Goal: Information Seeking & Learning: Compare options

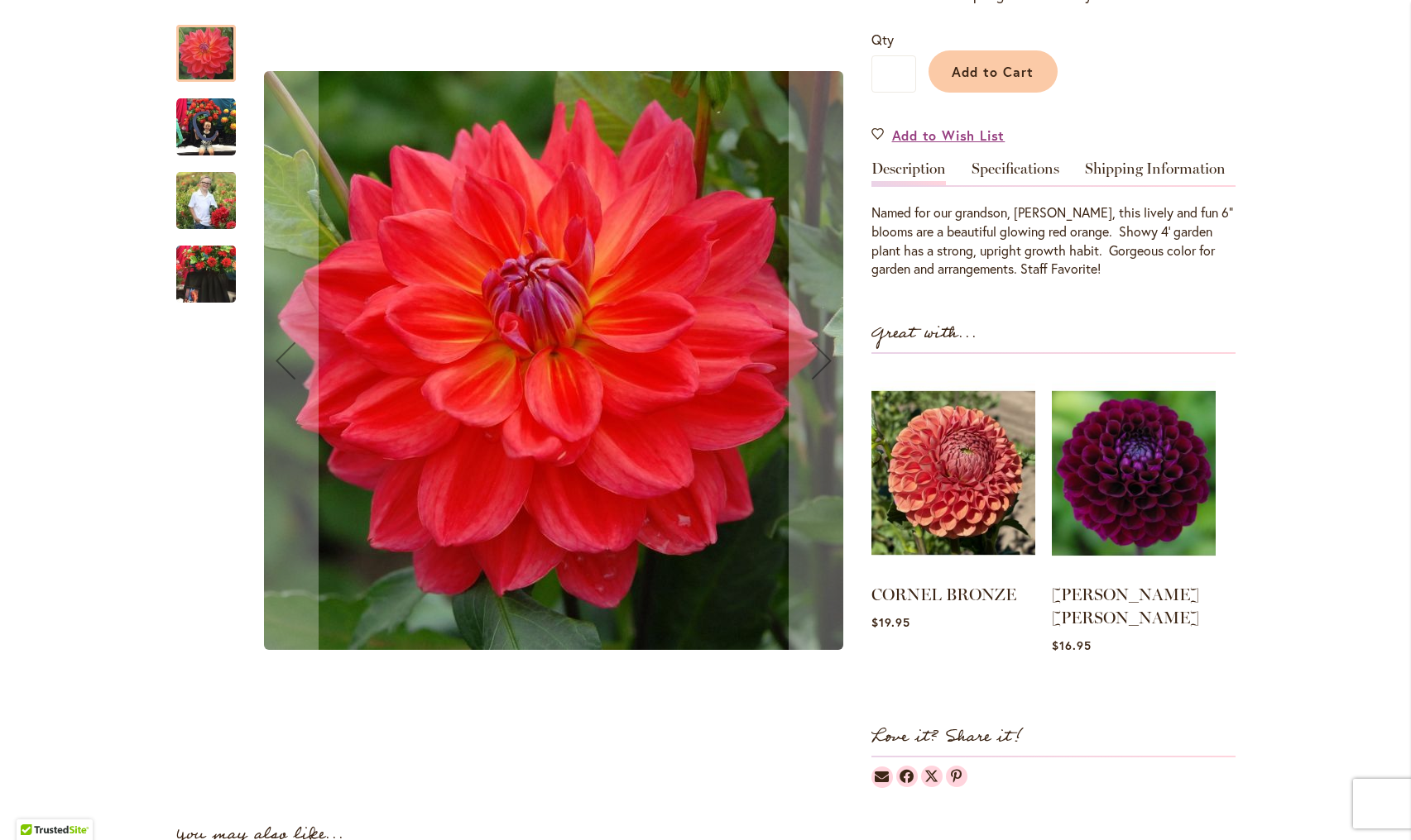
scroll to position [379, 0]
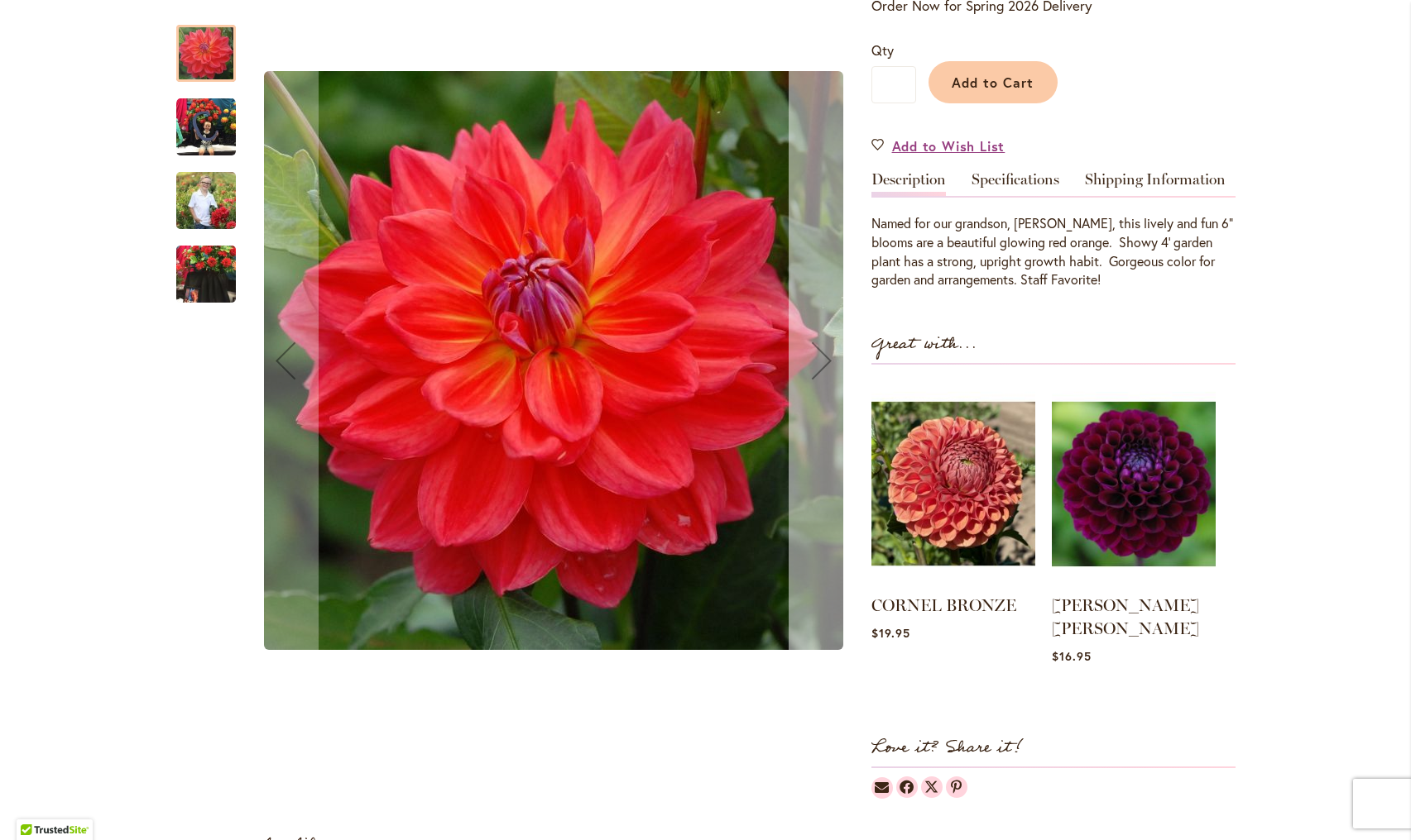
click at [822, 369] on div "Next" at bounding box center [821, 360] width 66 height 66
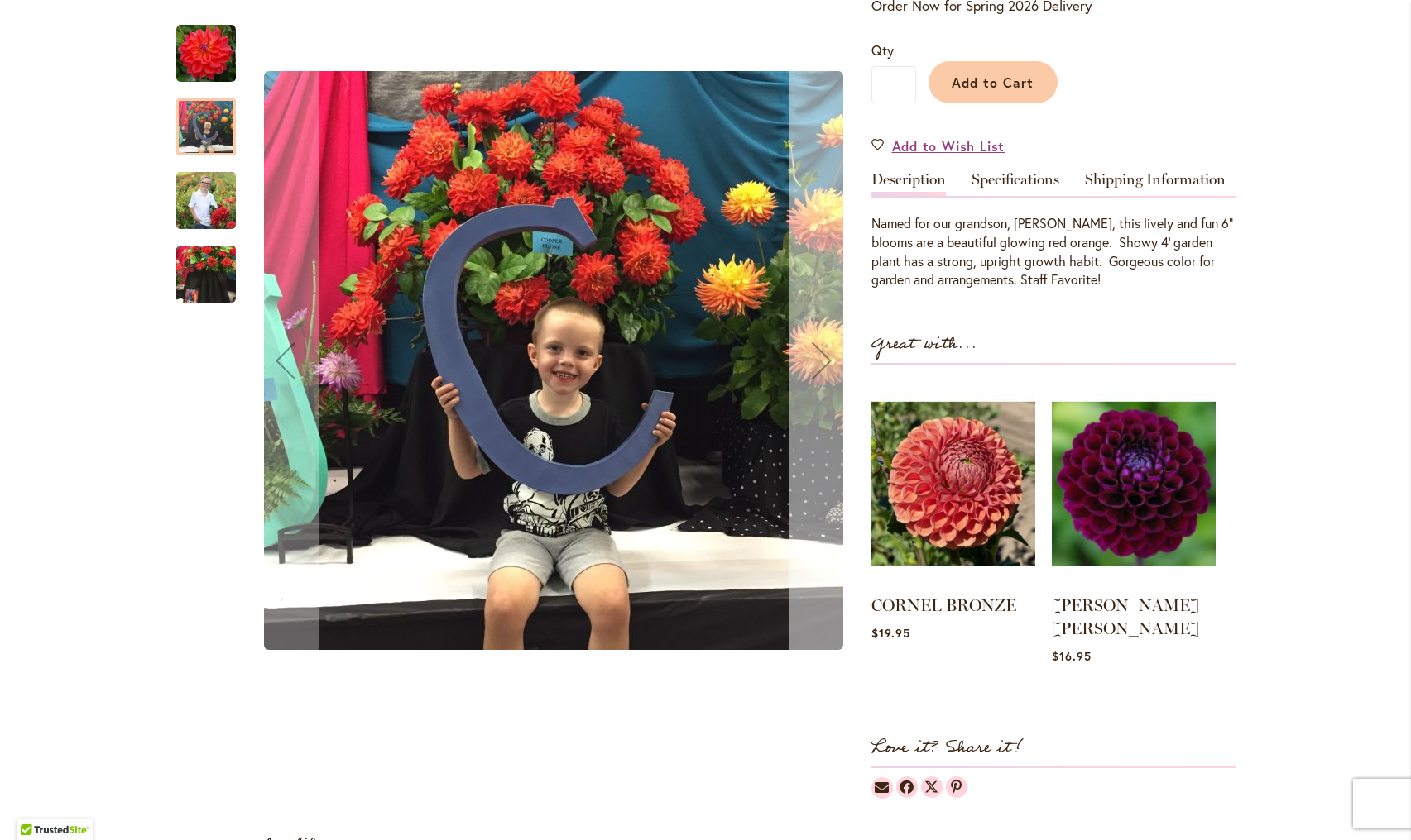
click at [822, 370] on div "Next" at bounding box center [821, 360] width 66 height 66
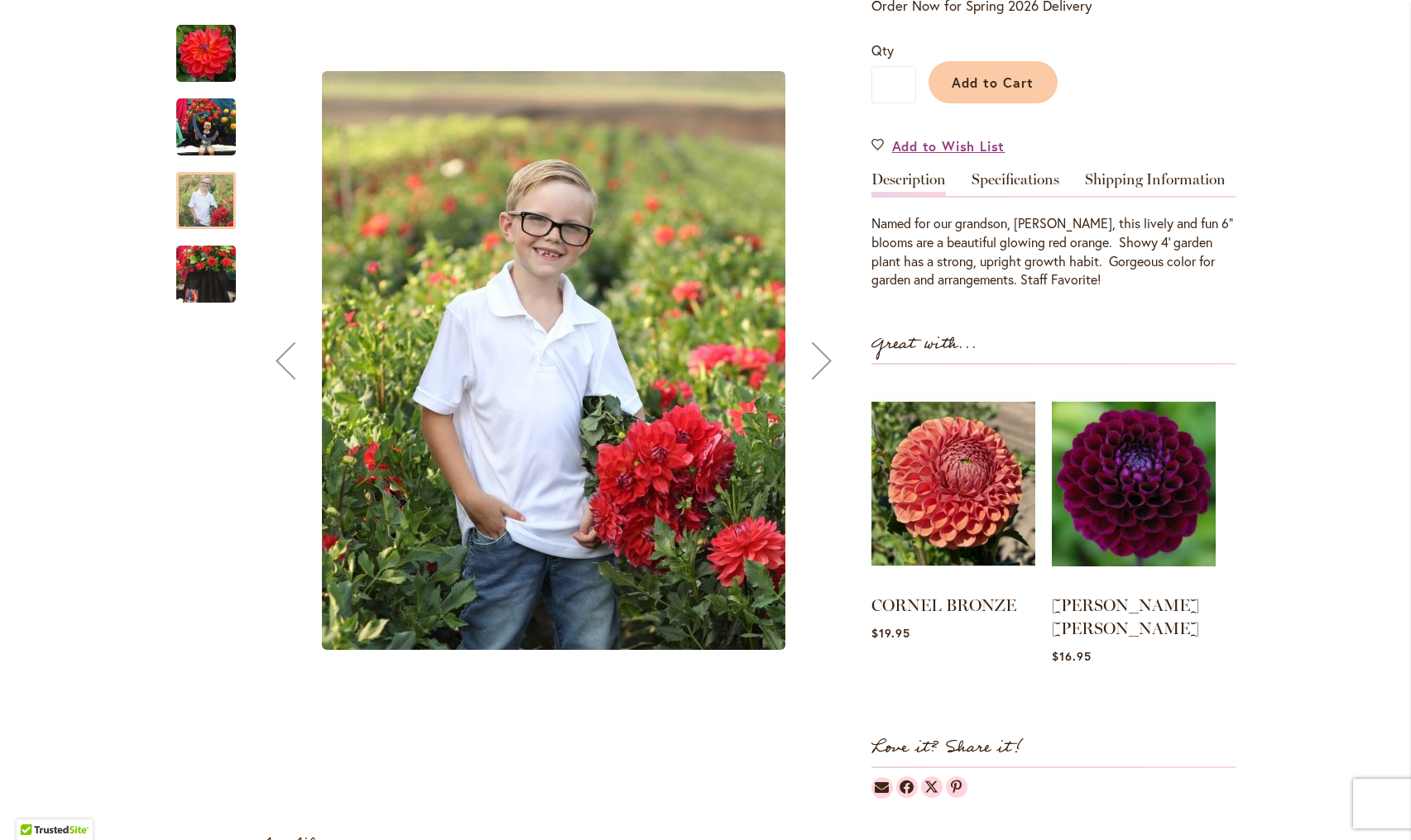
click at [822, 361] on div "Next" at bounding box center [821, 360] width 66 height 66
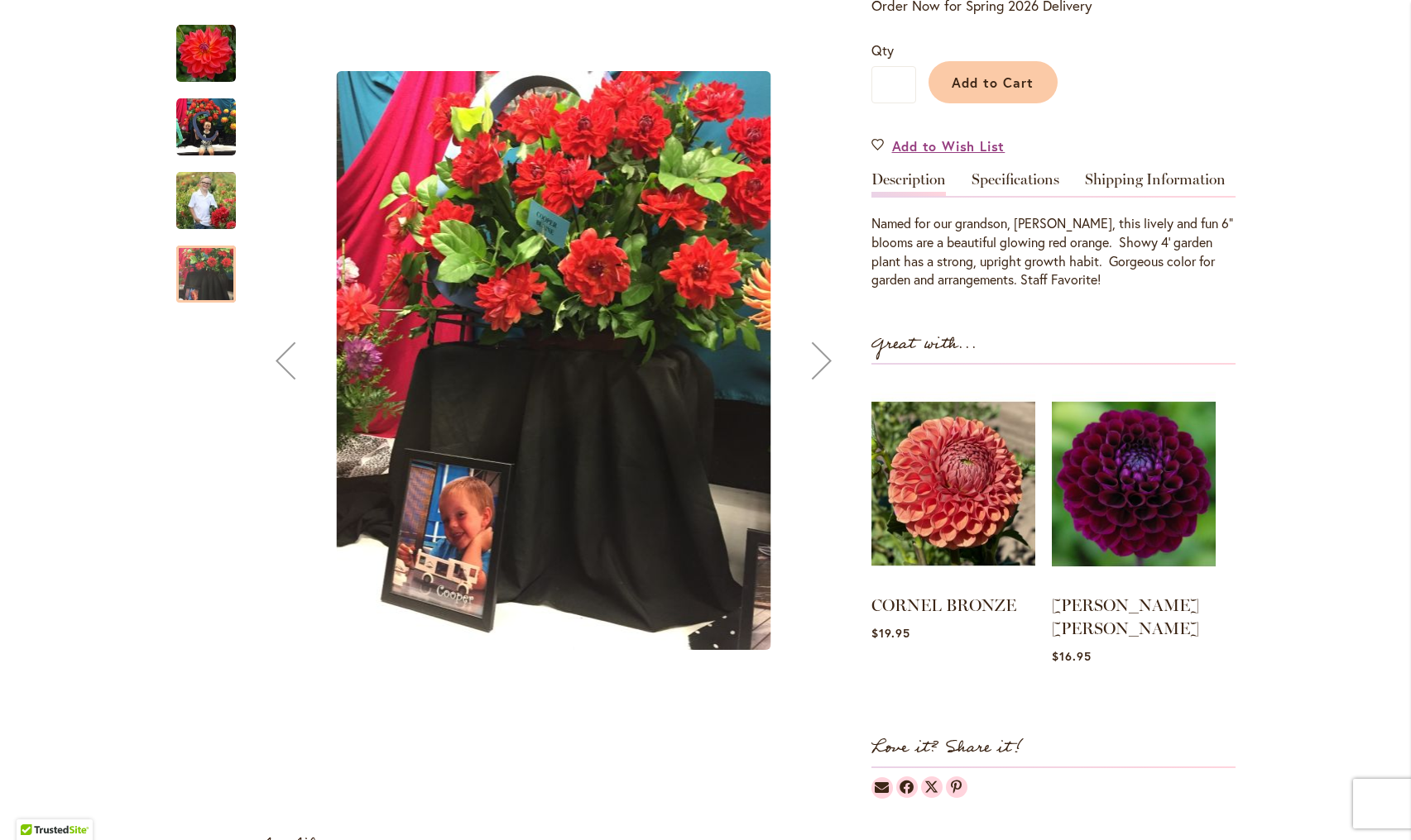
click at [299, 381] on div "Previous" at bounding box center [285, 360] width 66 height 66
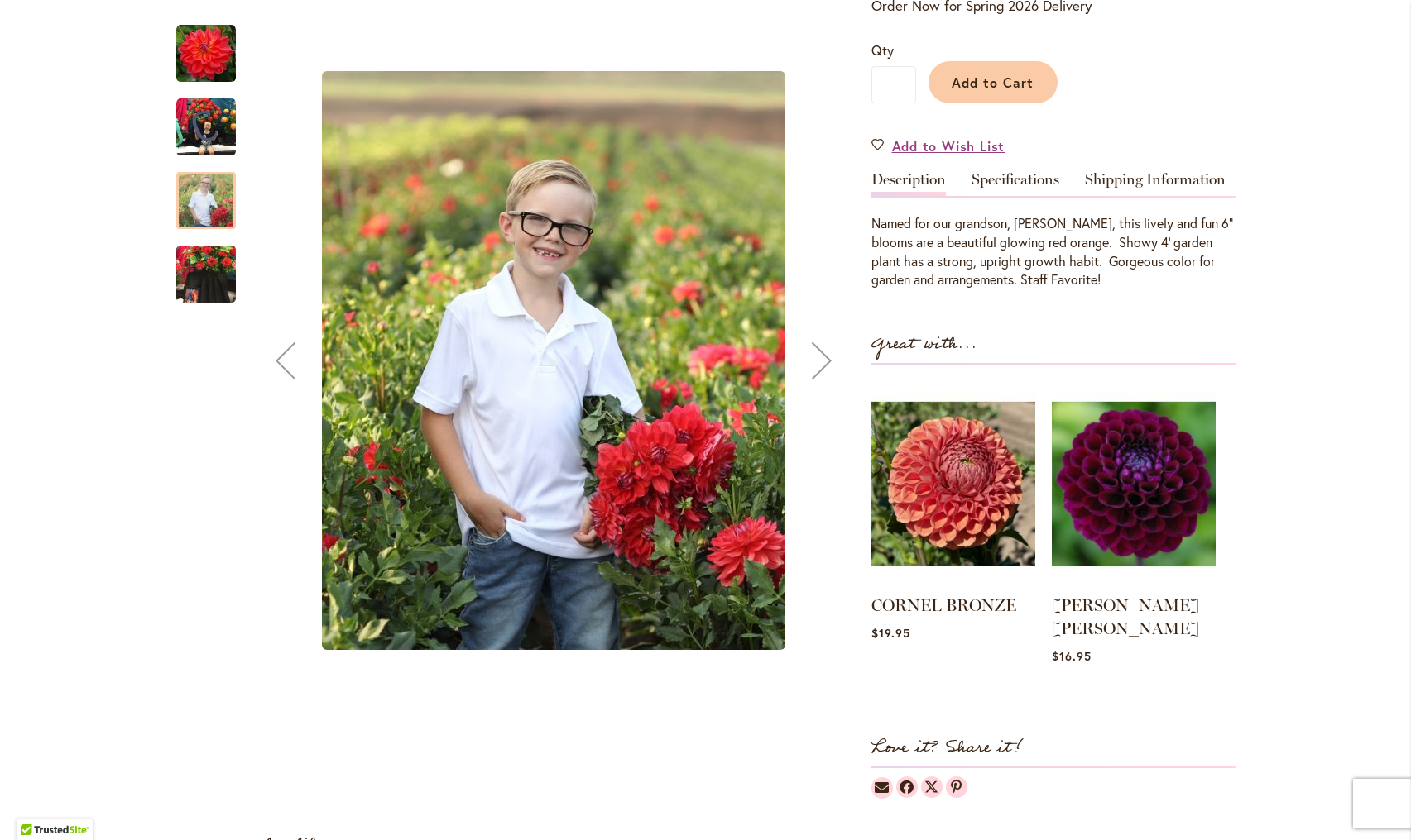
click at [299, 381] on div "Previous" at bounding box center [285, 360] width 66 height 66
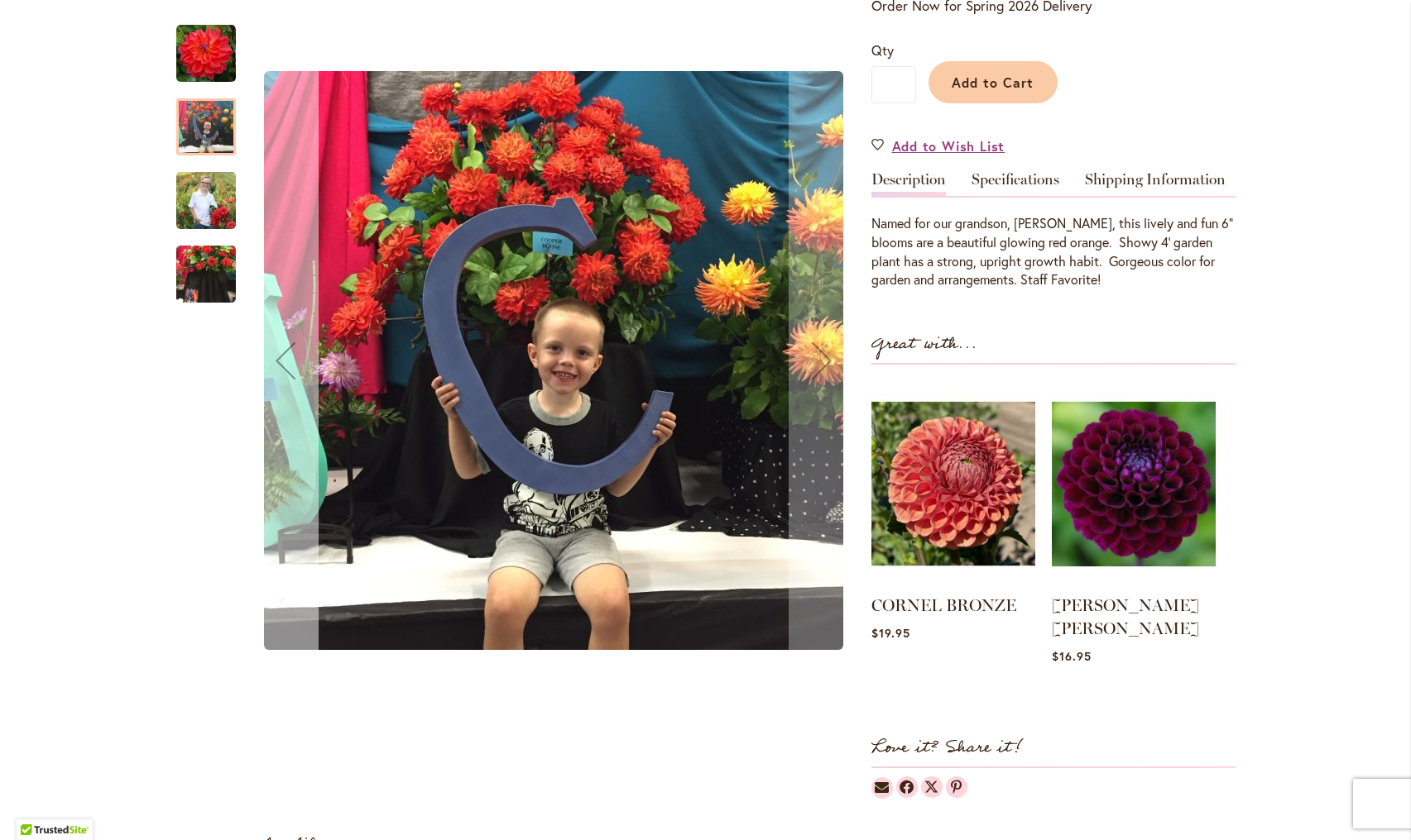
click at [299, 381] on div "Previous" at bounding box center [285, 360] width 66 height 66
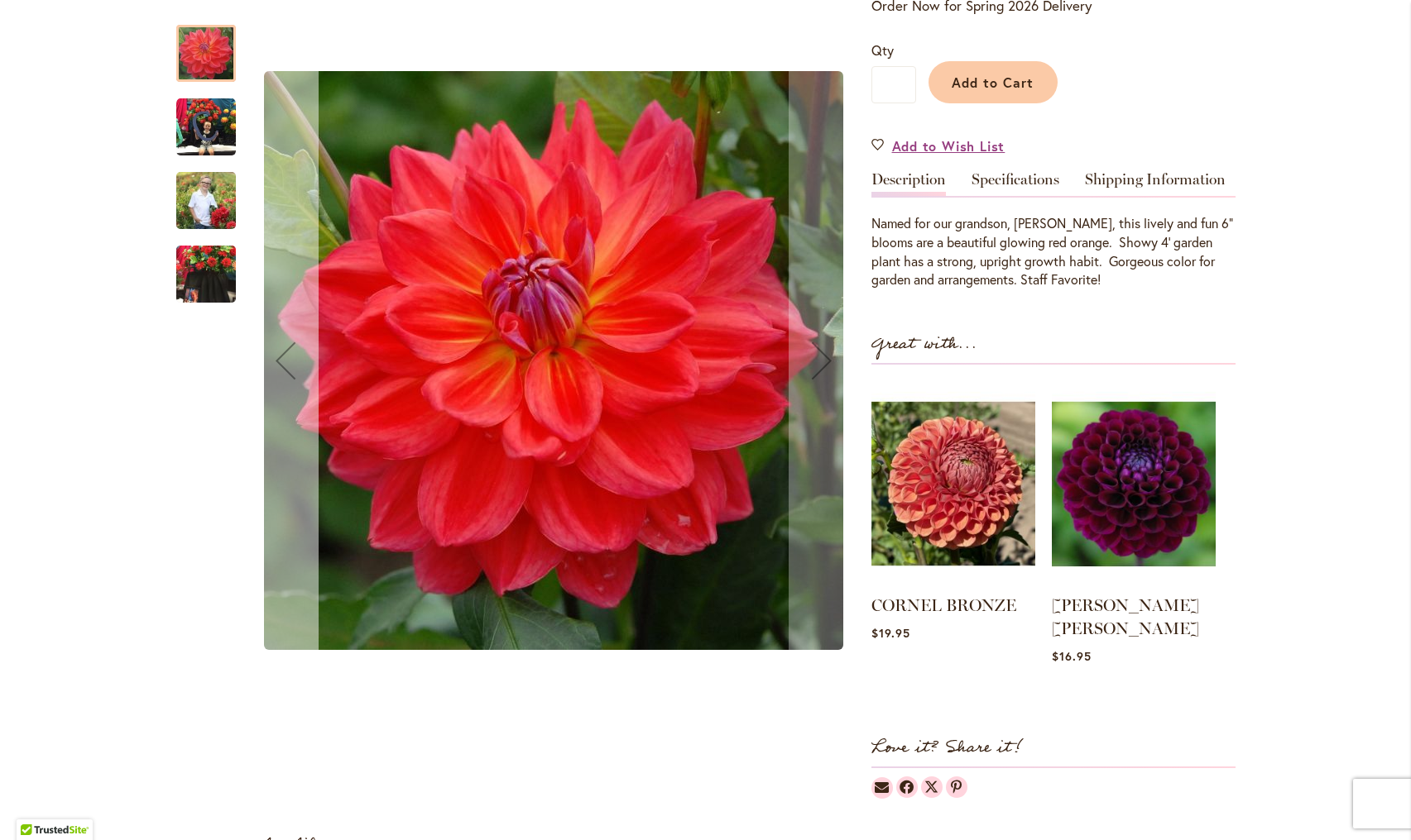
click at [299, 381] on div "Previous" at bounding box center [285, 360] width 66 height 66
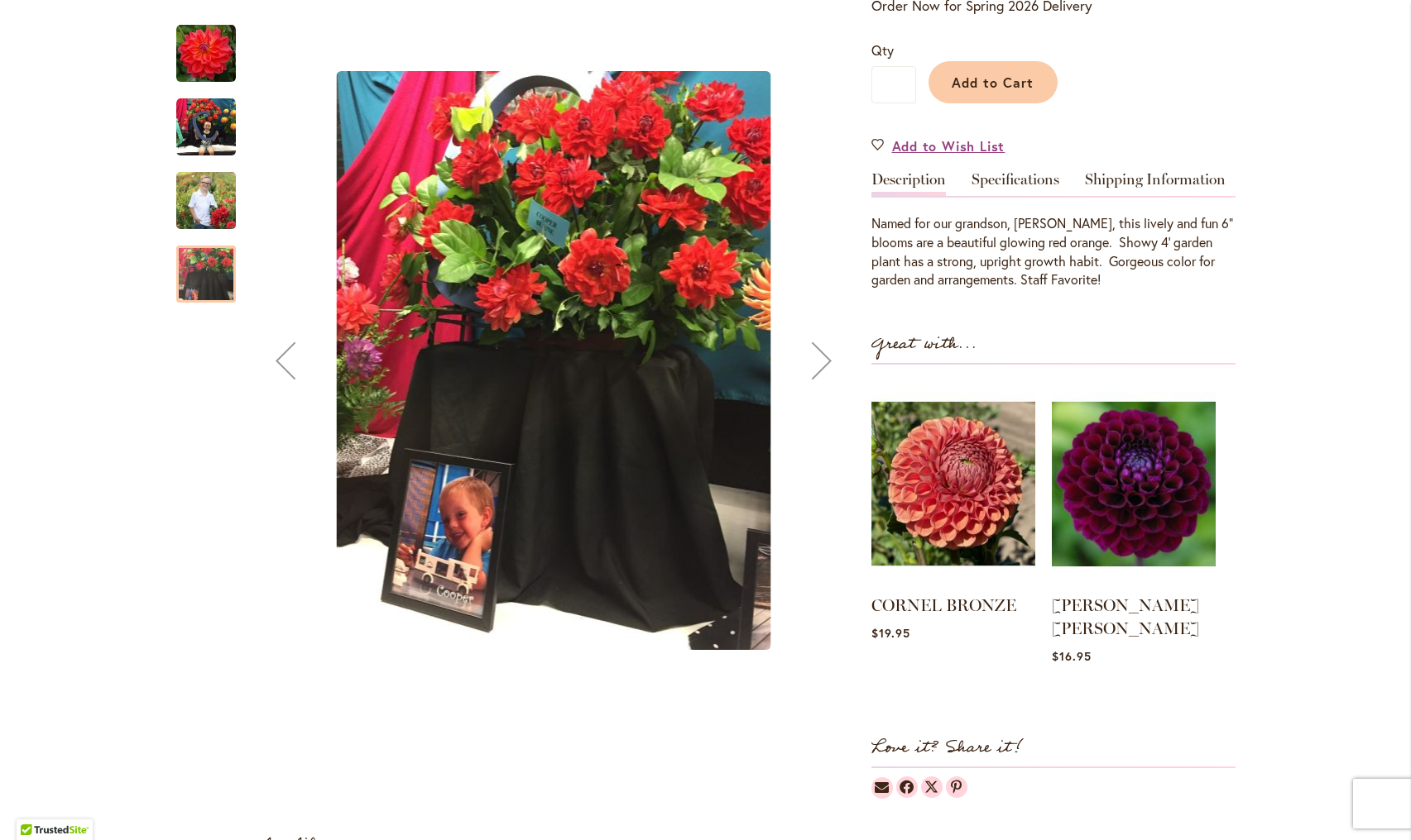
click at [299, 381] on div "Previous" at bounding box center [285, 360] width 66 height 66
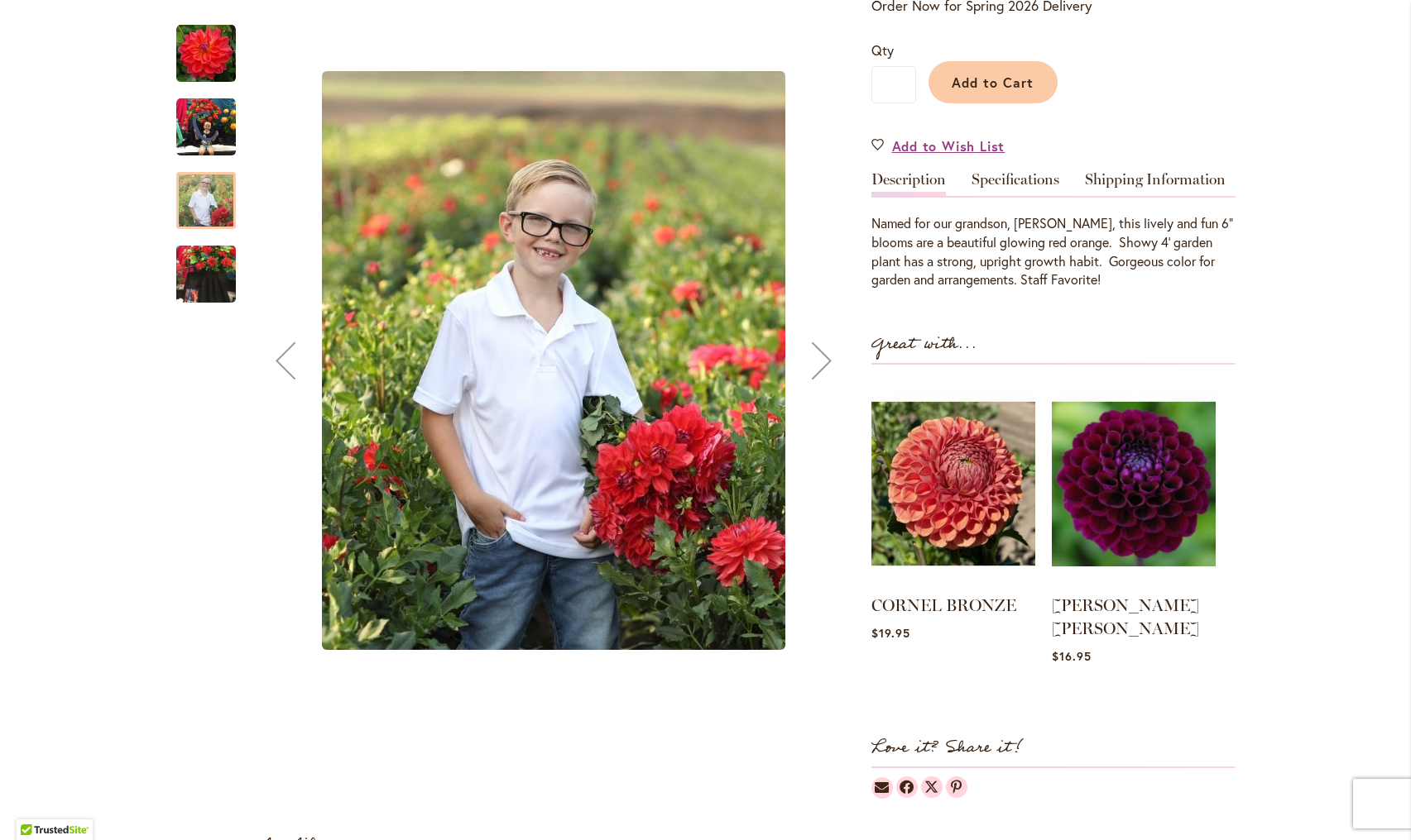
click at [299, 381] on div "Previous" at bounding box center [285, 360] width 66 height 66
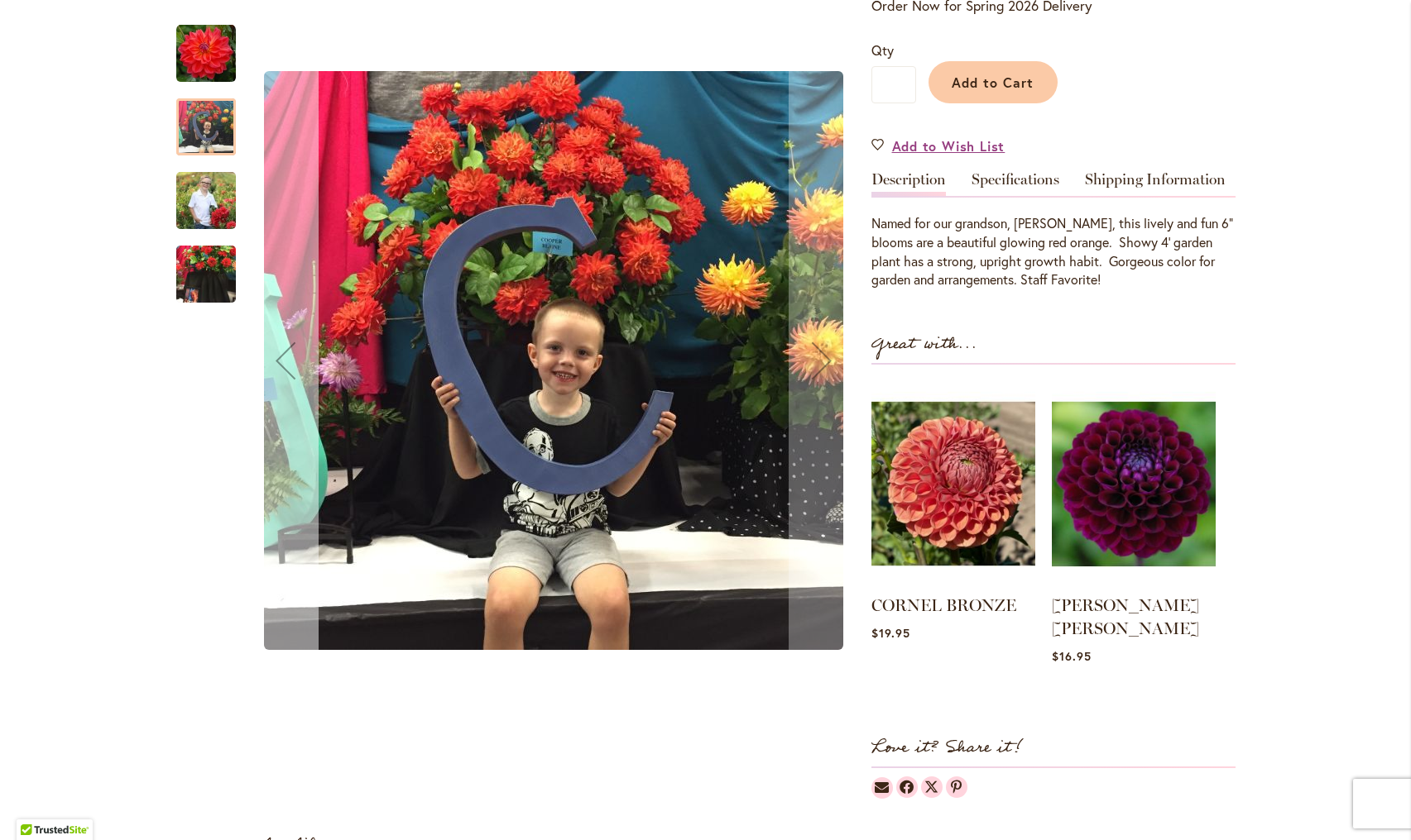
click at [299, 381] on div "Previous" at bounding box center [285, 360] width 66 height 66
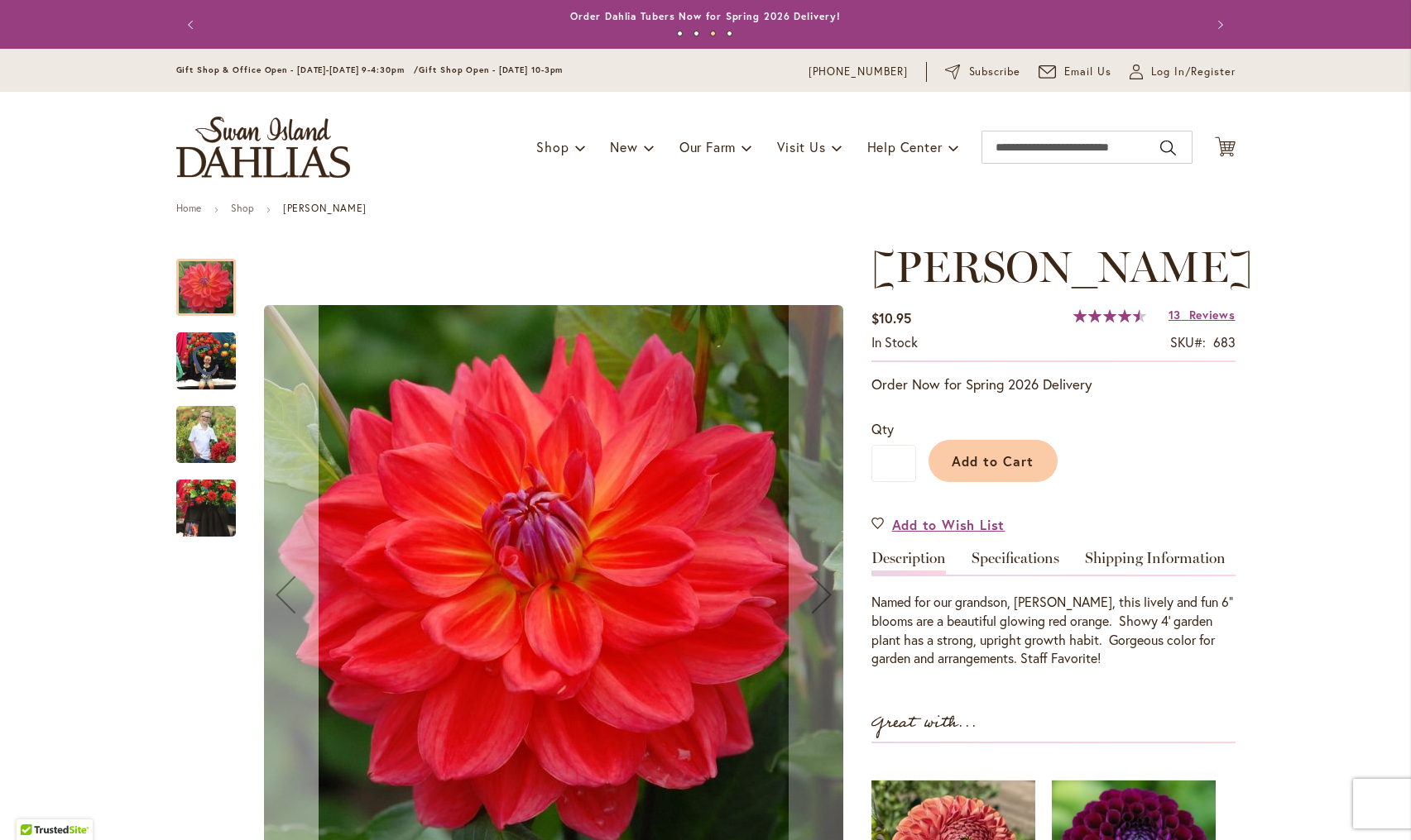
scroll to position [0, 0]
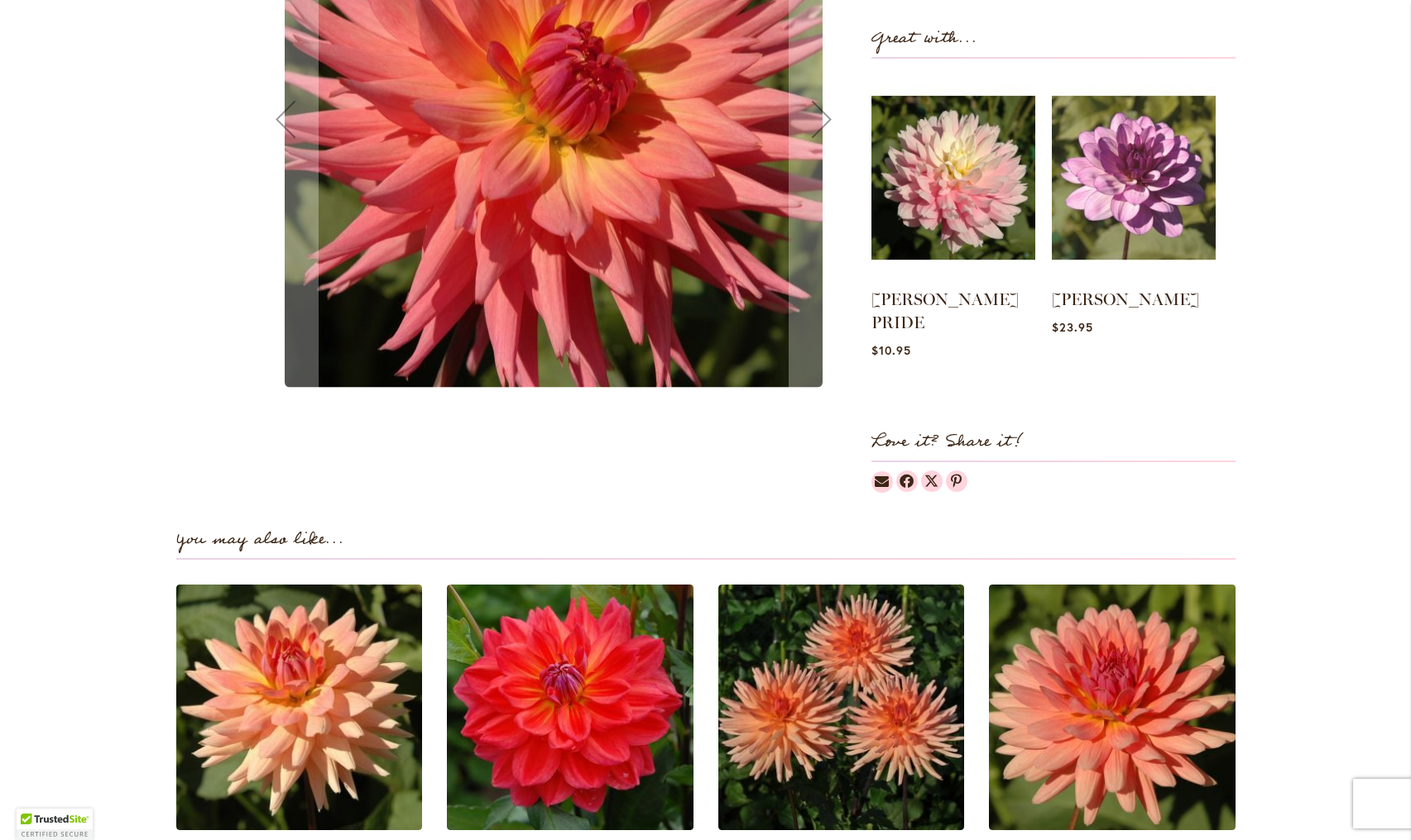
scroll to position [951, 0]
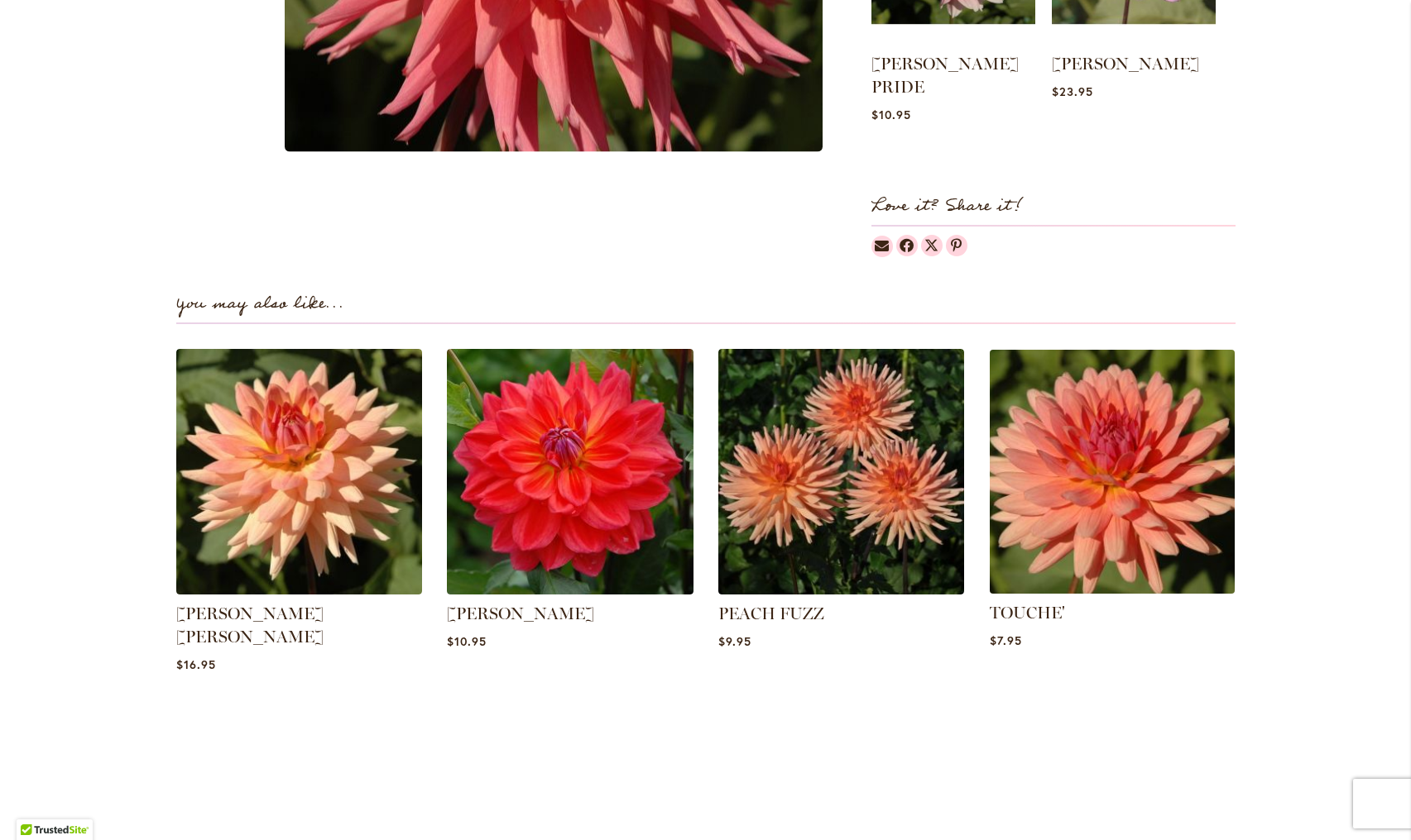
click at [1097, 456] on img at bounding box center [1112, 471] width 257 height 257
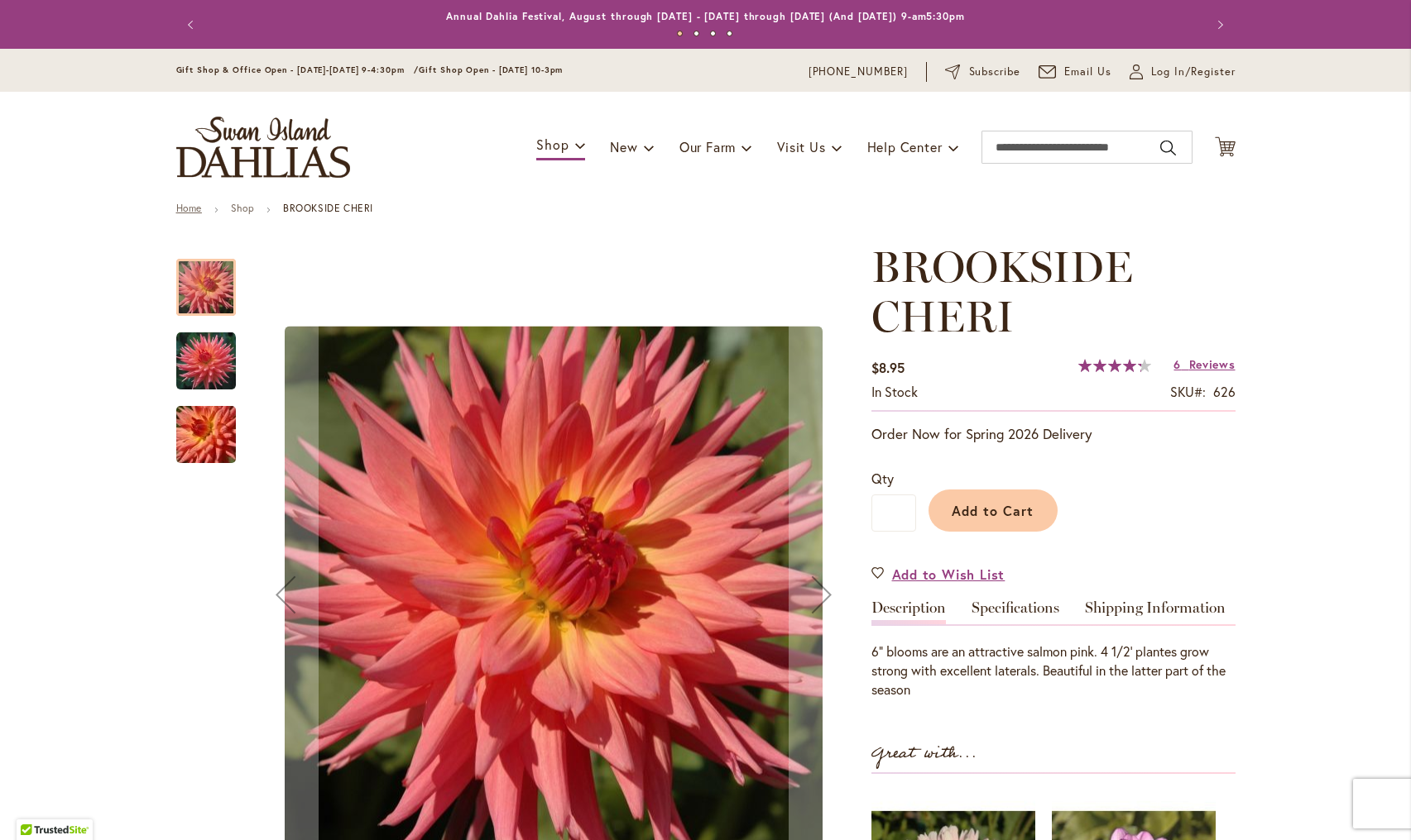
click at [188, 210] on link "Home" at bounding box center [189, 208] width 25 height 13
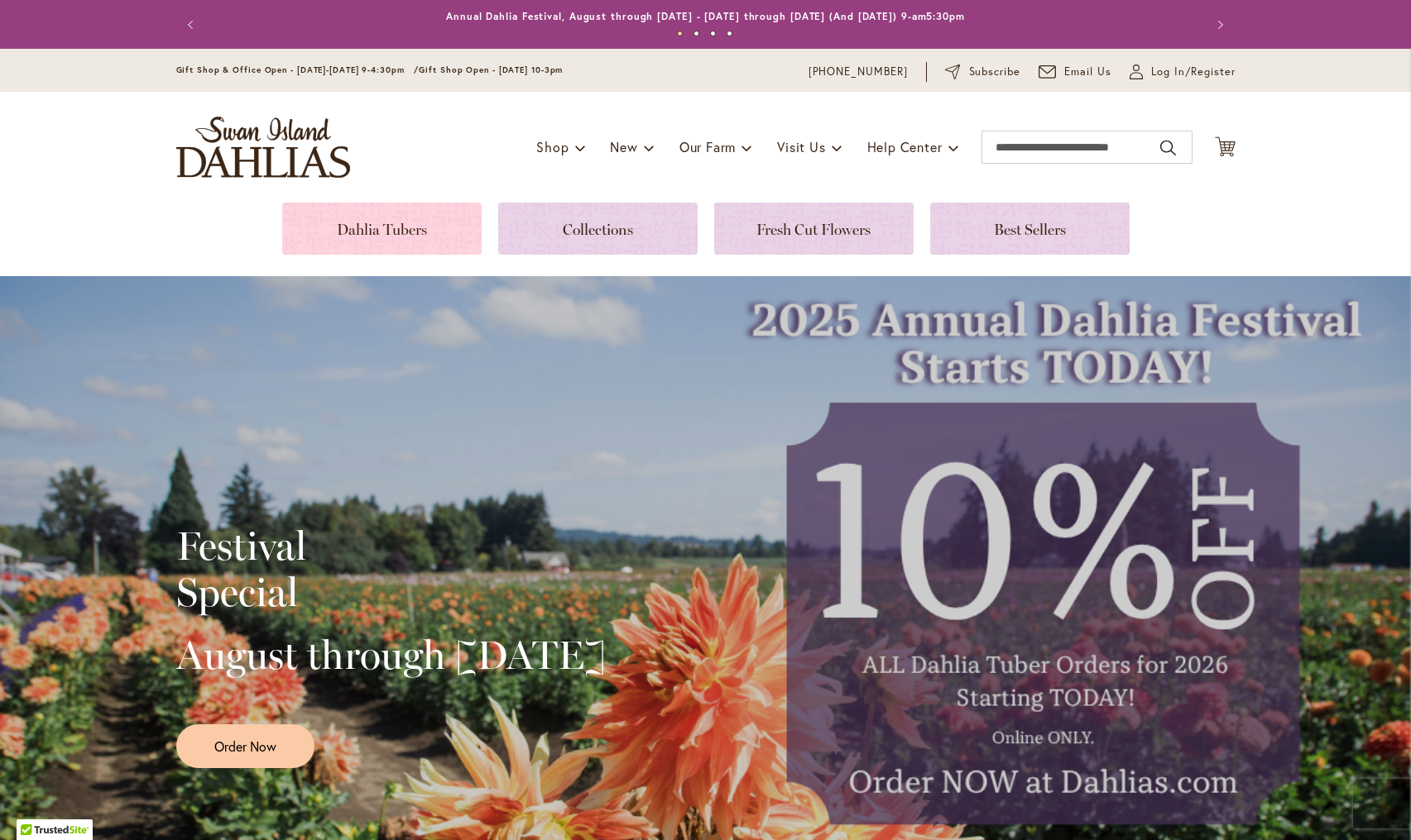
click at [374, 243] on link at bounding box center [381, 228] width 199 height 52
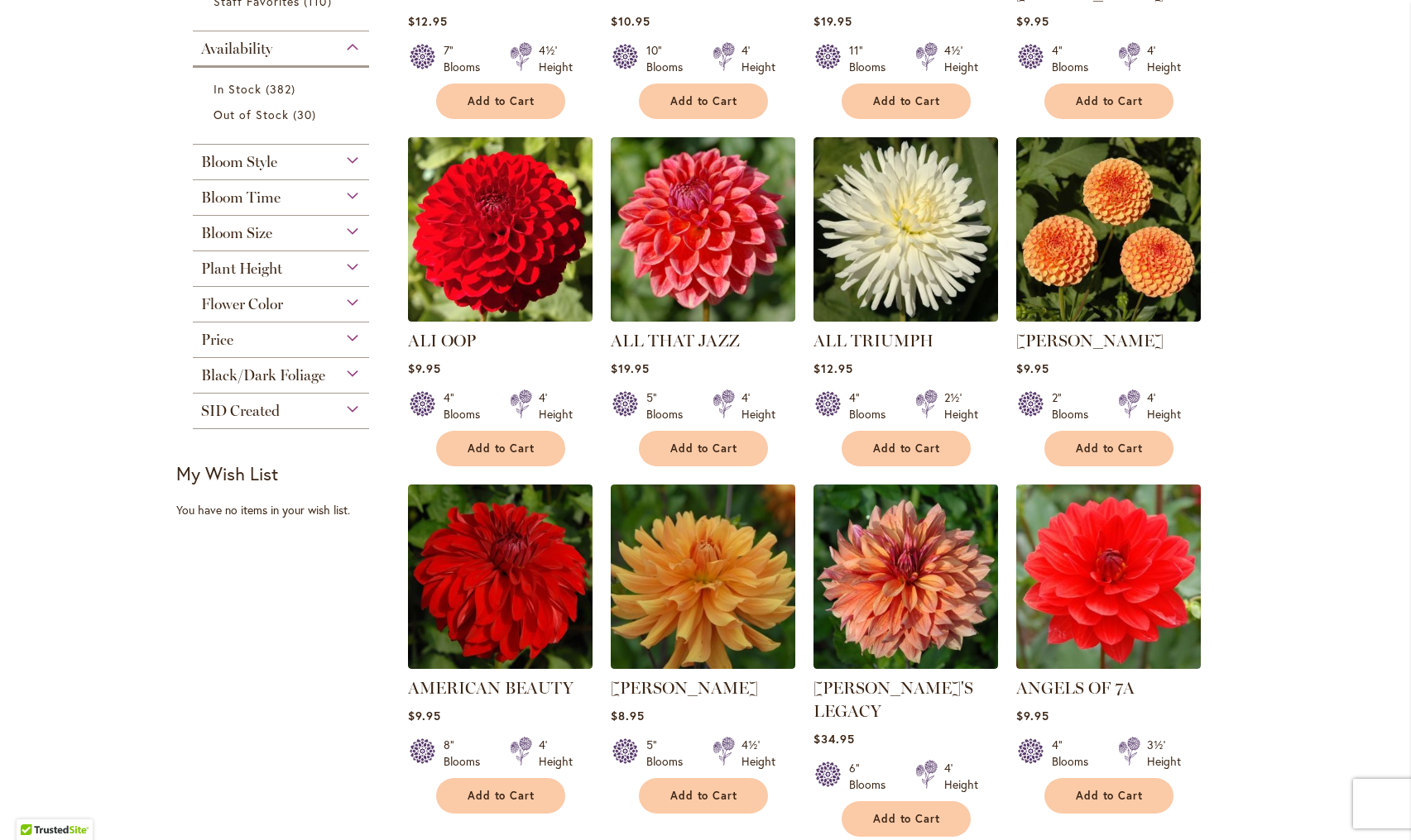
scroll to position [1279, 0]
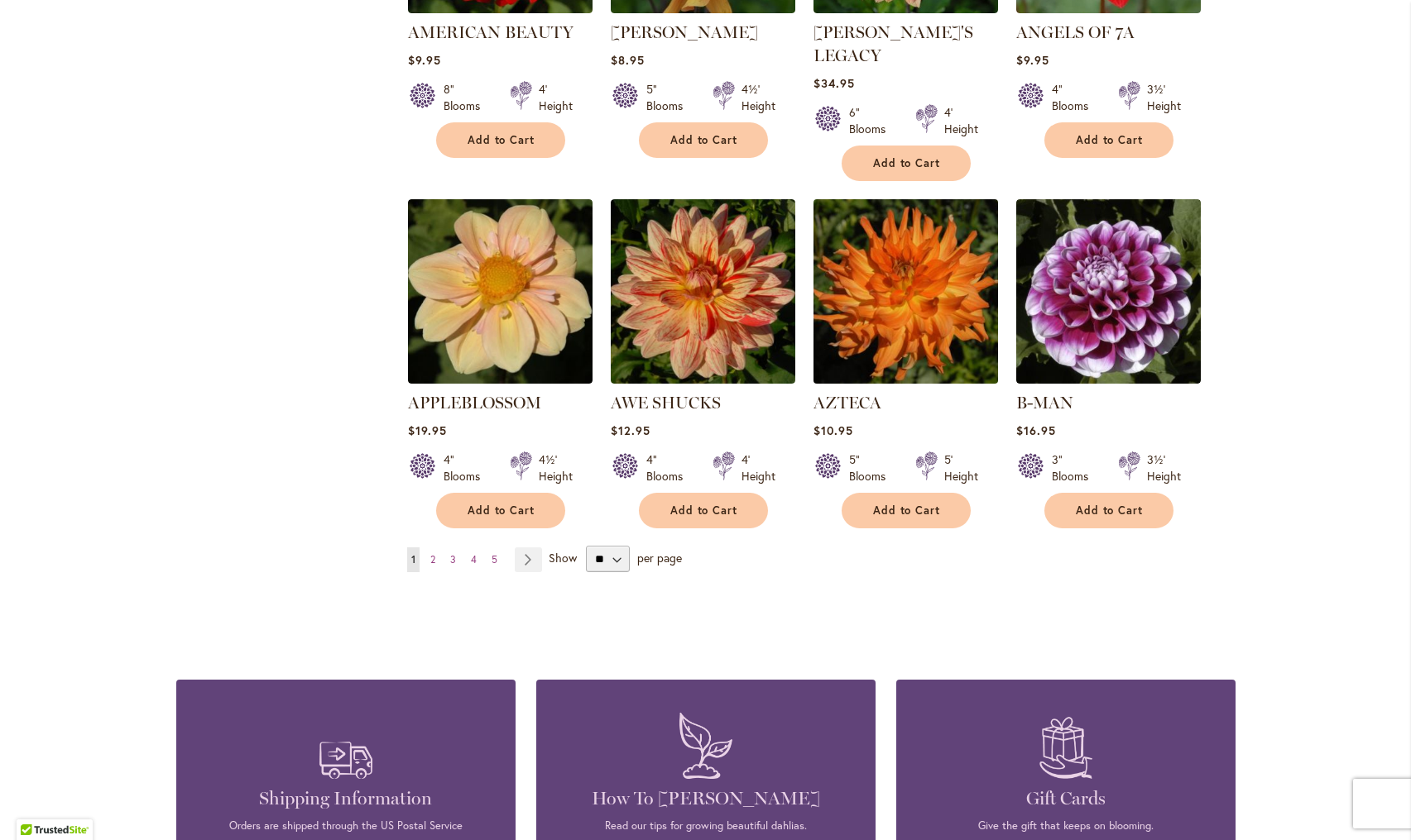
click at [883, 316] on img at bounding box center [905, 292] width 194 height 194
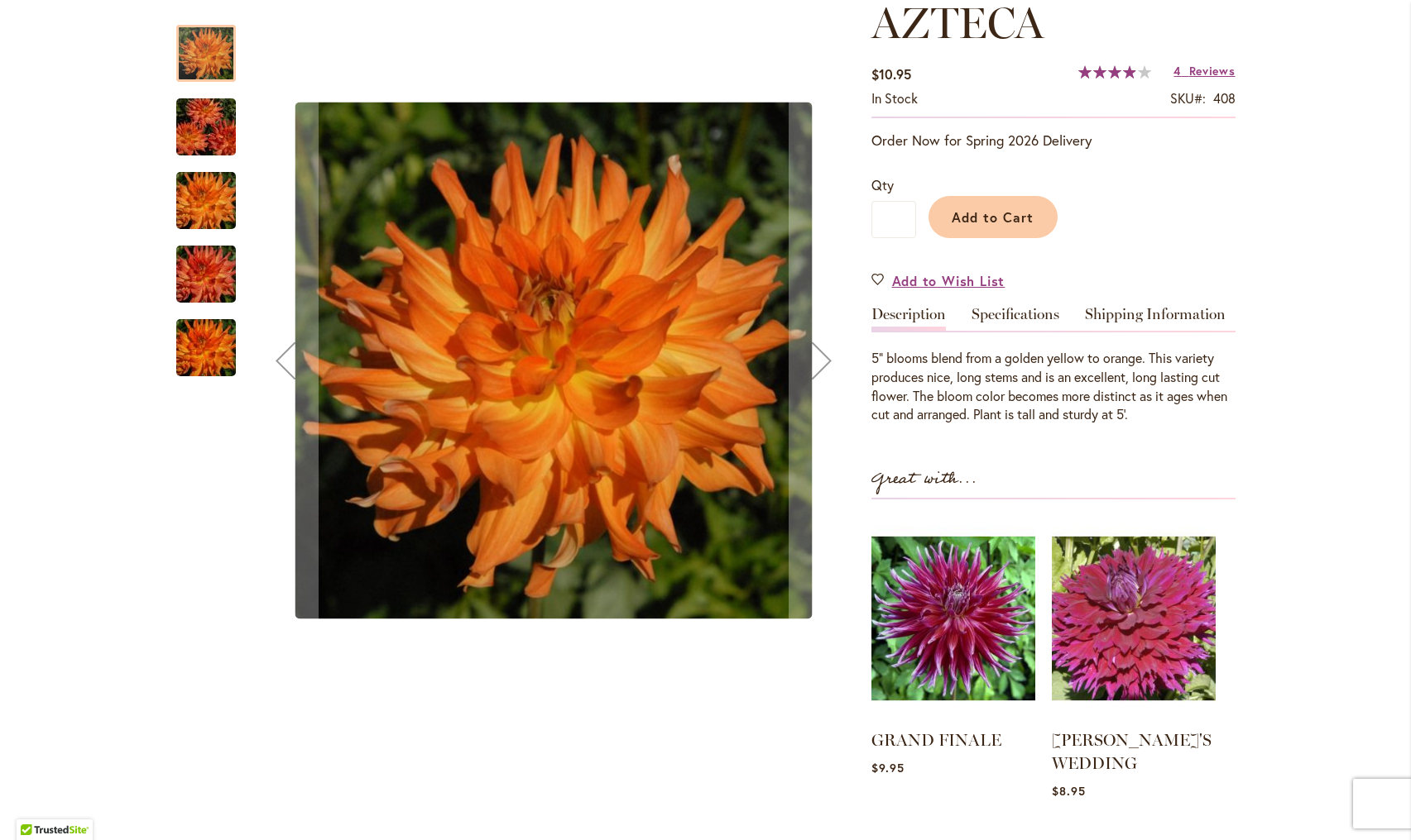
scroll to position [246, 0]
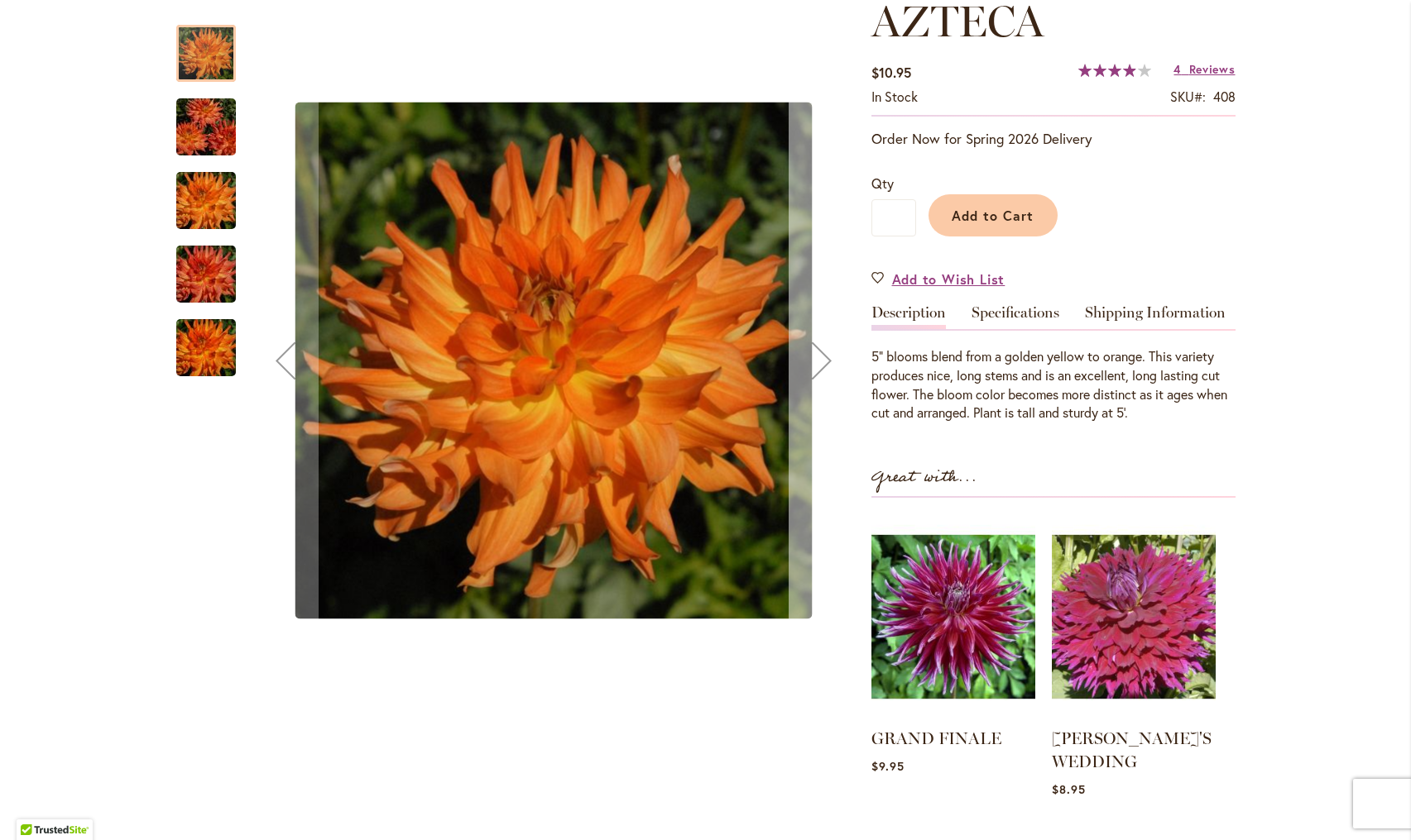
click at [810, 367] on div "Next" at bounding box center [821, 360] width 66 height 66
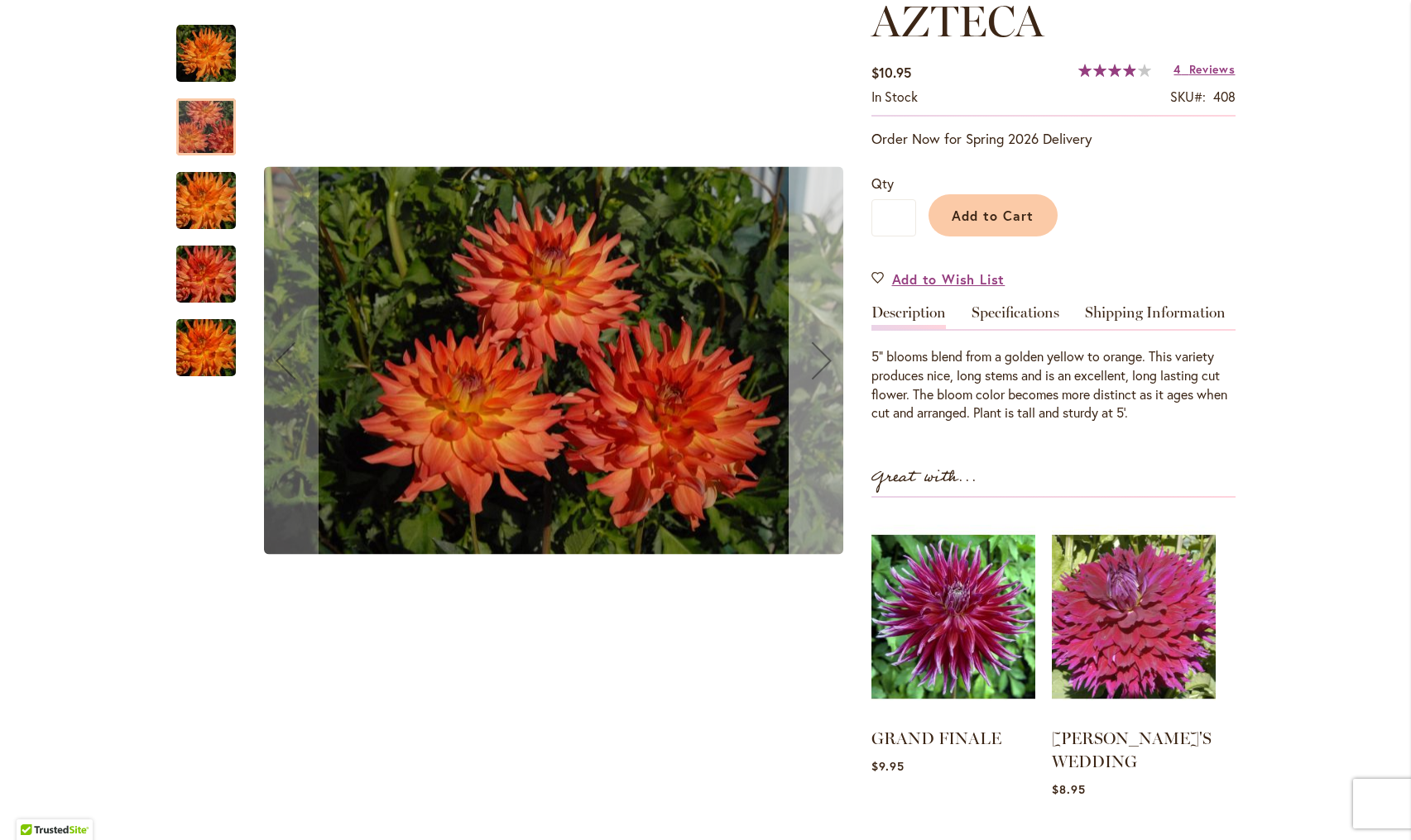
click at [822, 368] on div "Next" at bounding box center [821, 360] width 66 height 66
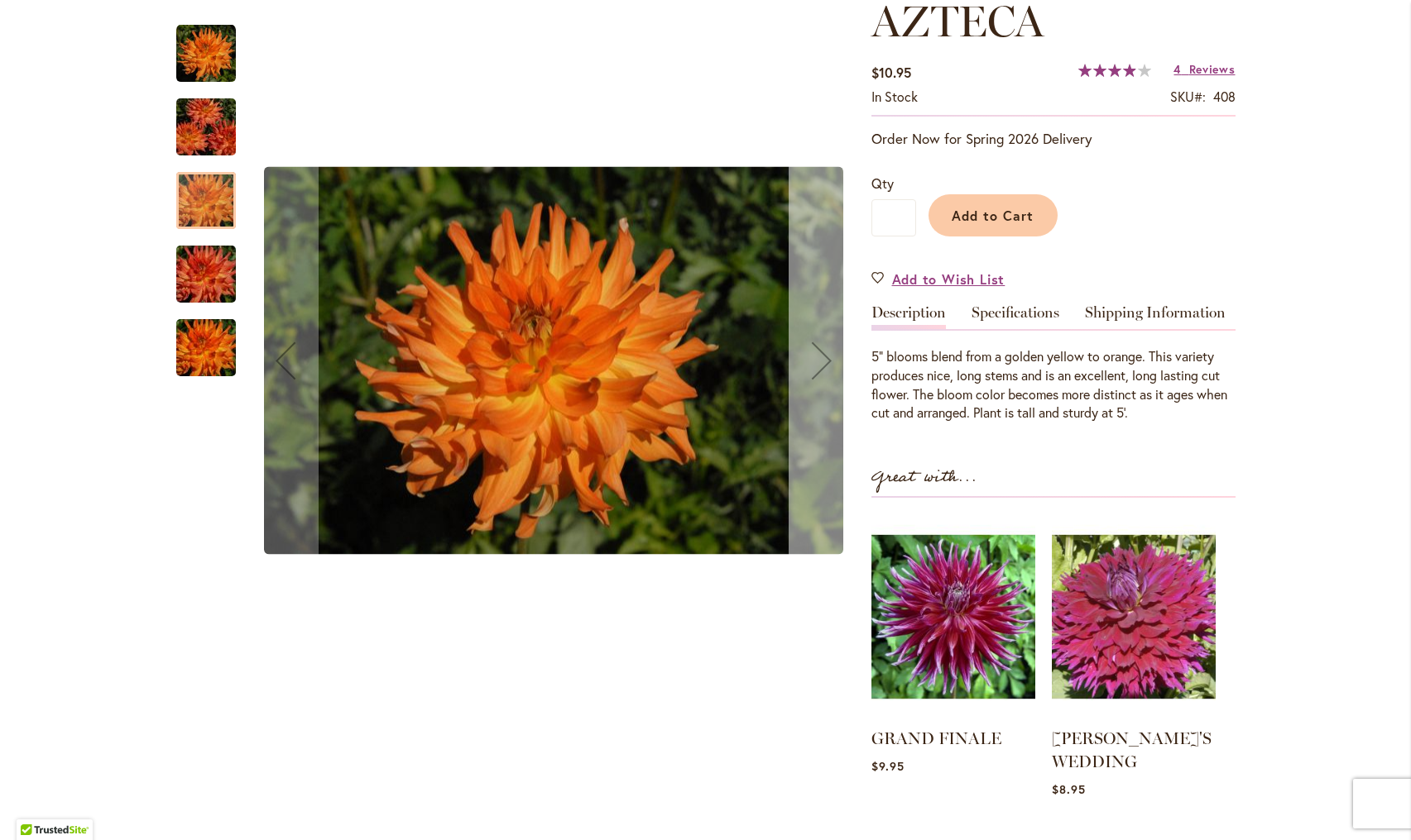
click at [822, 368] on div "Next" at bounding box center [821, 360] width 66 height 66
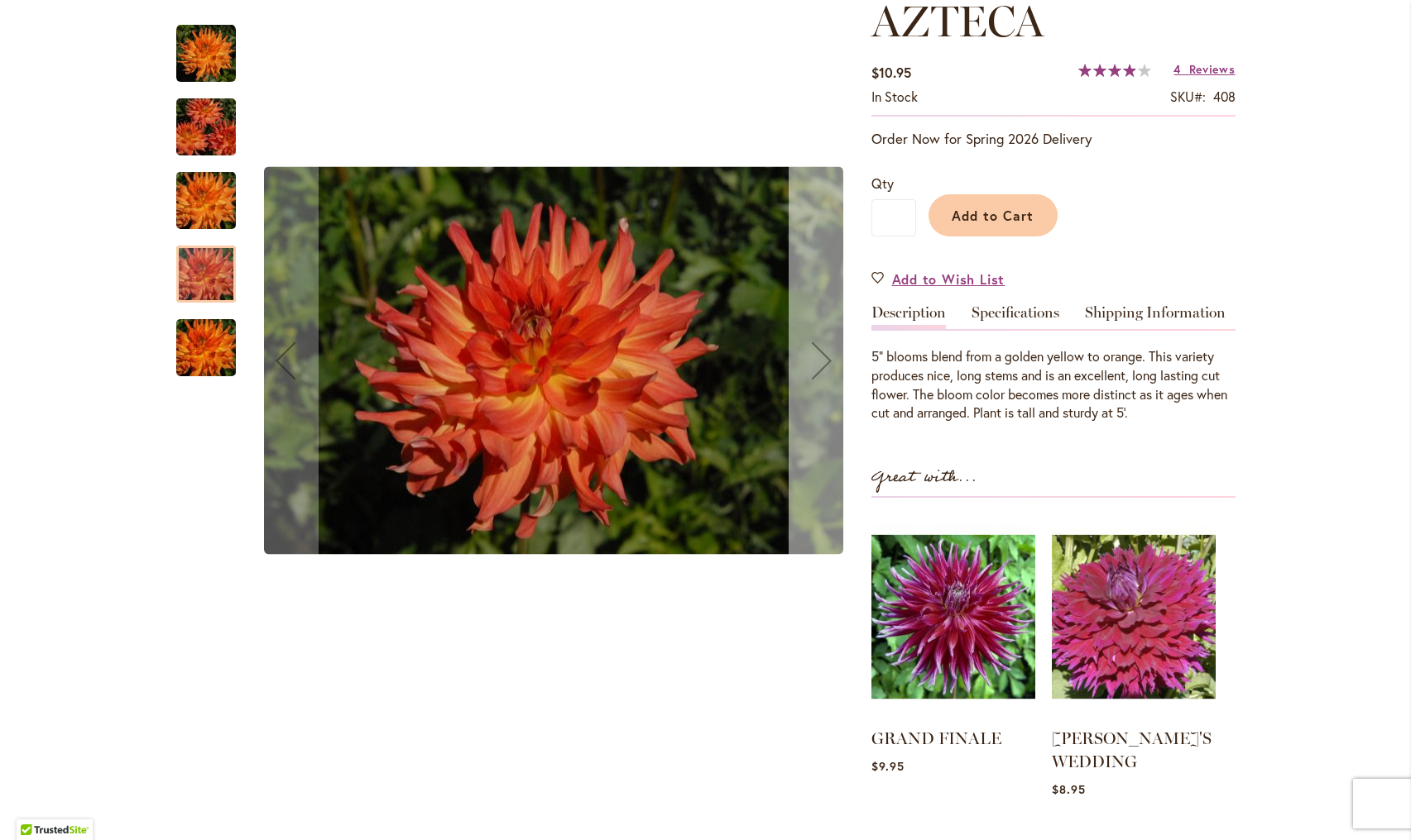
click at [822, 368] on div "Next" at bounding box center [821, 360] width 66 height 66
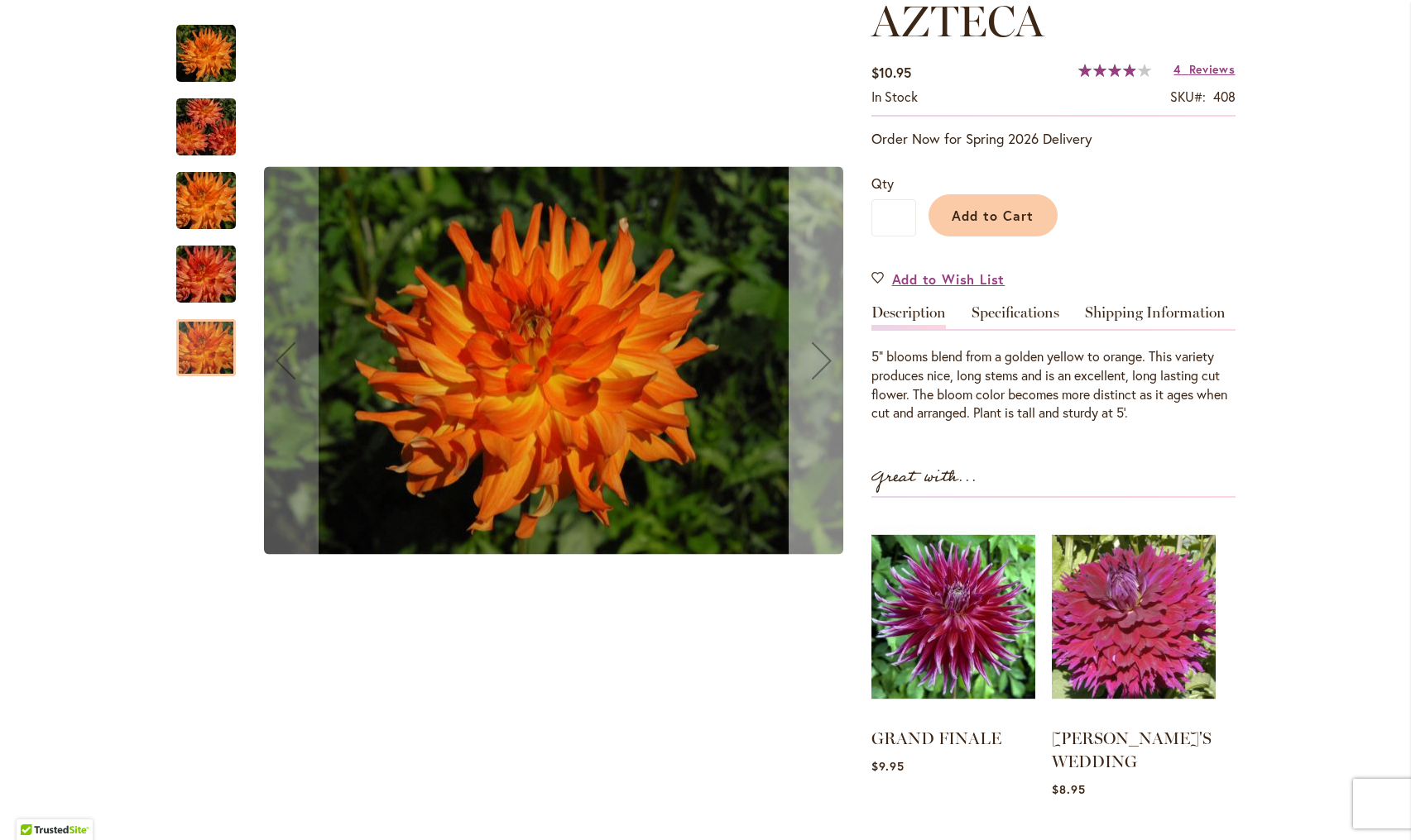
click at [822, 368] on div "Next" at bounding box center [821, 360] width 66 height 66
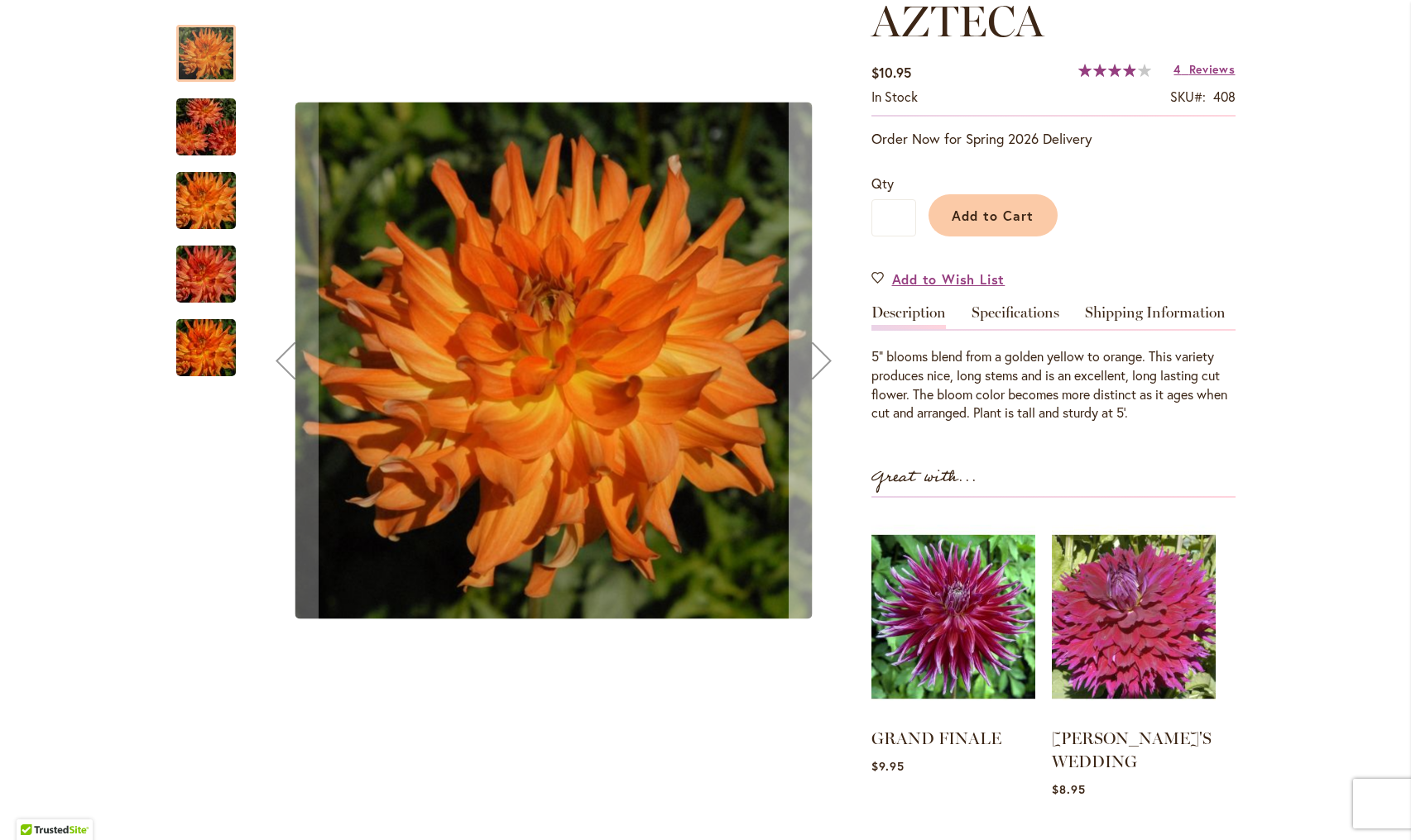
click at [822, 368] on div "Next" at bounding box center [821, 360] width 66 height 66
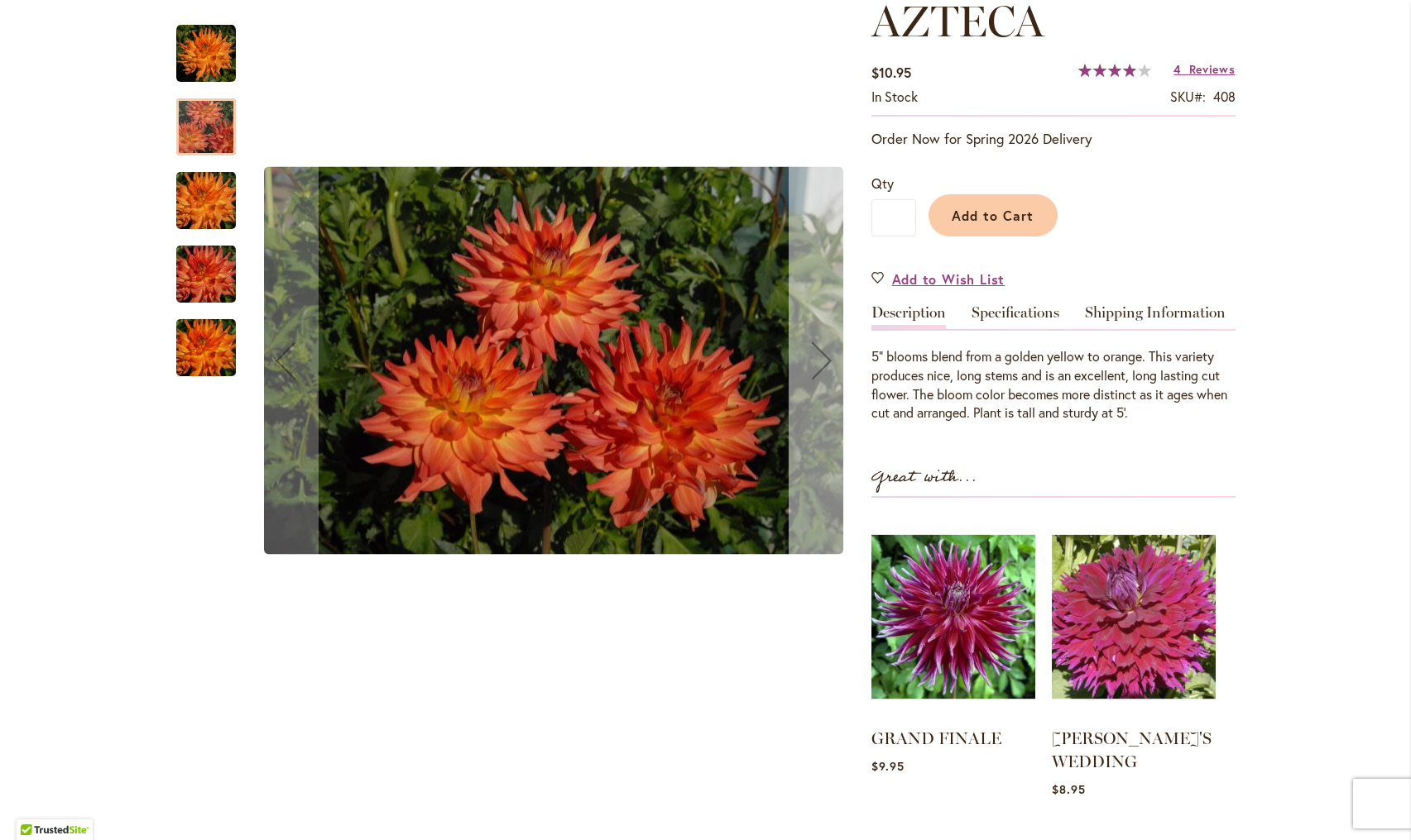
click at [822, 368] on div "Next" at bounding box center [821, 360] width 66 height 66
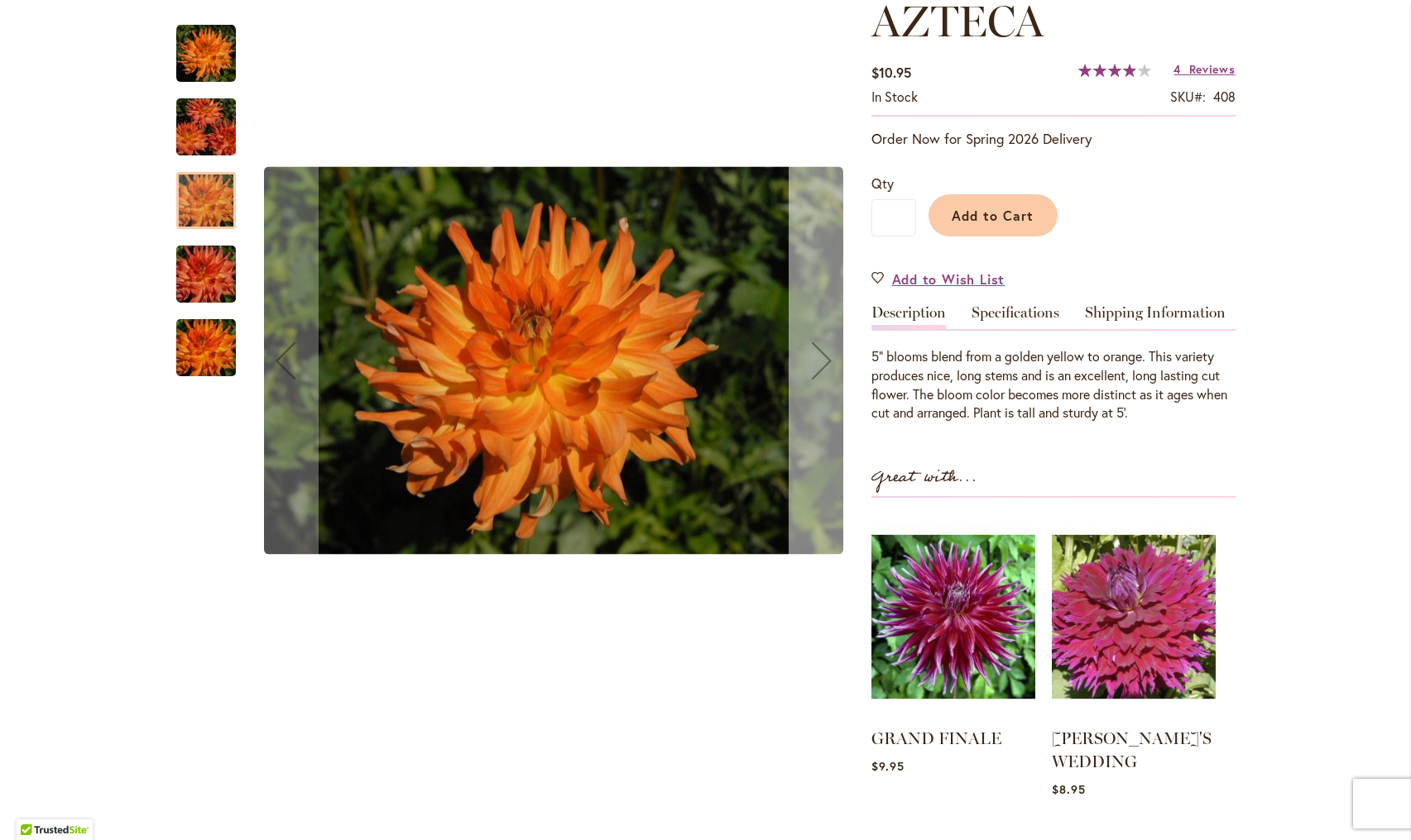
click at [822, 368] on div "Next" at bounding box center [821, 360] width 66 height 66
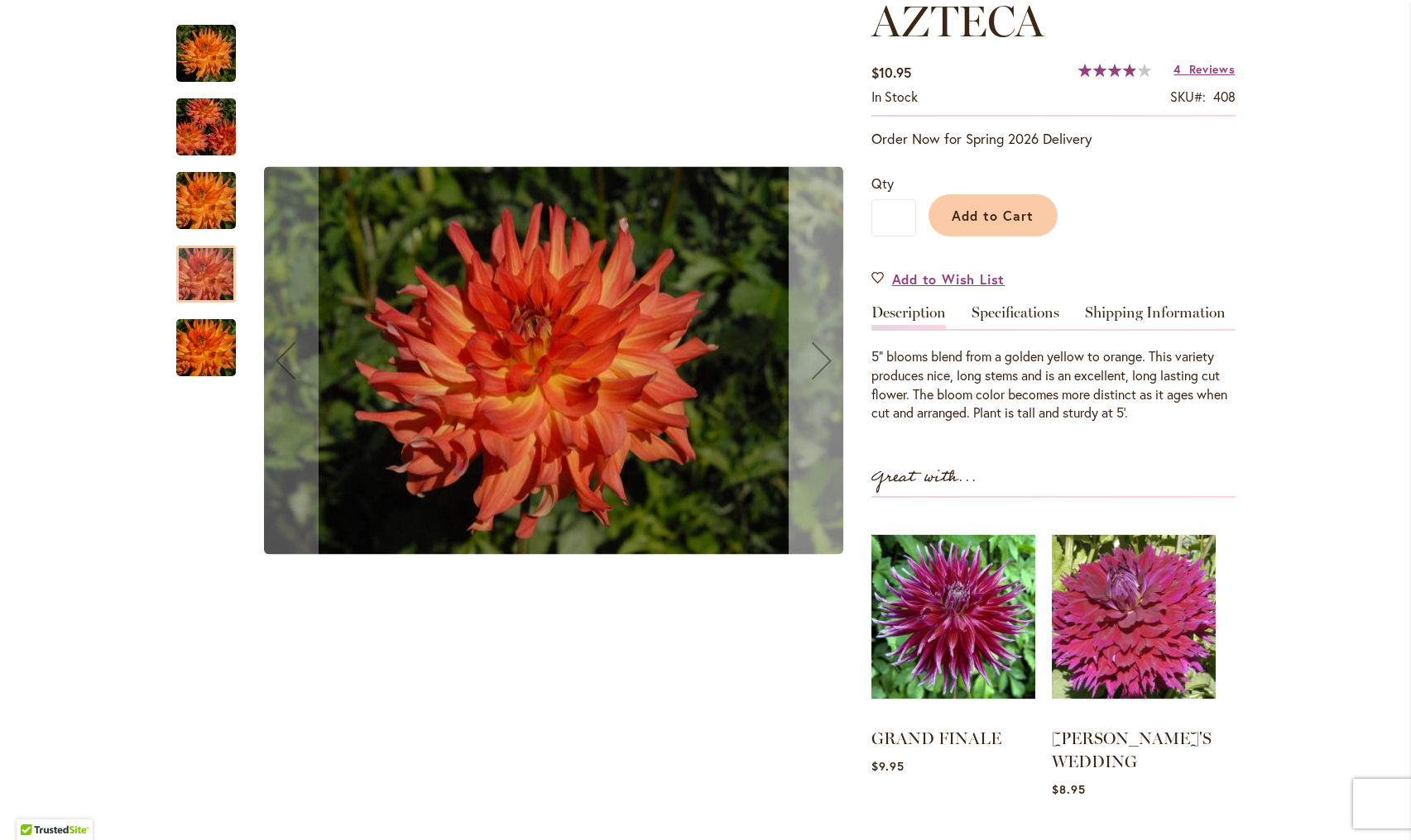
click at [822, 368] on div "Next" at bounding box center [821, 360] width 66 height 66
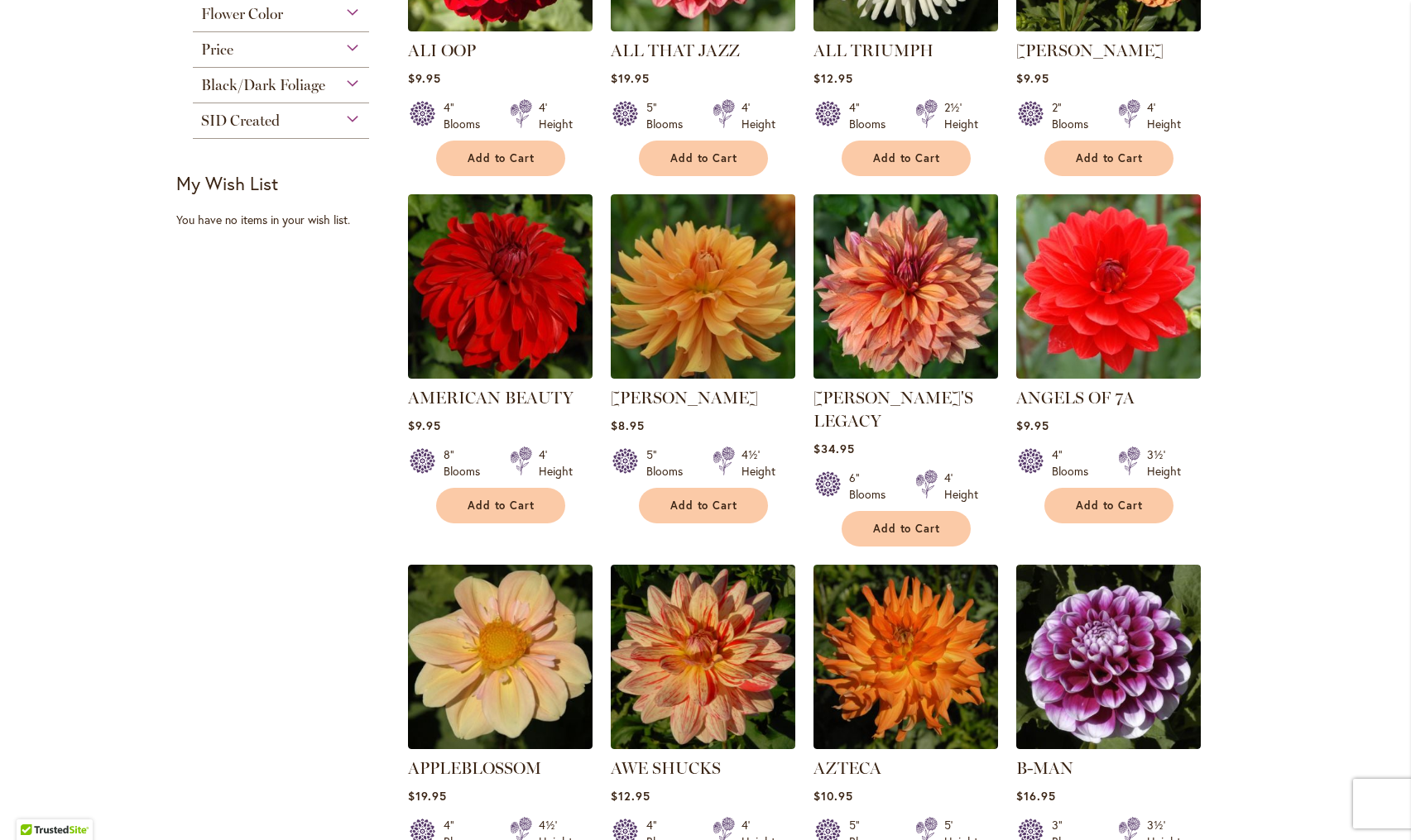
scroll to position [914, 0]
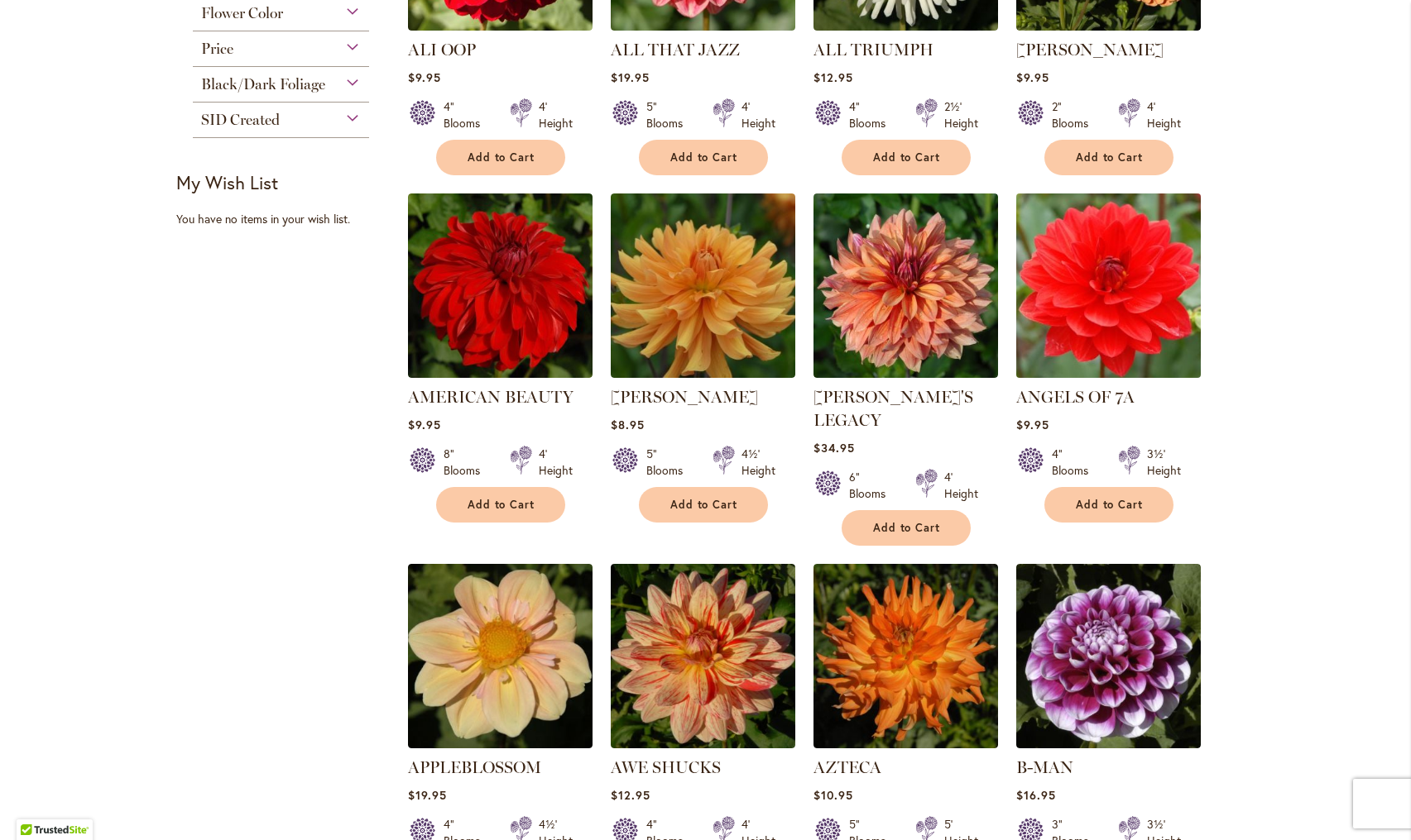
click at [1103, 299] on img at bounding box center [1108, 286] width 194 height 194
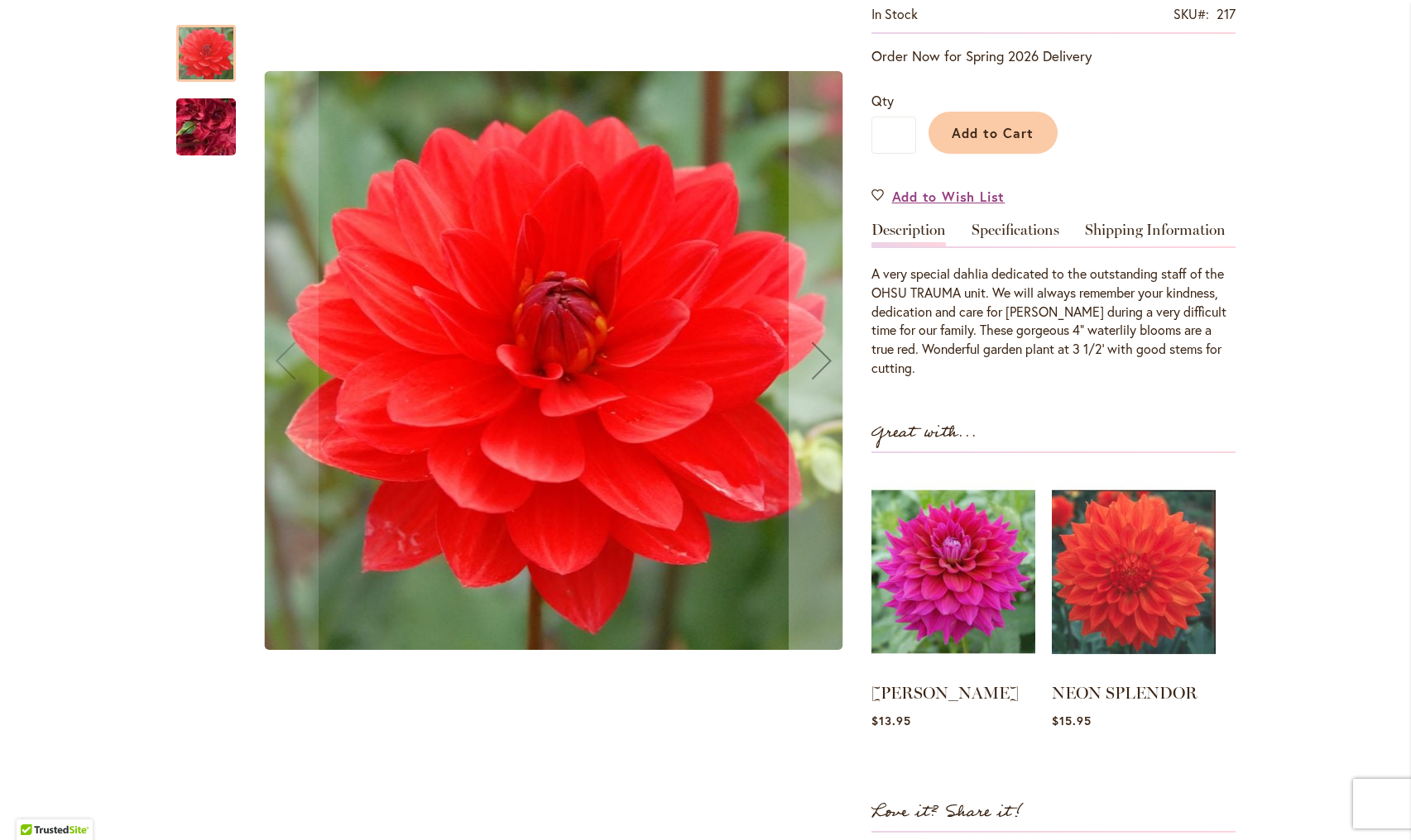
scroll to position [455, 0]
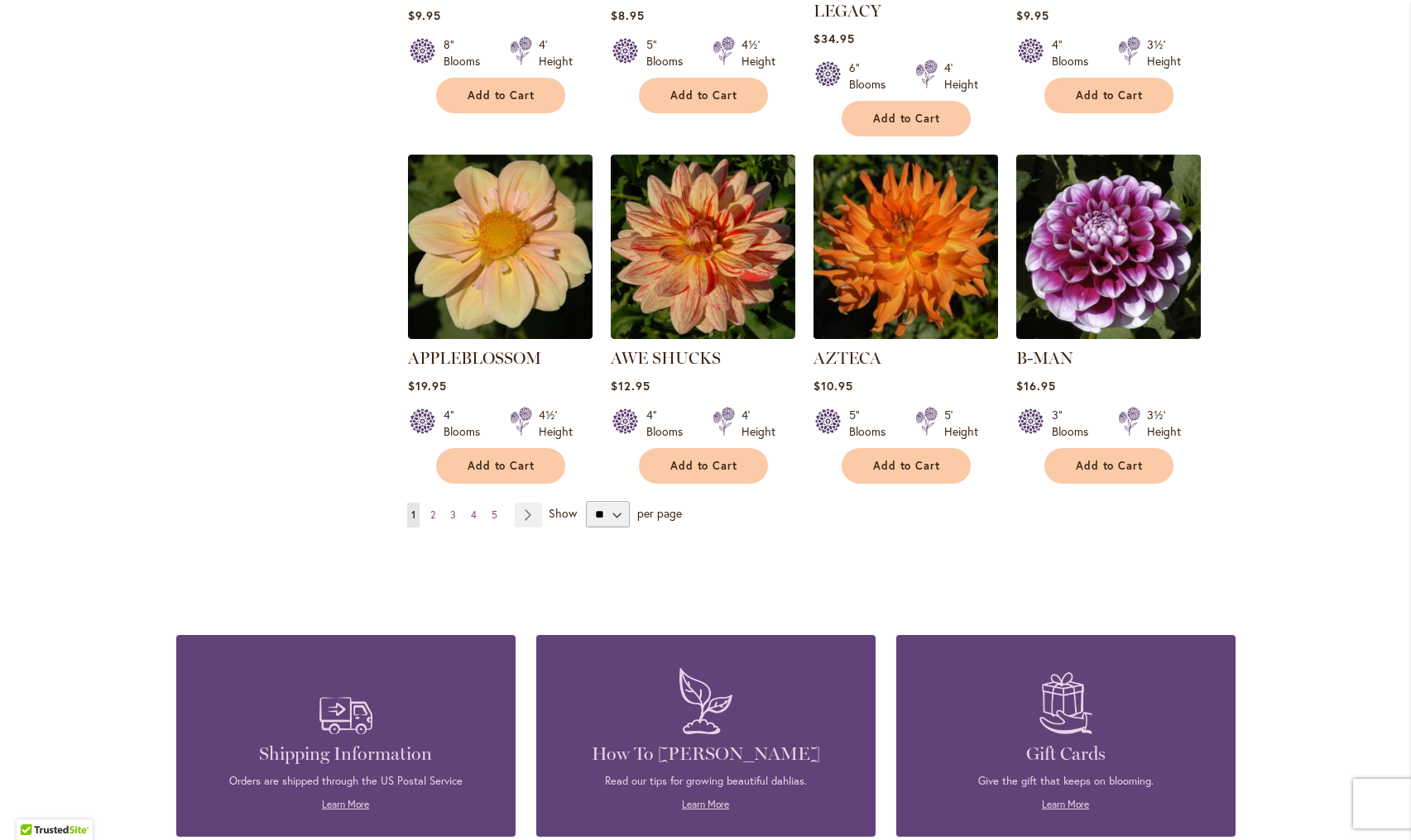
scroll to position [1449, 0]
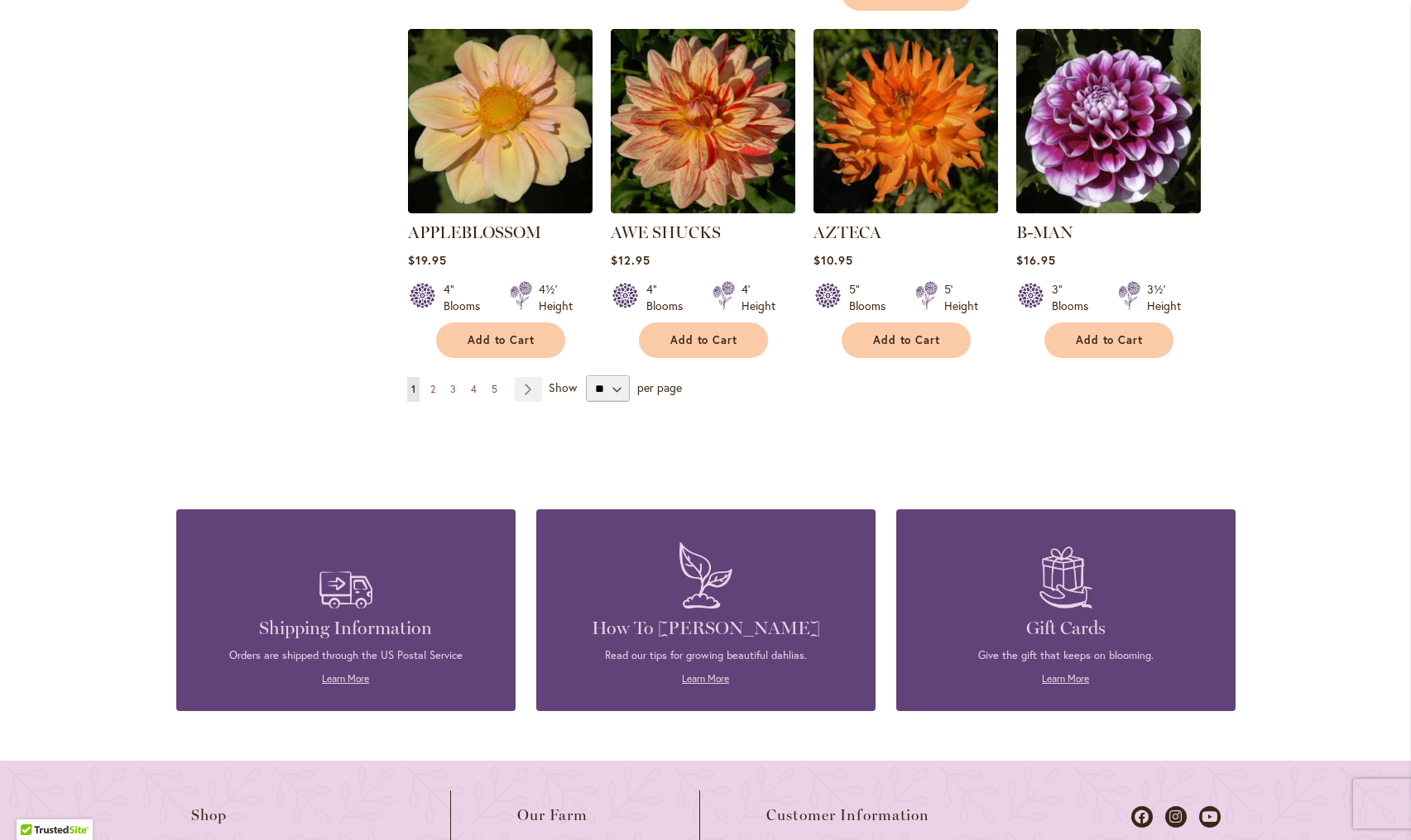
click at [495, 383] on span "5" at bounding box center [494, 390] width 5 height 13
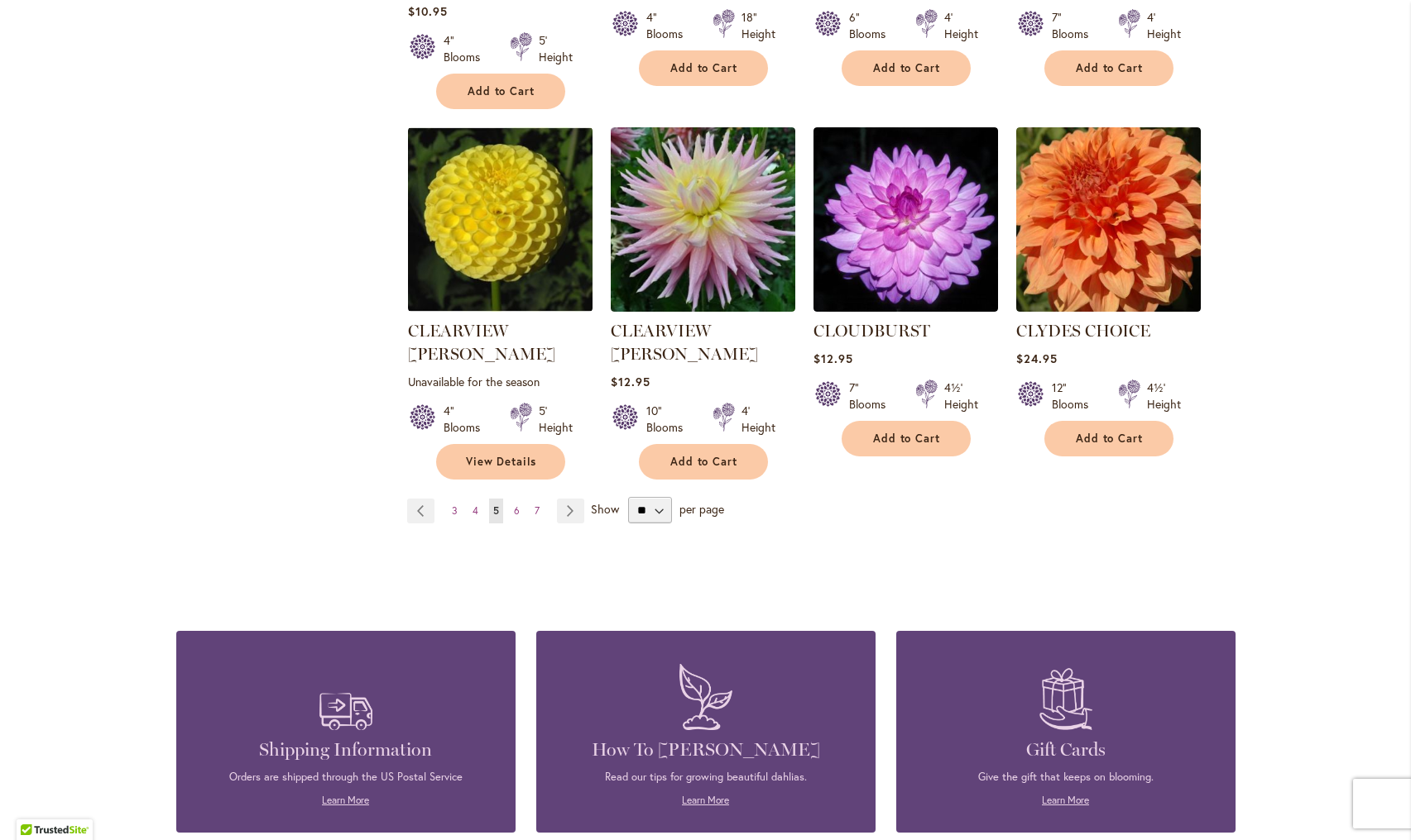
scroll to position [1350, 0]
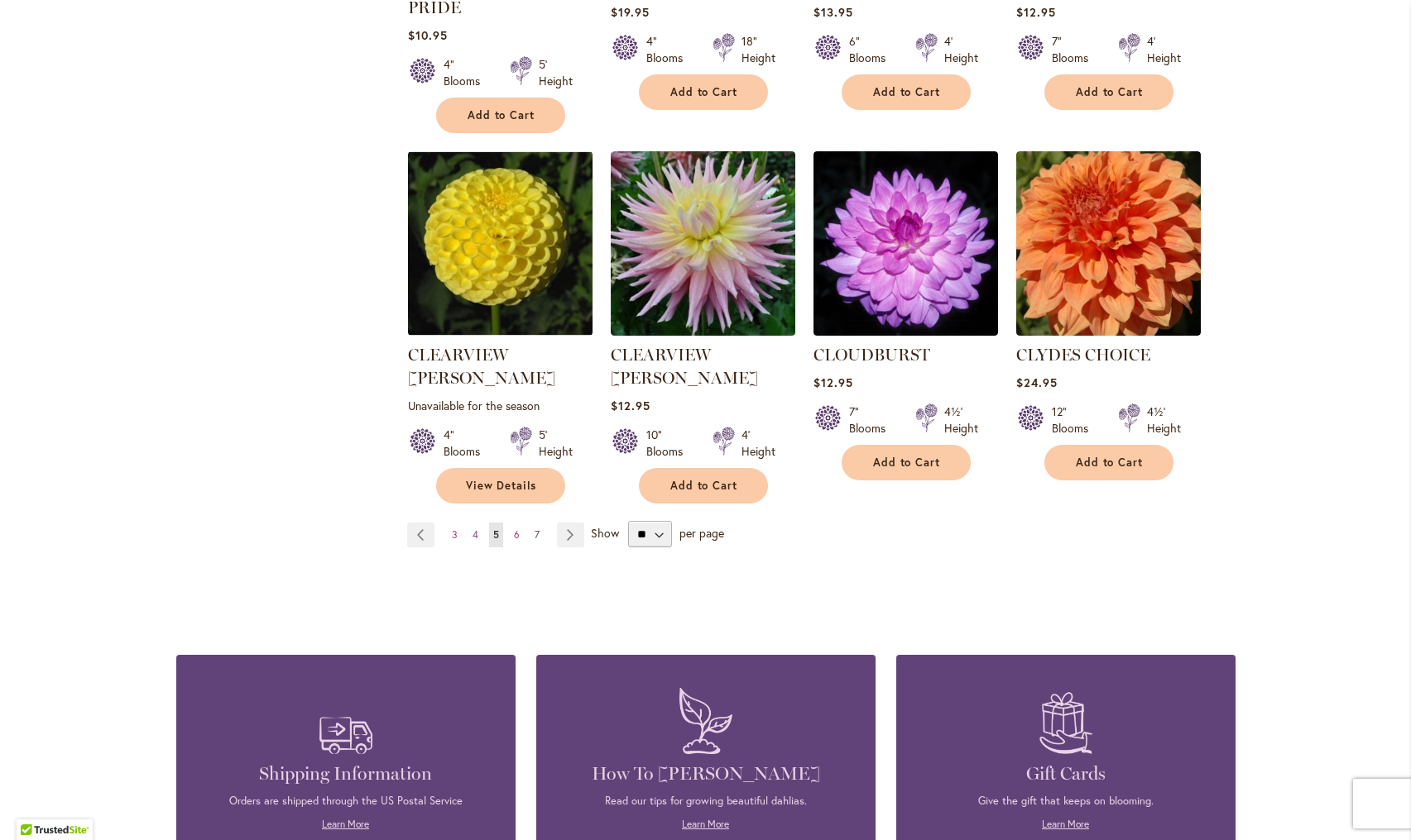
click at [534, 529] on span "7" at bounding box center [536, 535] width 5 height 13
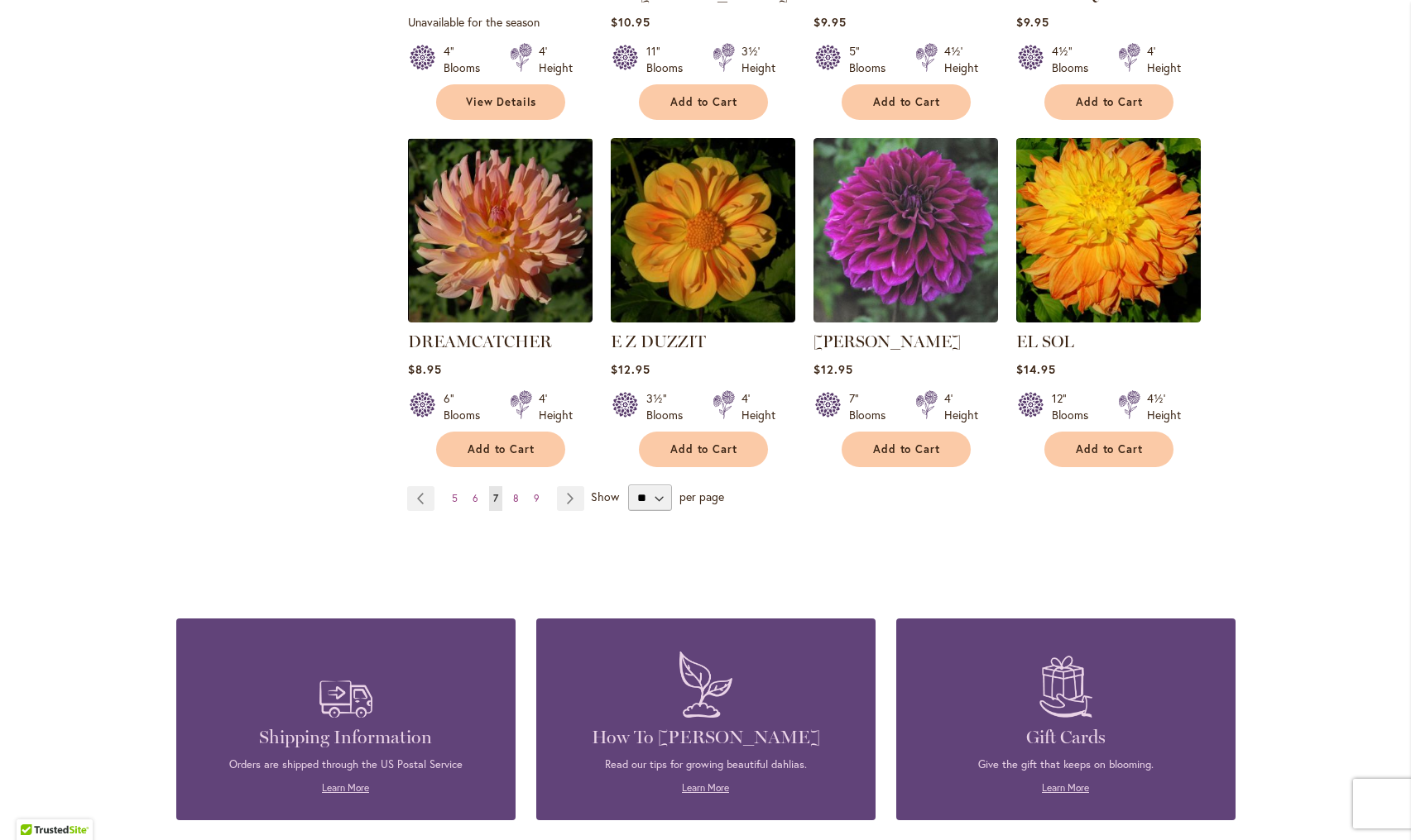
scroll to position [1365, 0]
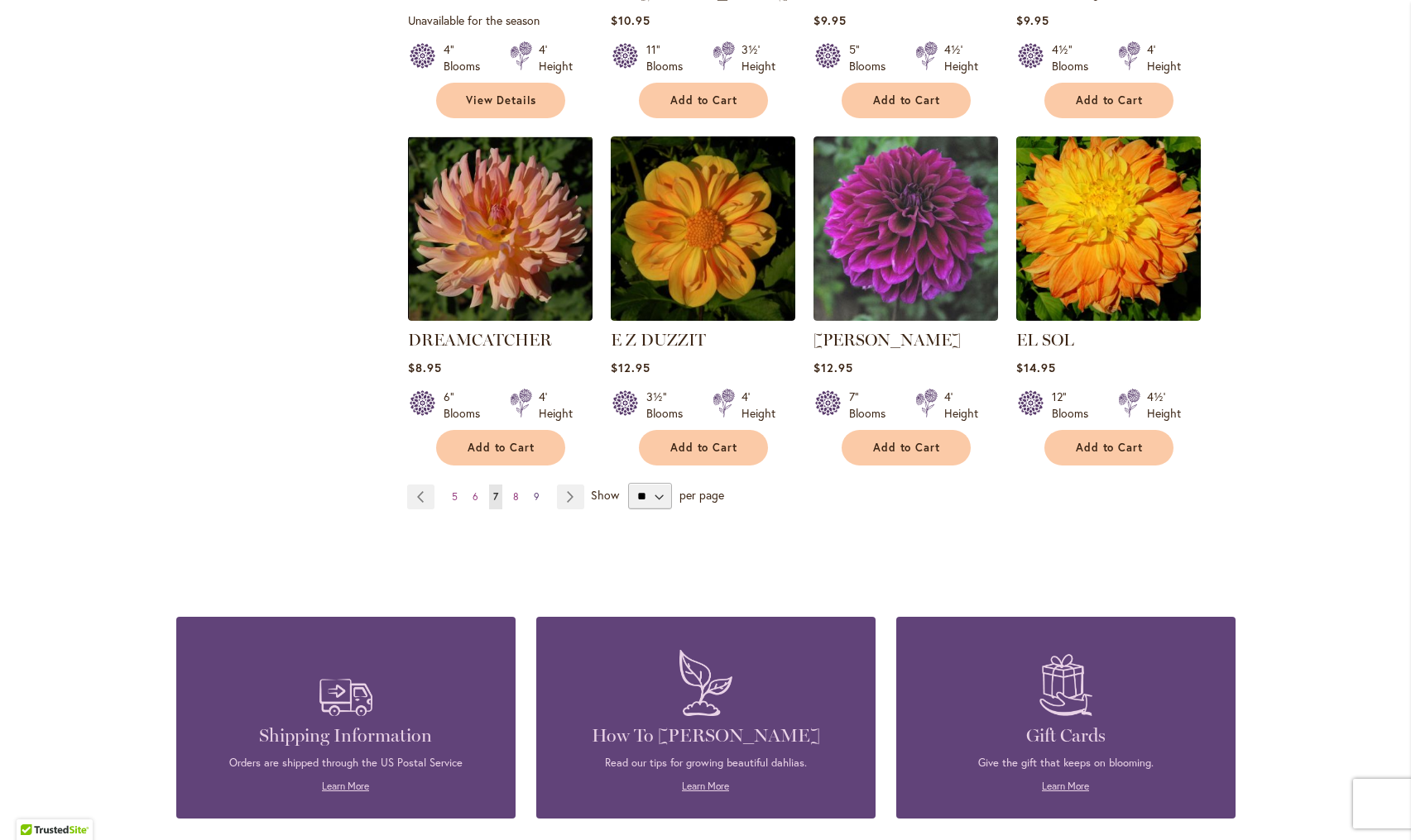
click at [536, 491] on span "9" at bounding box center [536, 497] width 5 height 13
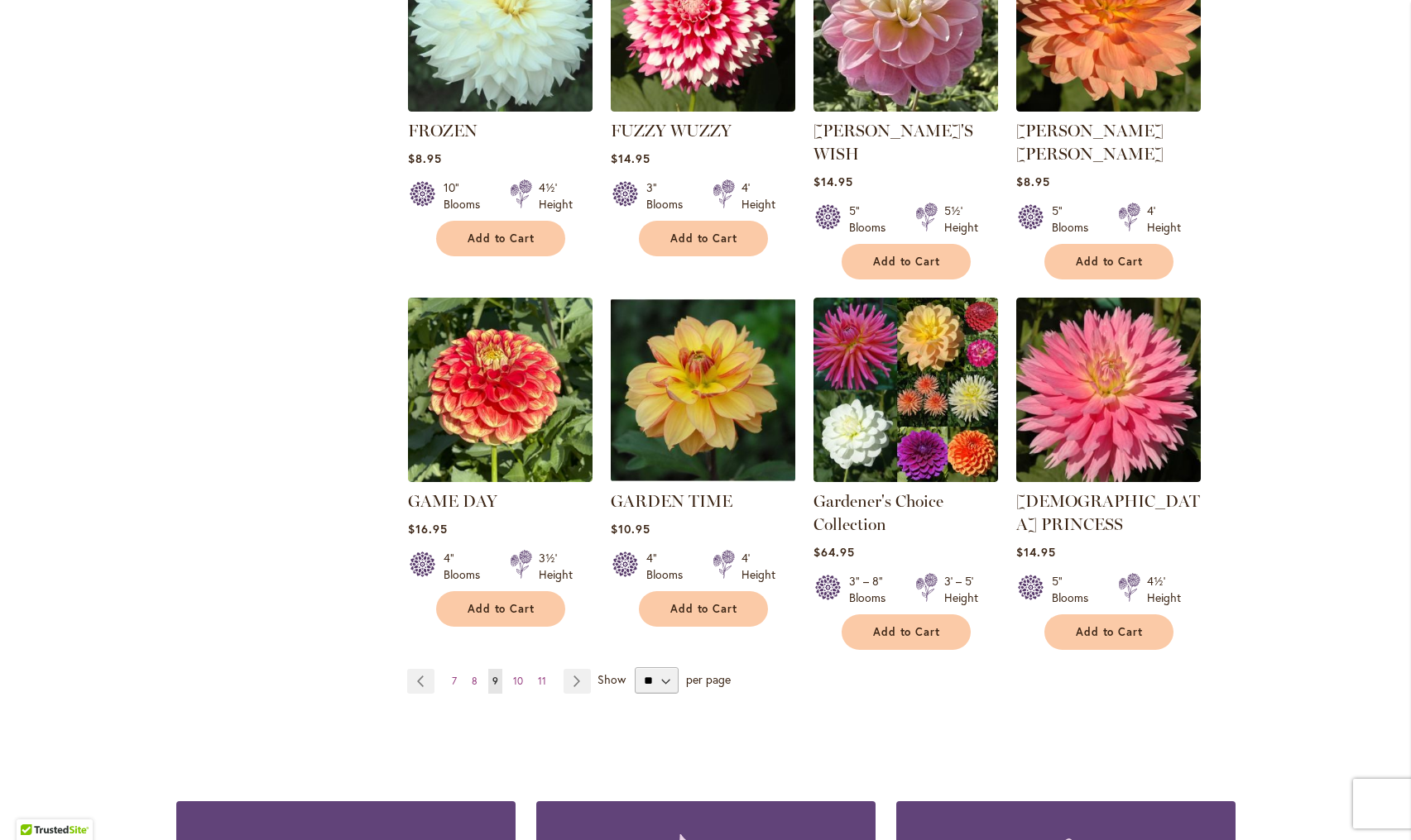
scroll to position [1234, 0]
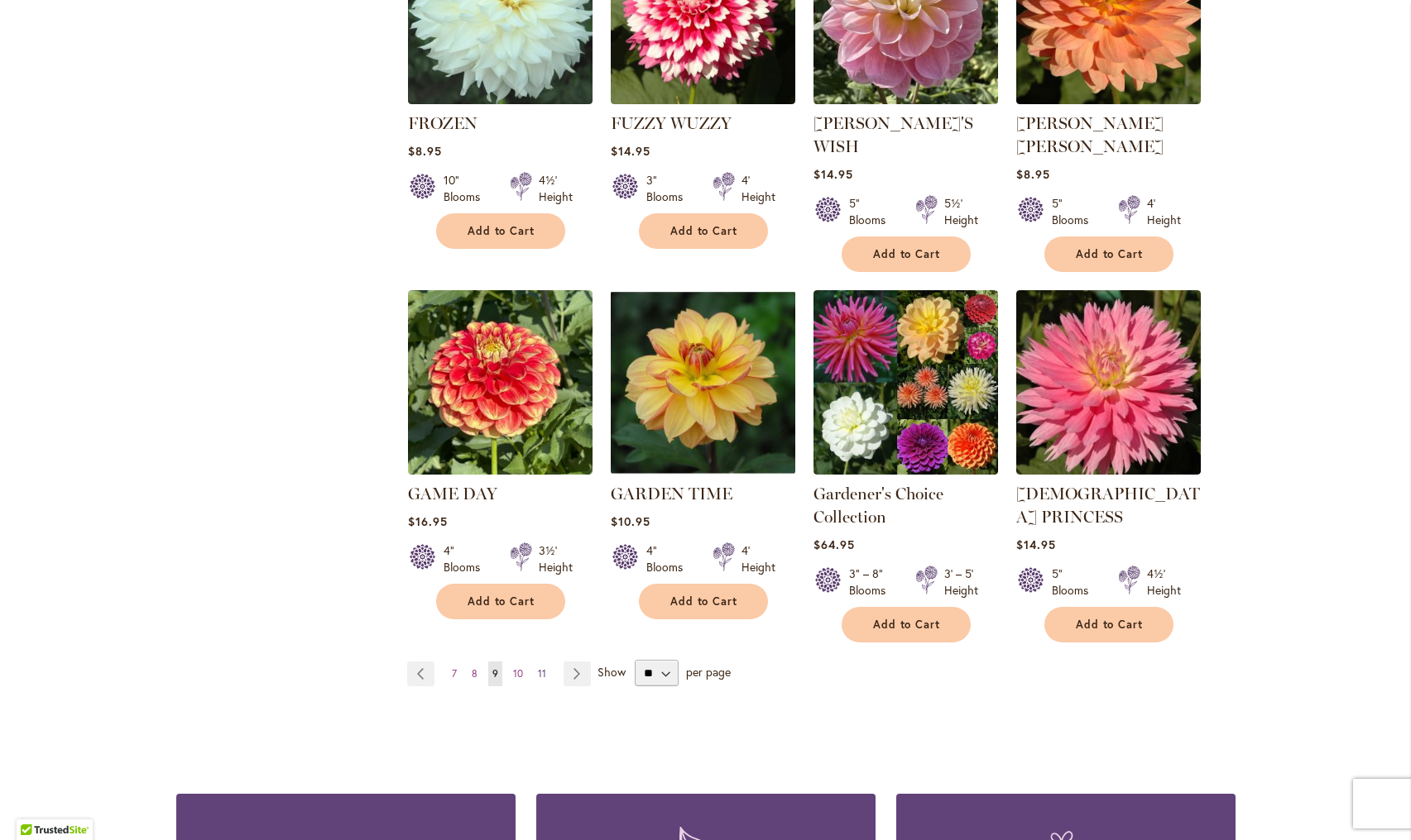
click at [538, 668] on span "11" at bounding box center [542, 674] width 8 height 13
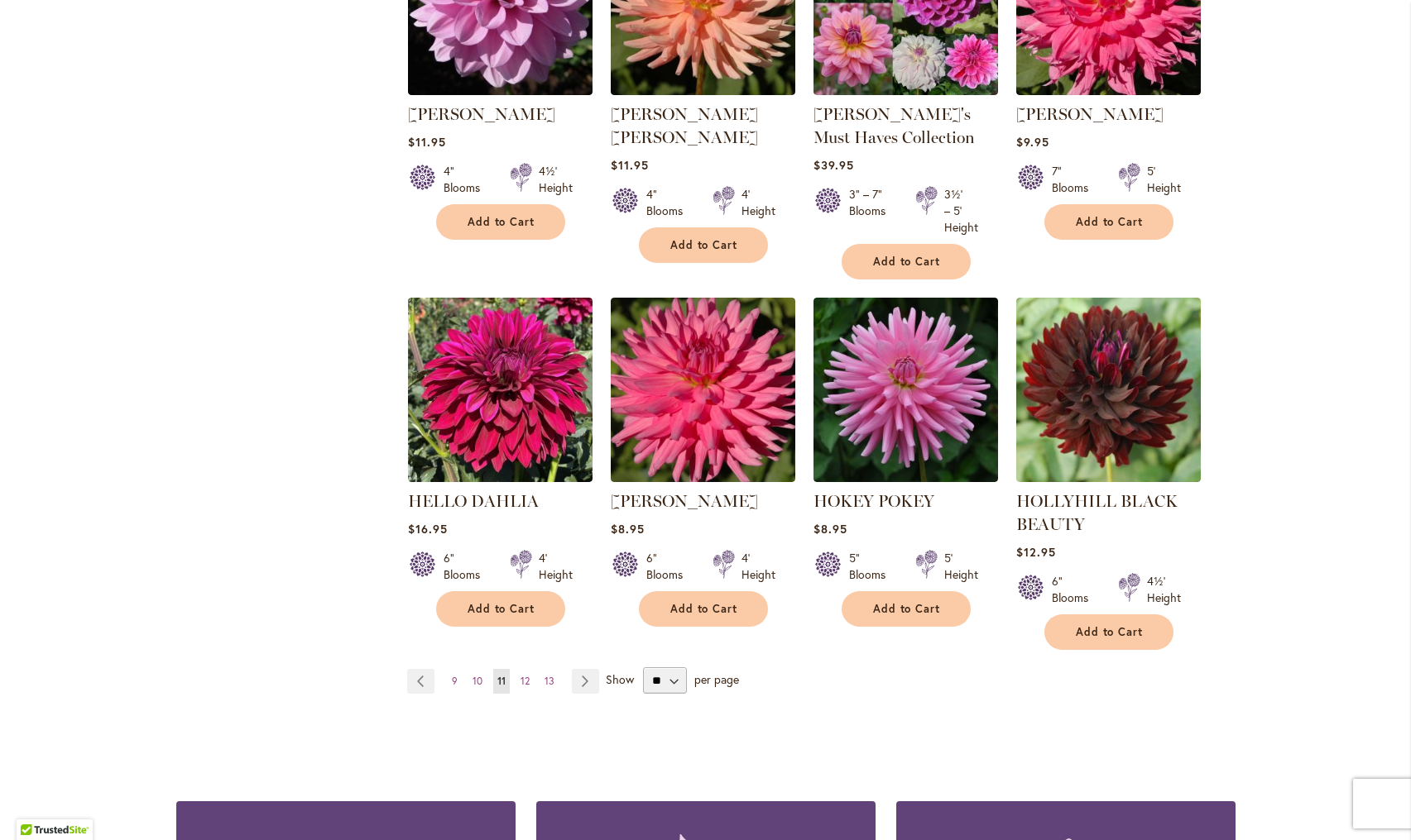
scroll to position [1228, 0]
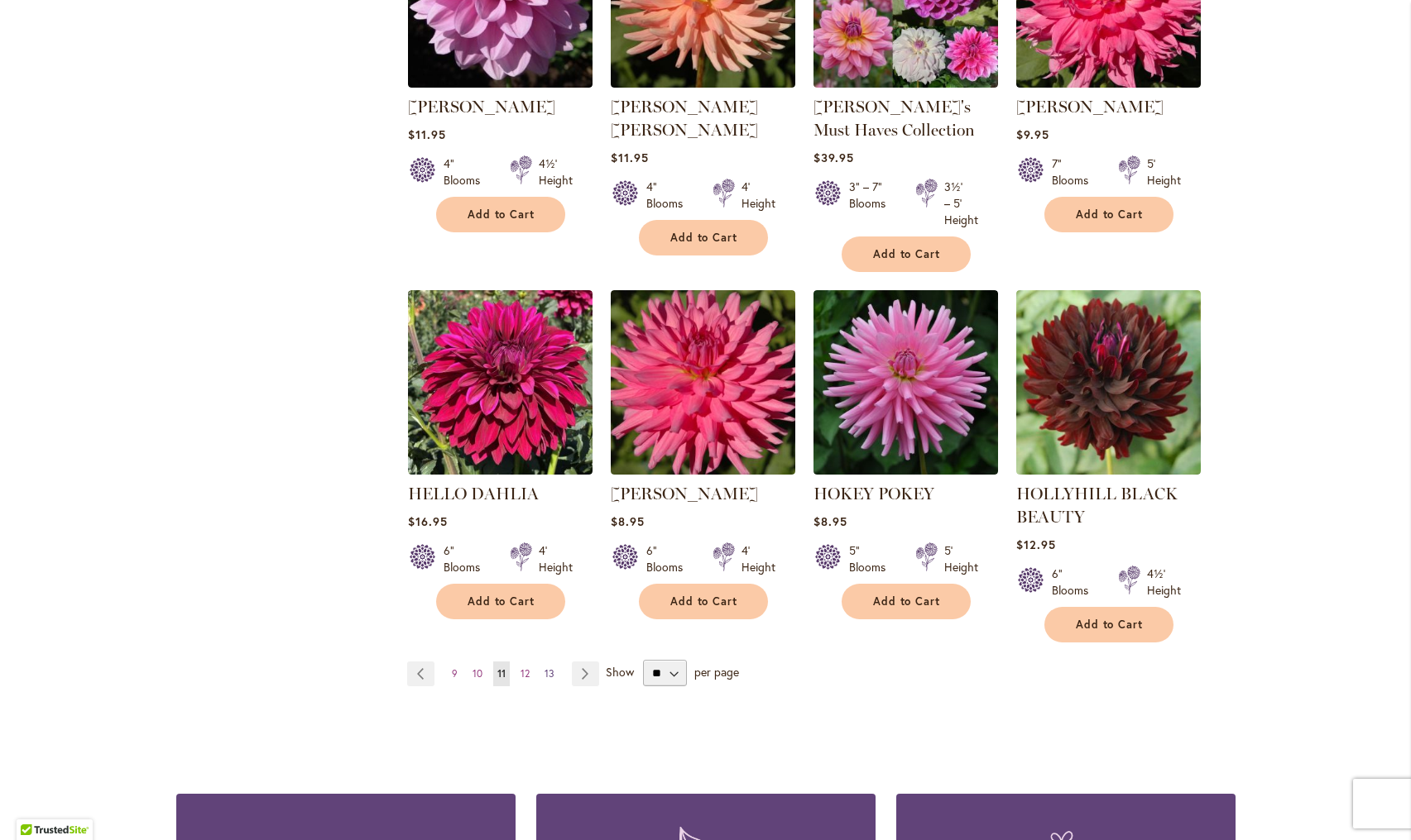
click at [550, 679] on span "13" at bounding box center [549, 674] width 10 height 13
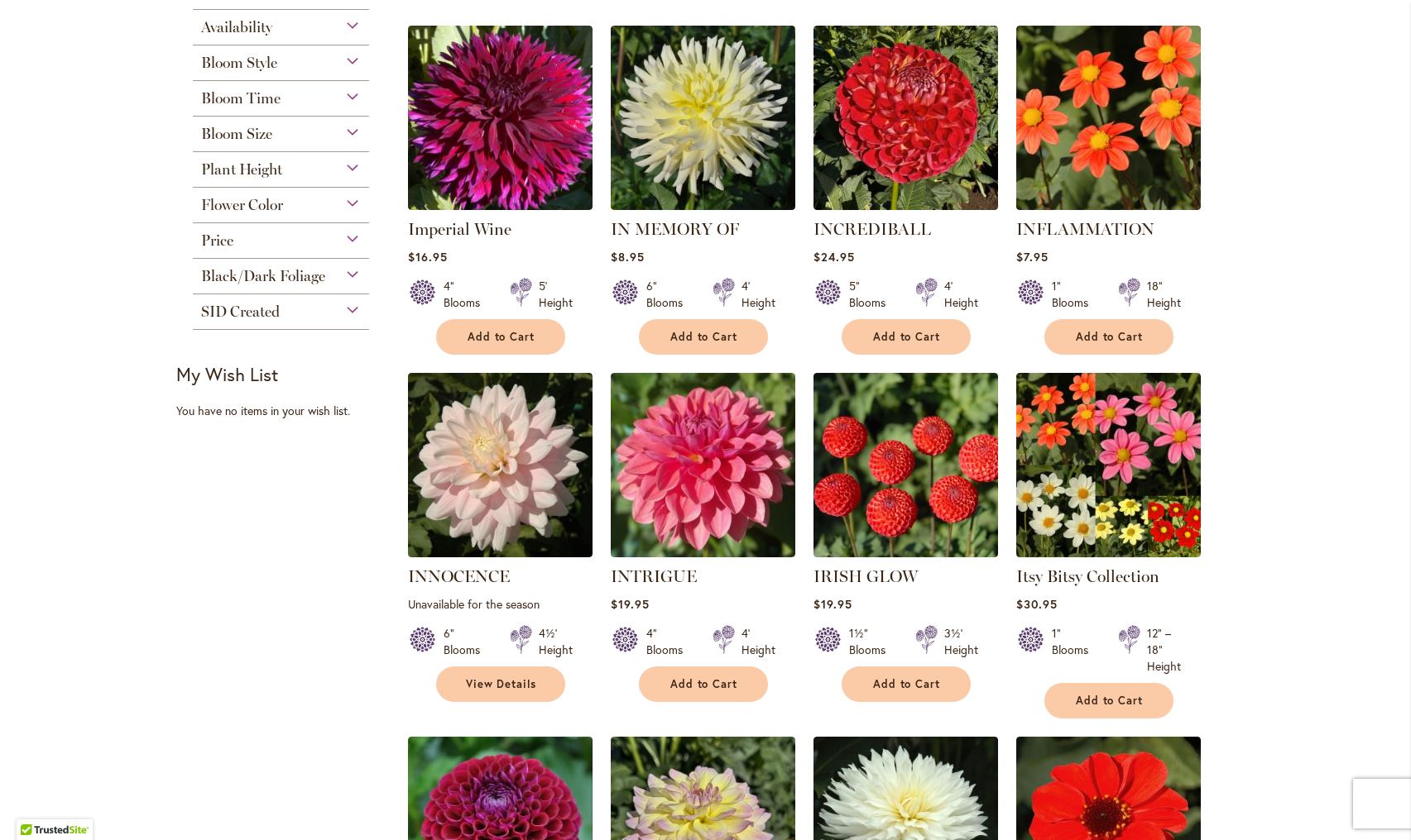
scroll to position [392, 0]
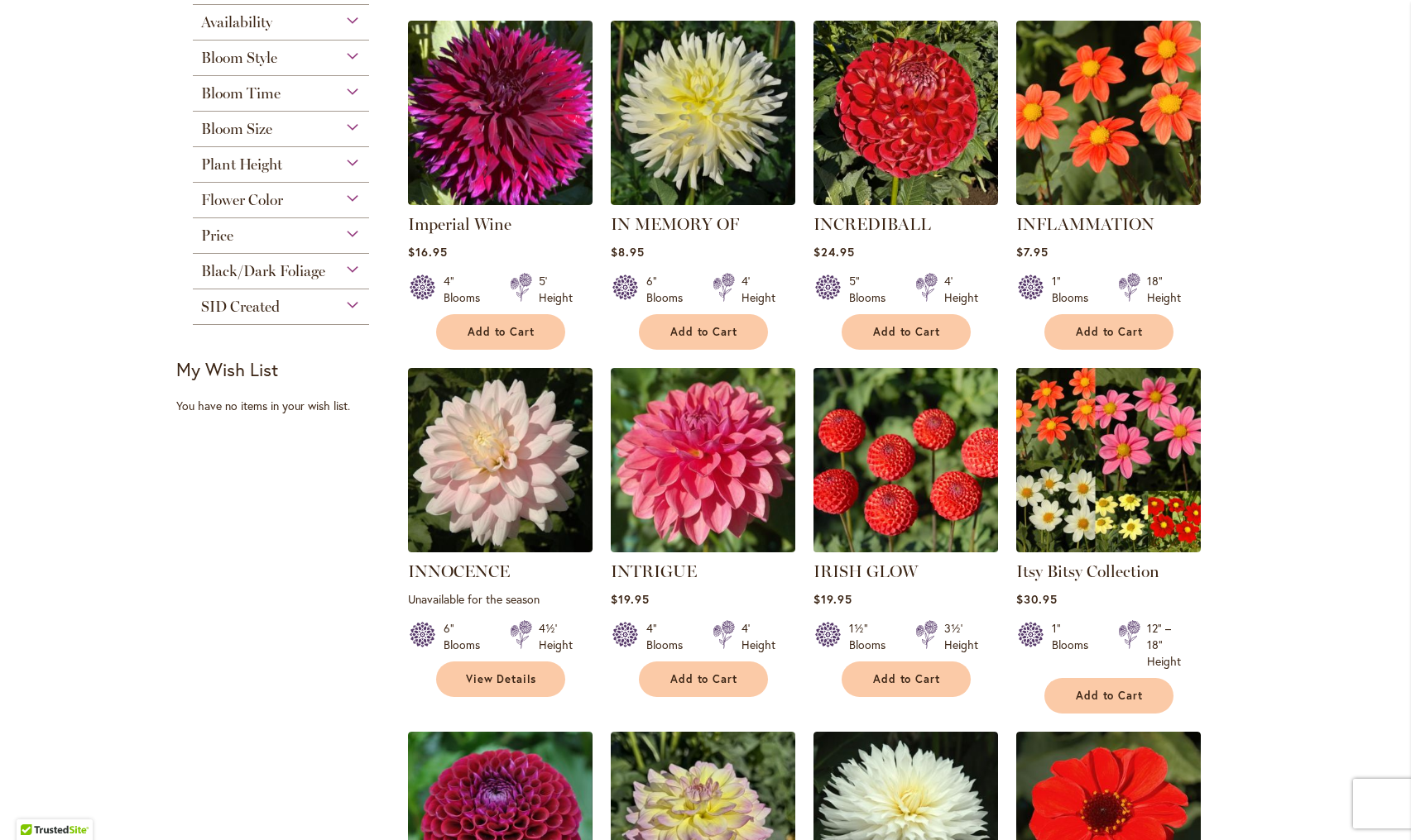
click at [881, 490] on img at bounding box center [905, 460] width 194 height 194
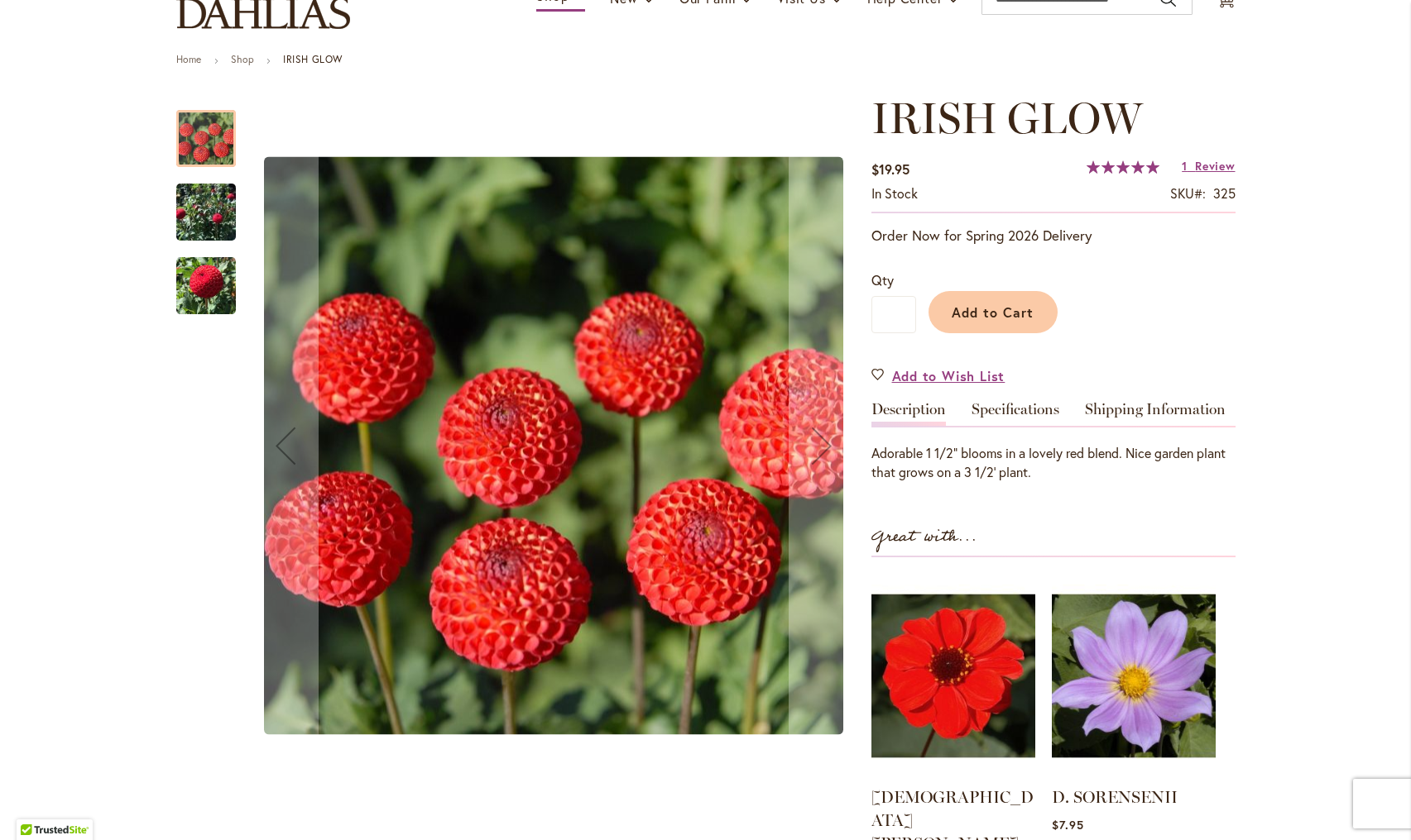
scroll to position [150, 0]
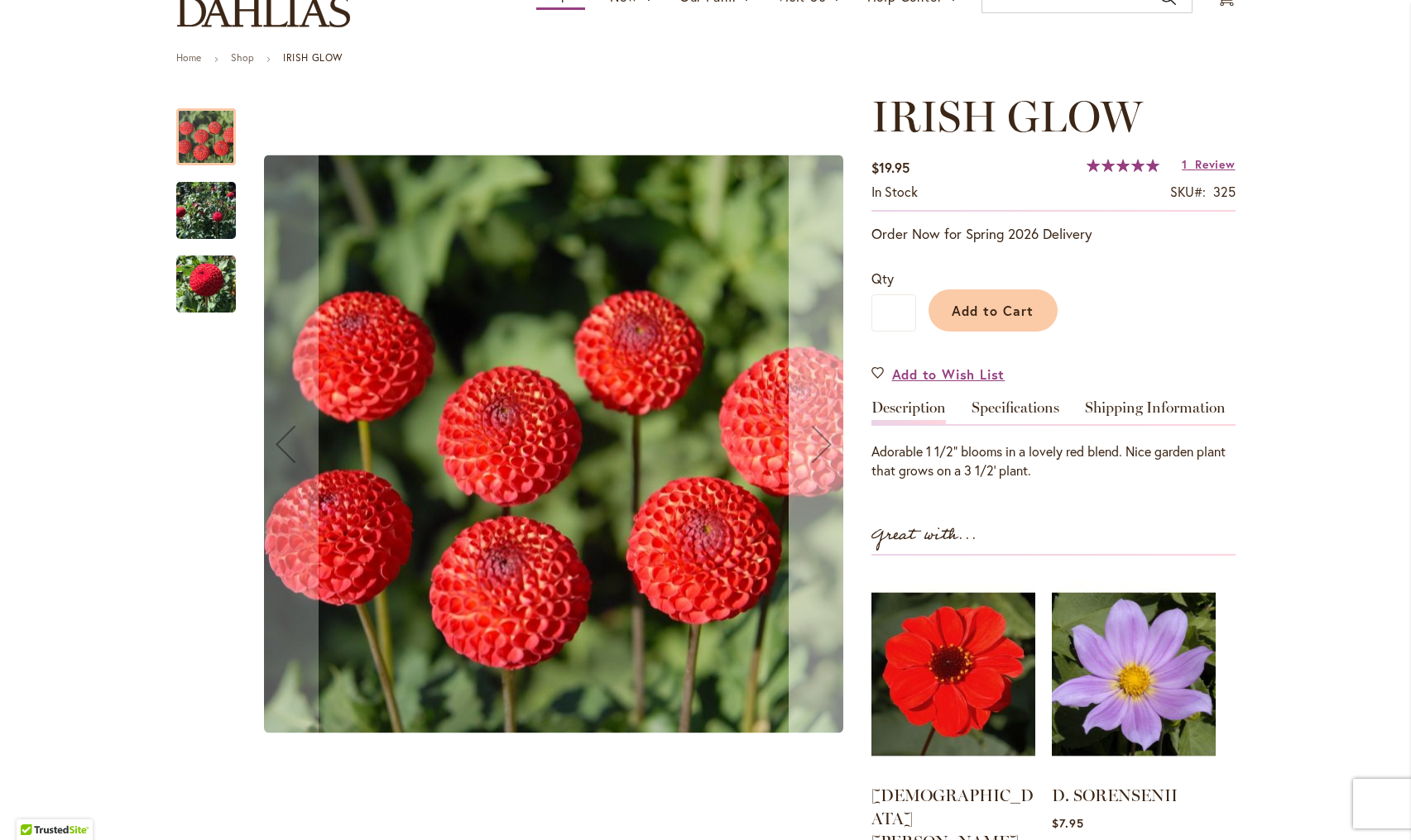
click at [822, 430] on div "Next" at bounding box center [821, 444] width 66 height 66
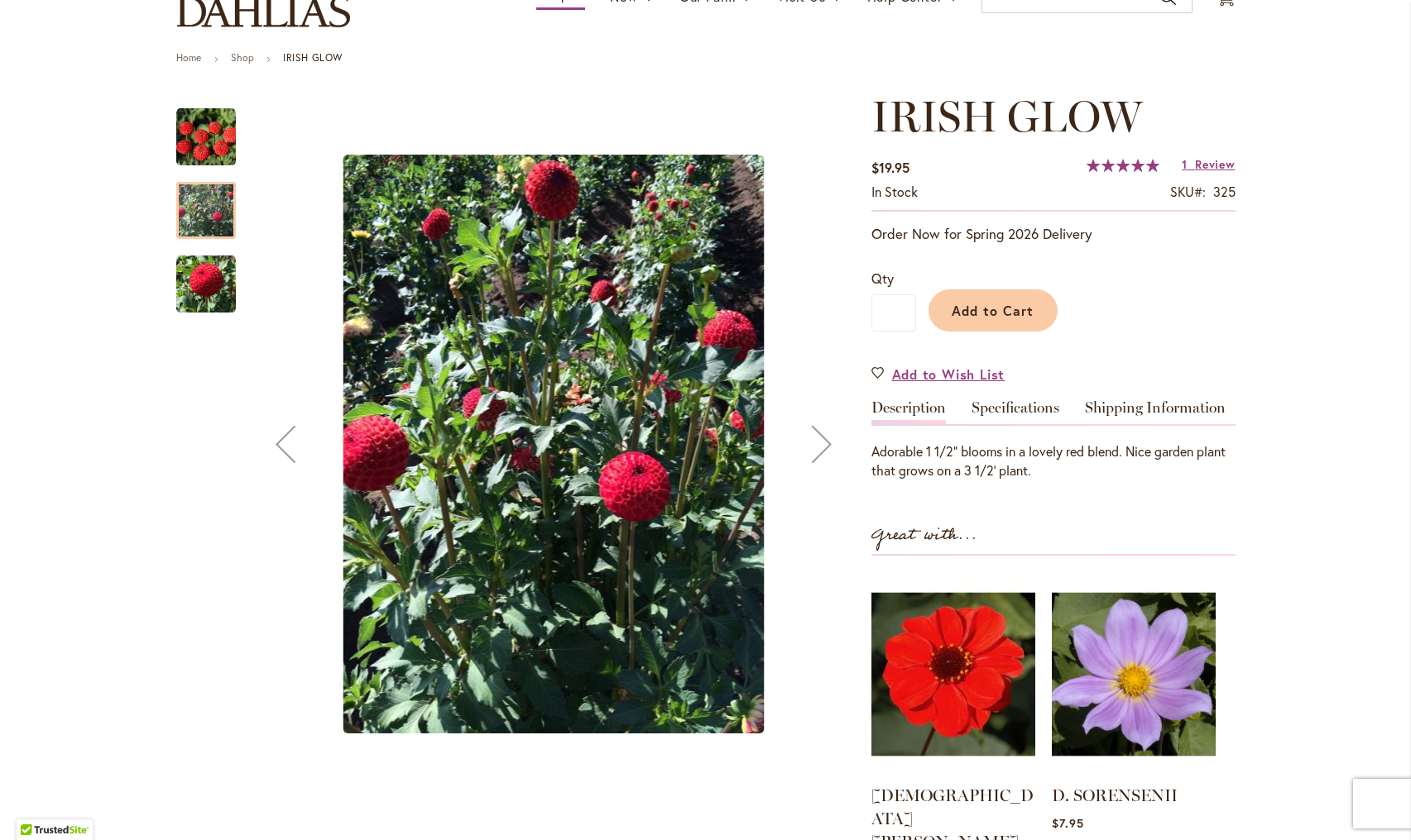
click at [817, 452] on div "Next" at bounding box center [821, 444] width 66 height 66
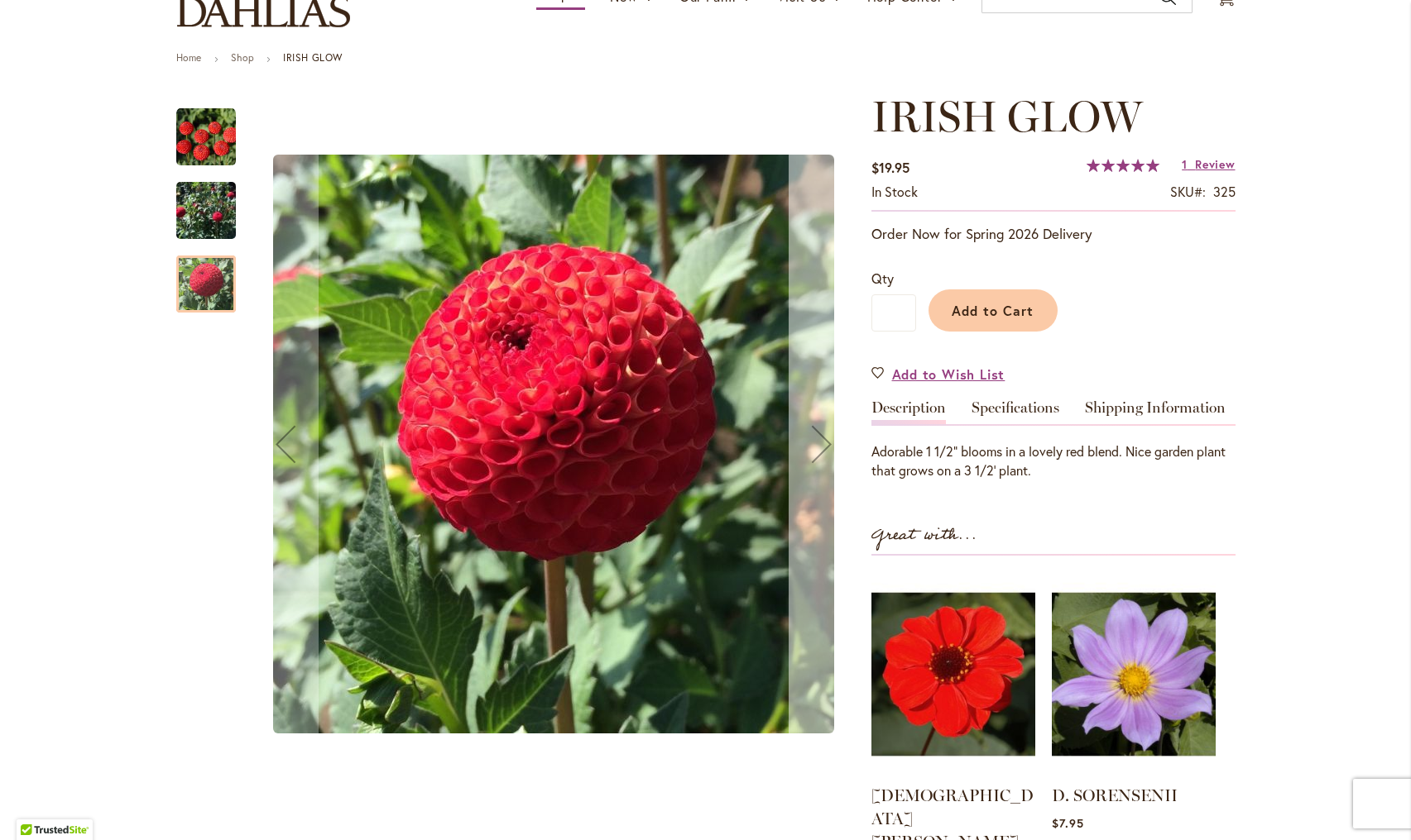
click at [810, 445] on div "Next" at bounding box center [821, 444] width 66 height 66
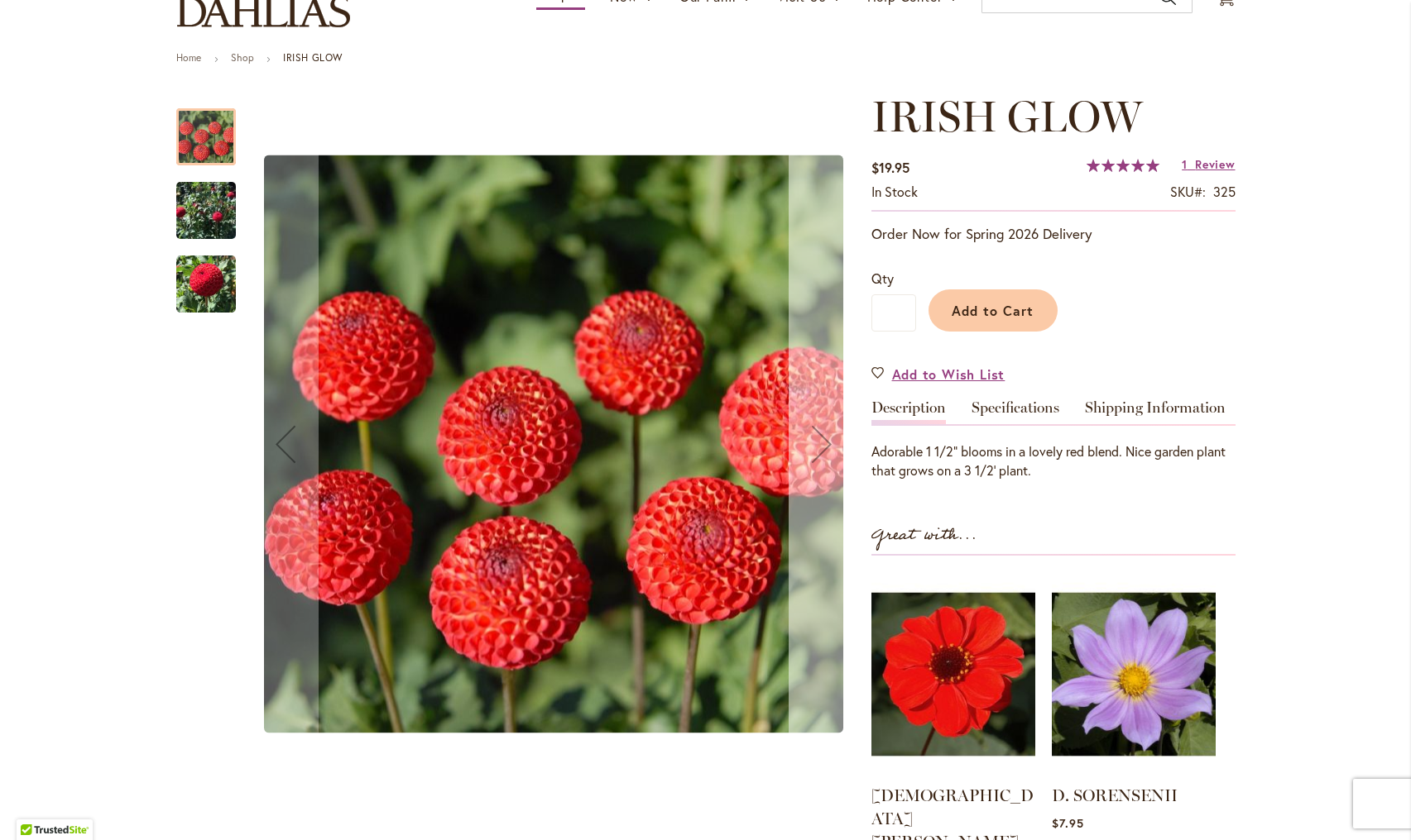
click at [817, 431] on div "Next" at bounding box center [821, 444] width 66 height 66
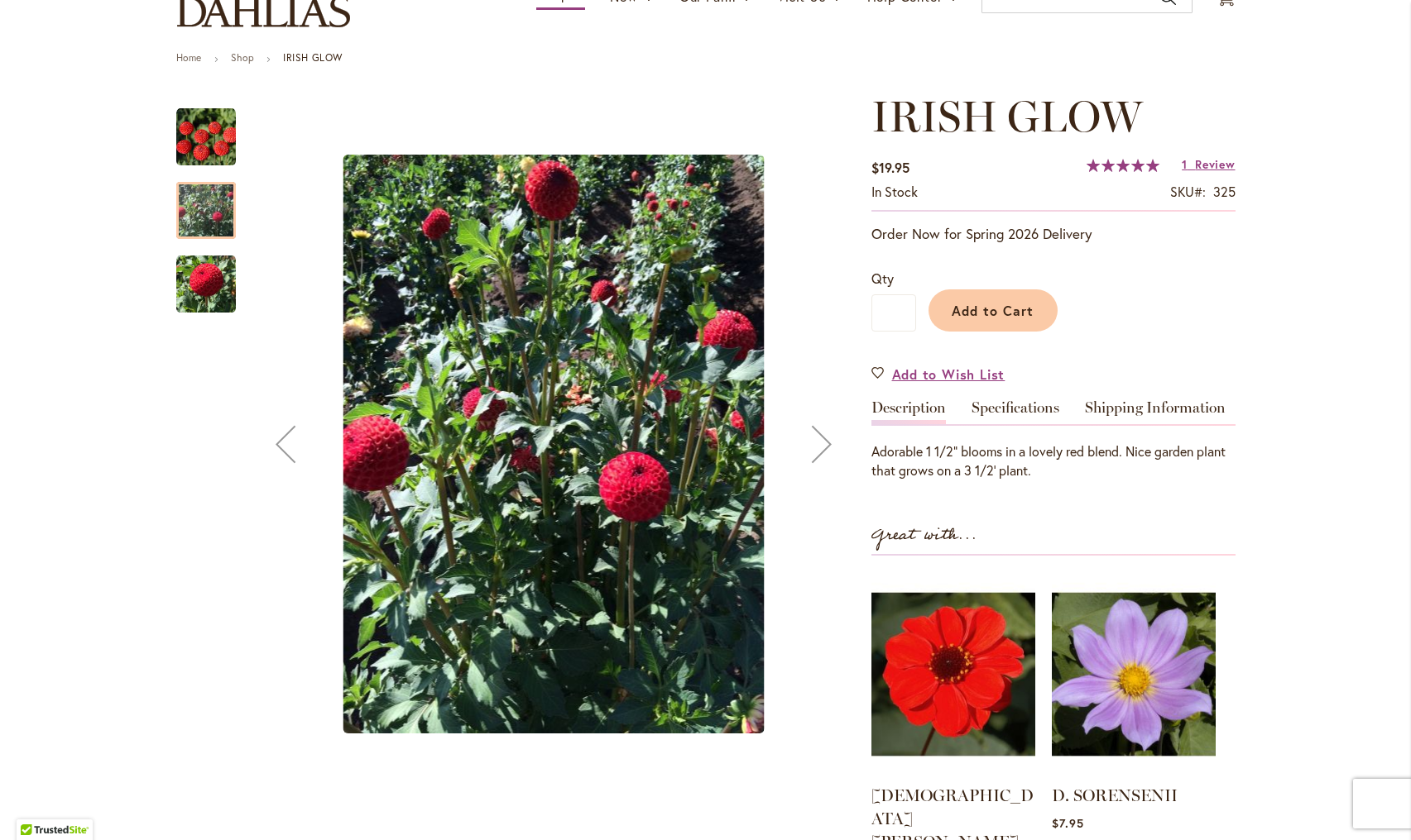
click at [817, 431] on div "Next" at bounding box center [821, 444] width 66 height 66
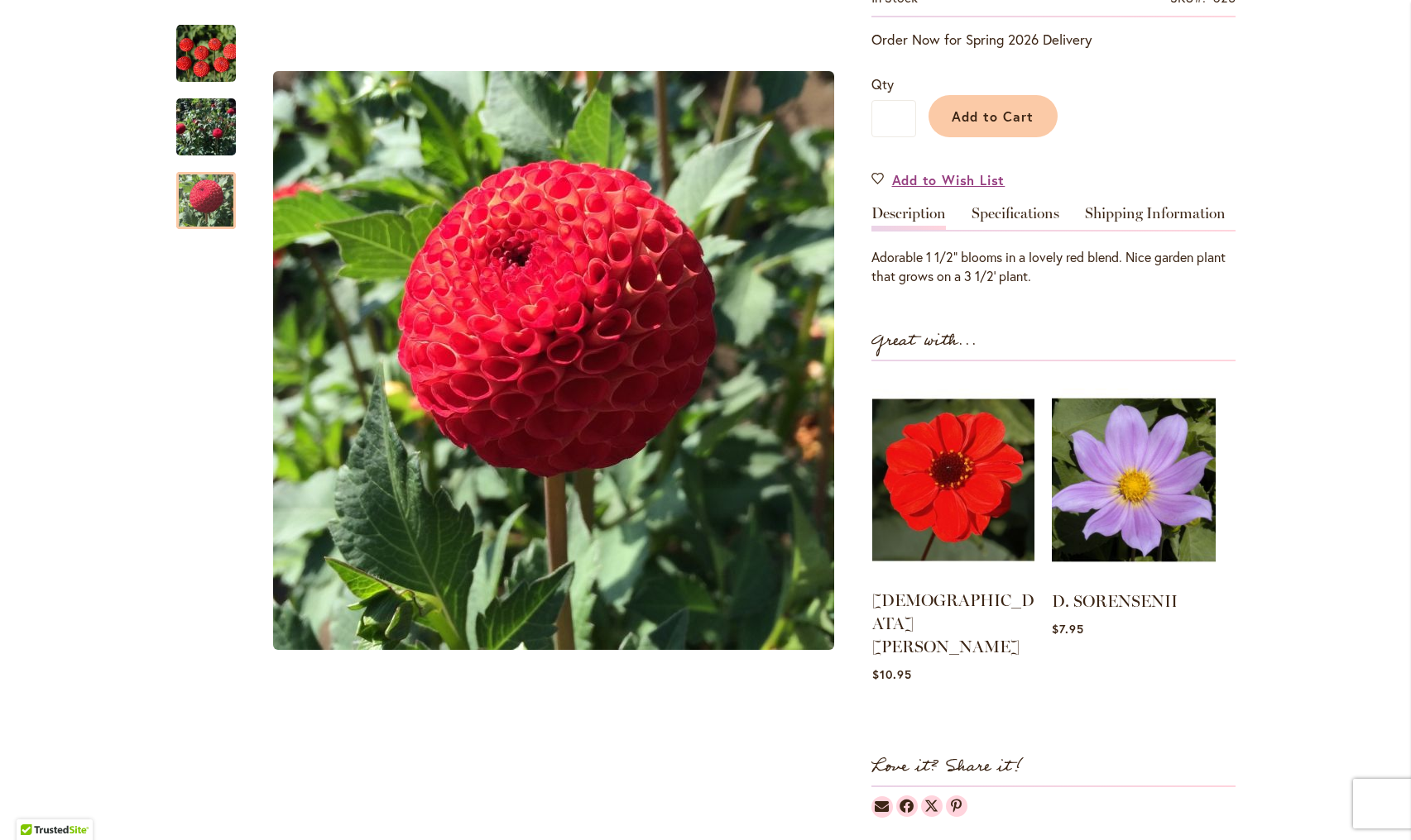
scroll to position [340, 0]
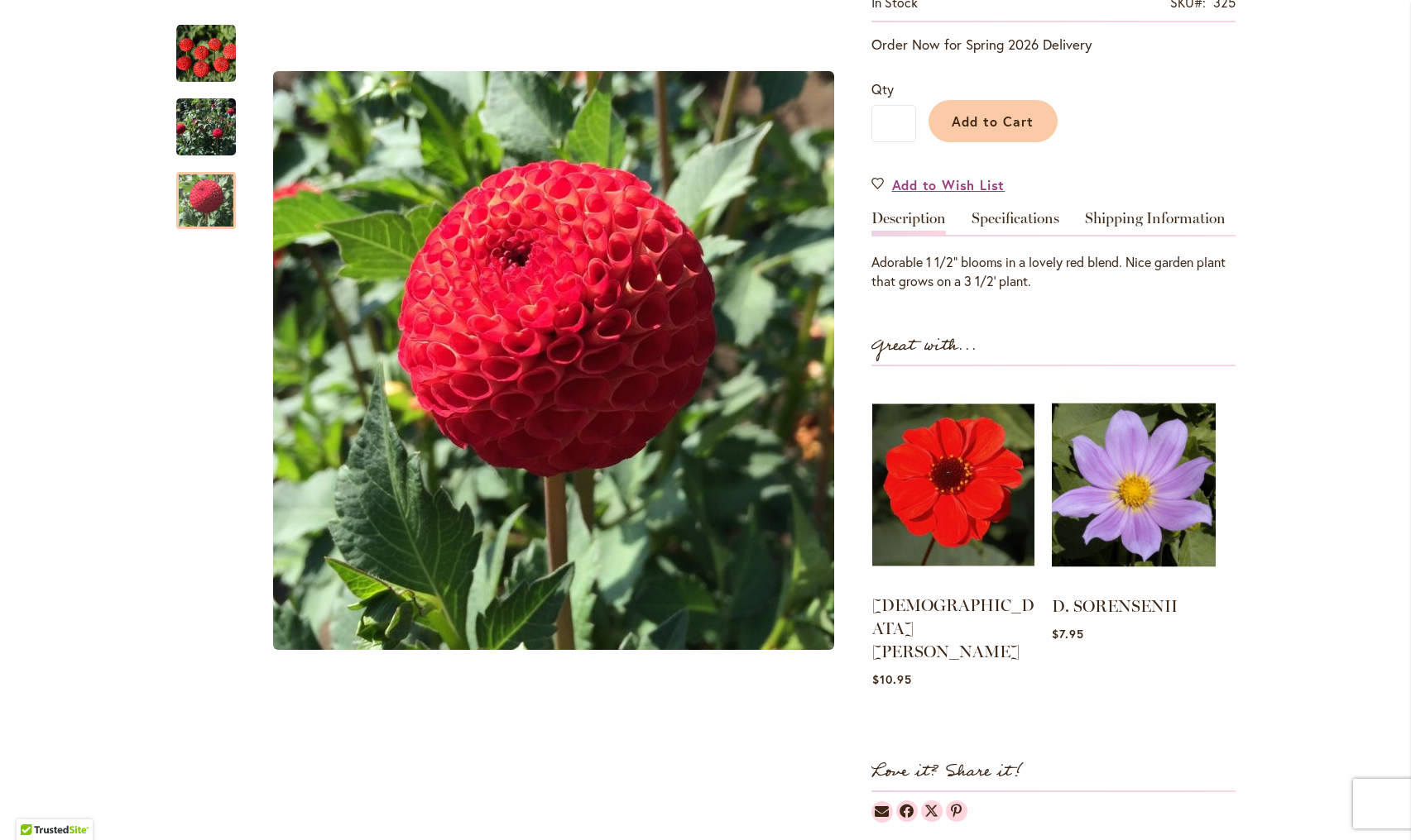
click at [969, 491] on img at bounding box center [953, 485] width 162 height 203
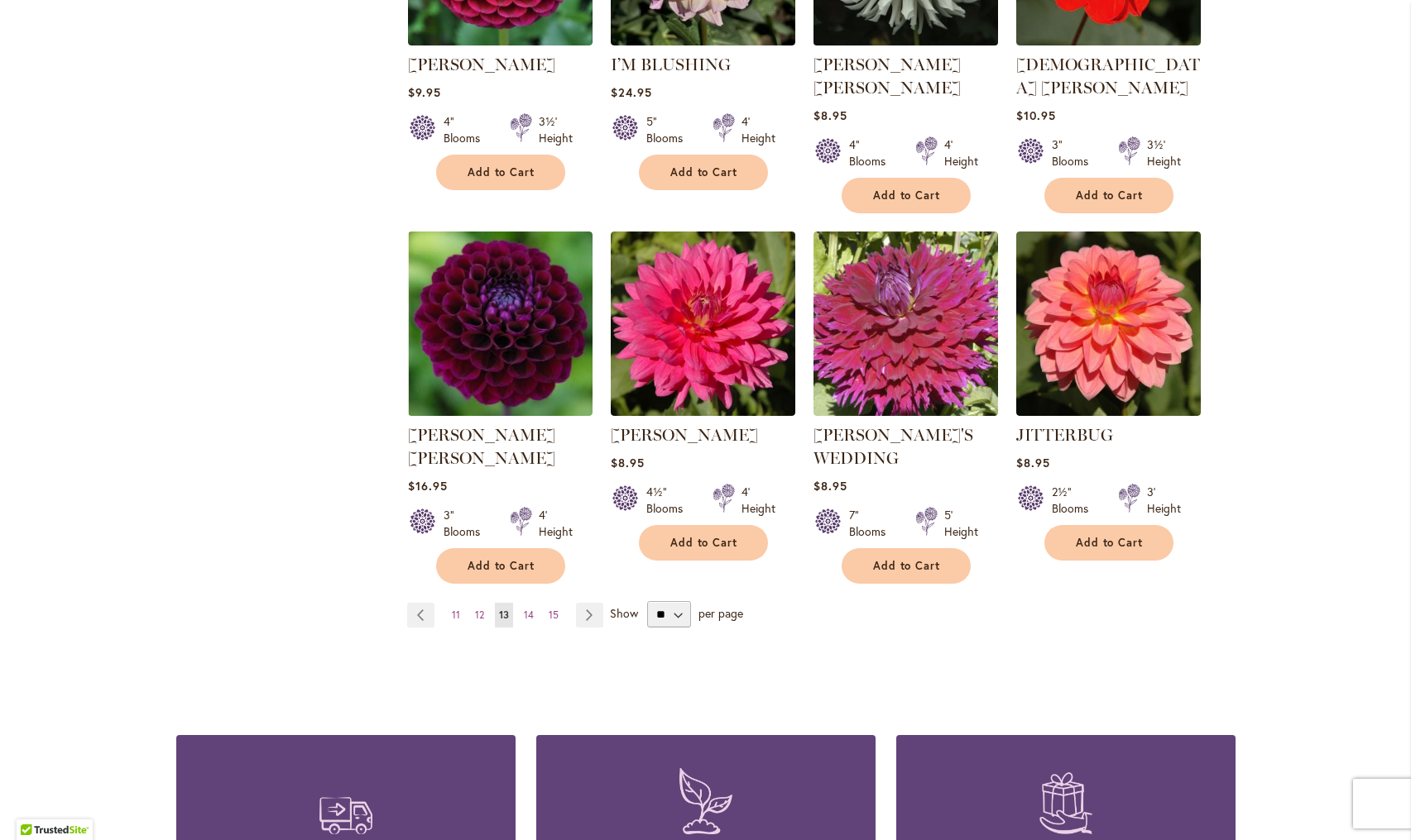
scroll to position [1273, 0]
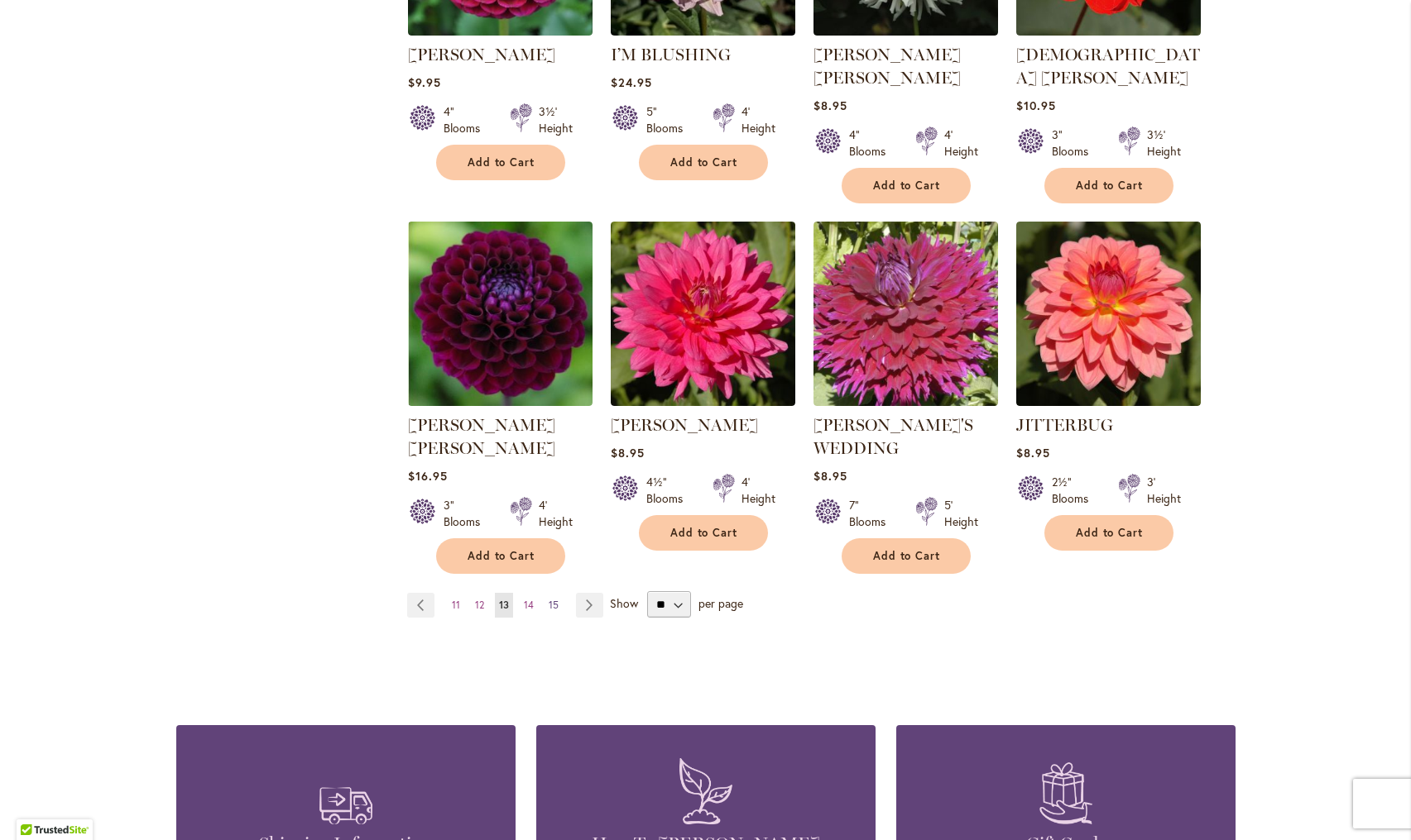
click at [554, 599] on span "15" at bounding box center [553, 605] width 10 height 13
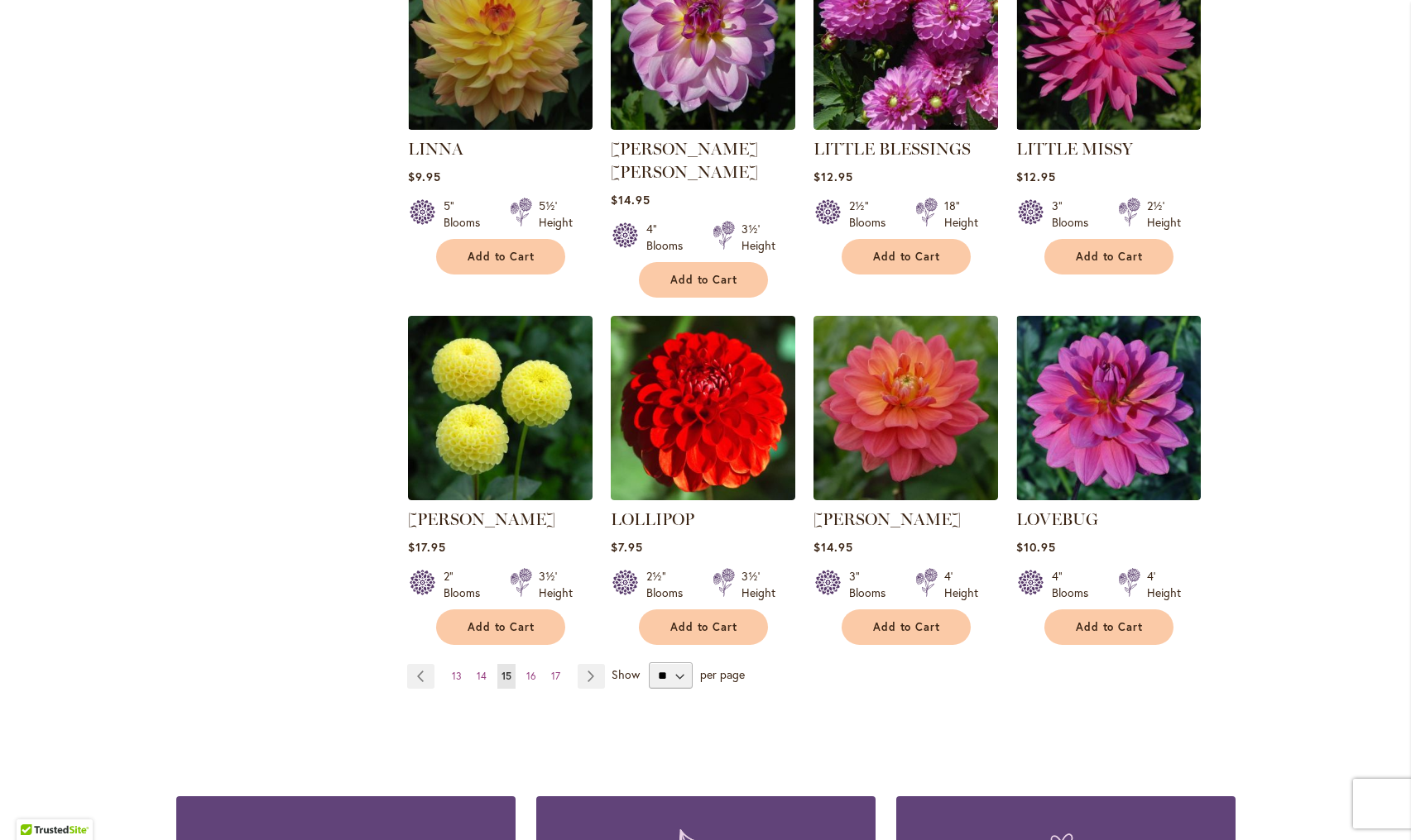
scroll to position [1187, 0]
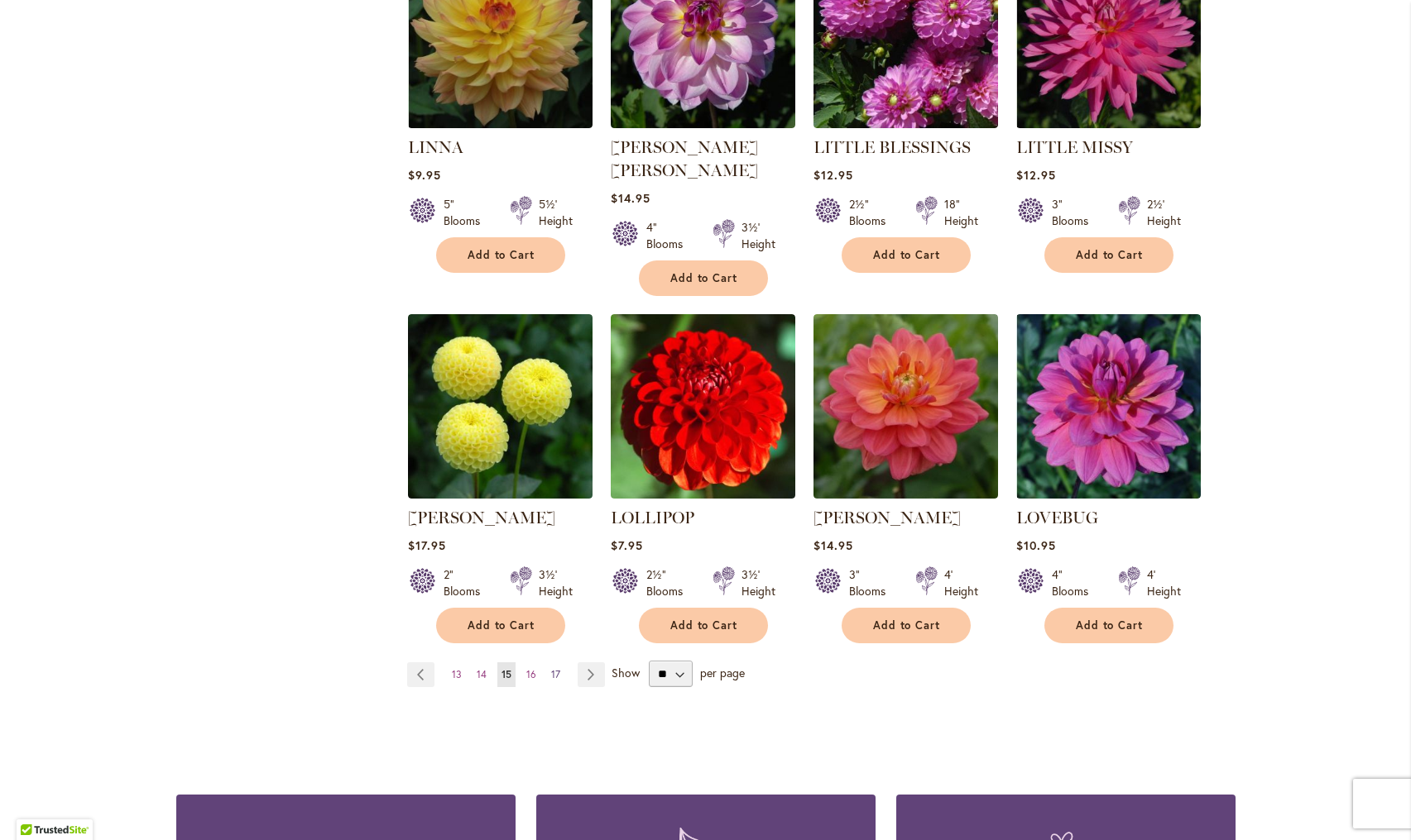
click at [553, 668] on span "17" at bounding box center [555, 674] width 9 height 13
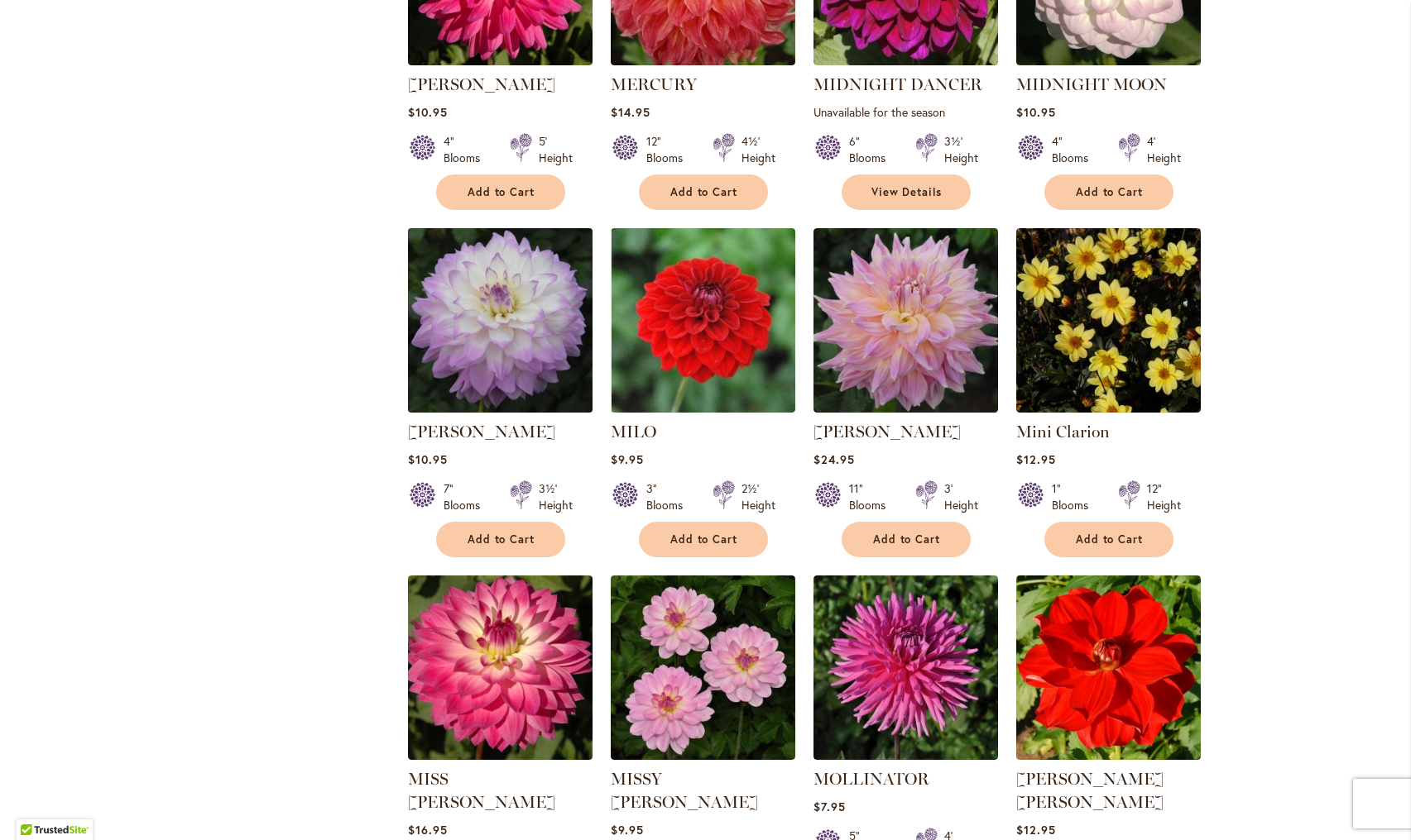
scroll to position [896, 0]
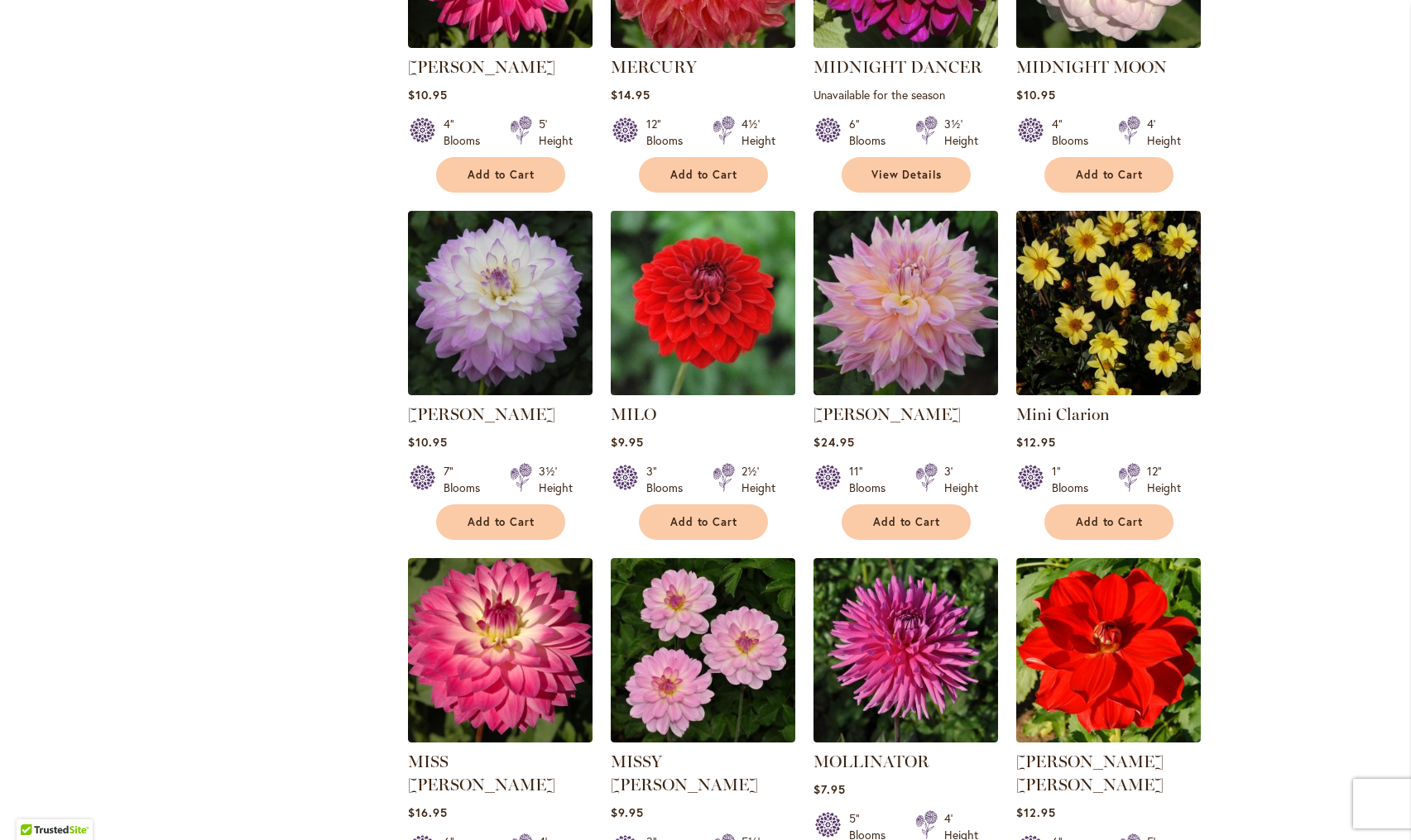
click at [704, 315] on img at bounding box center [702, 303] width 194 height 194
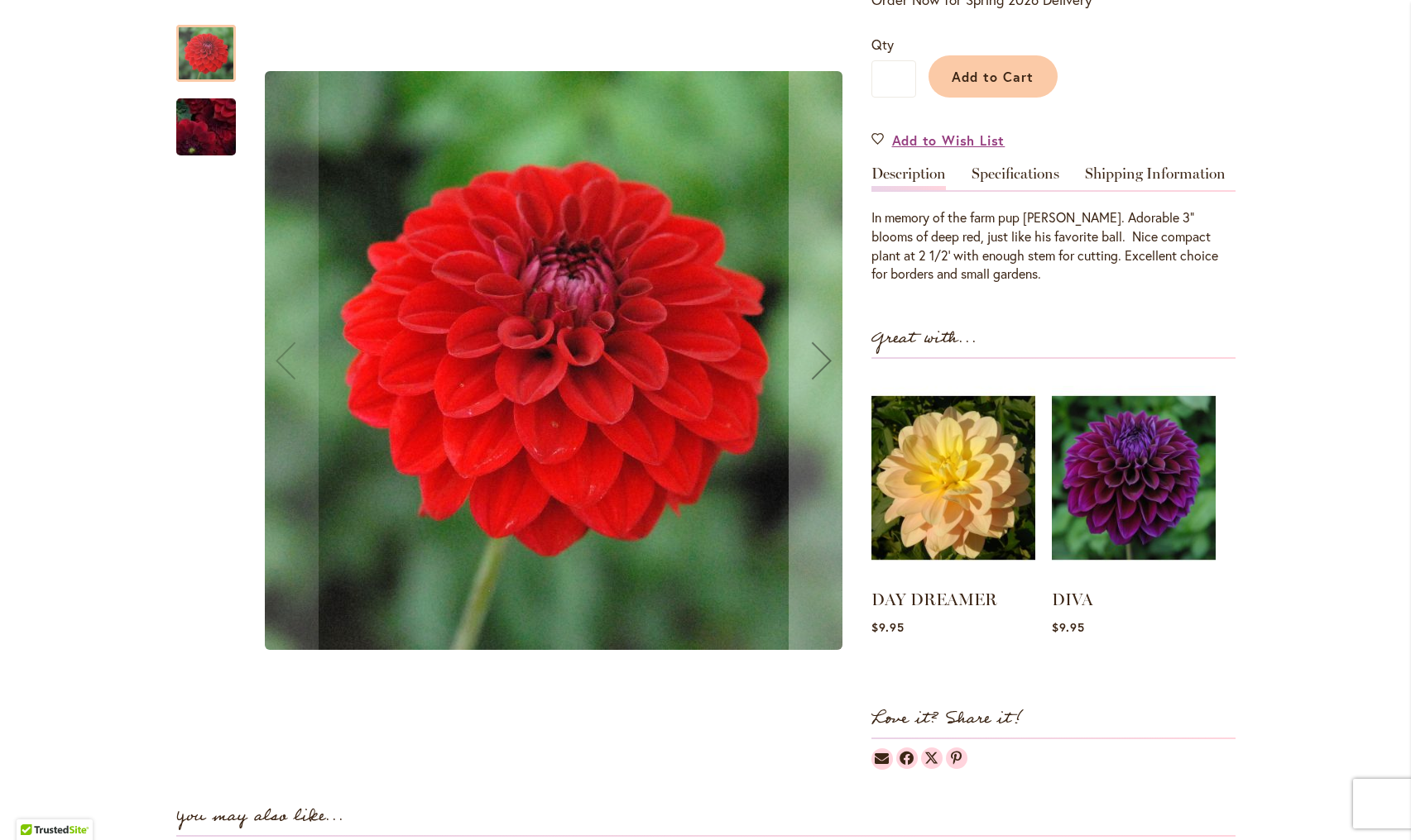
scroll to position [386, 0]
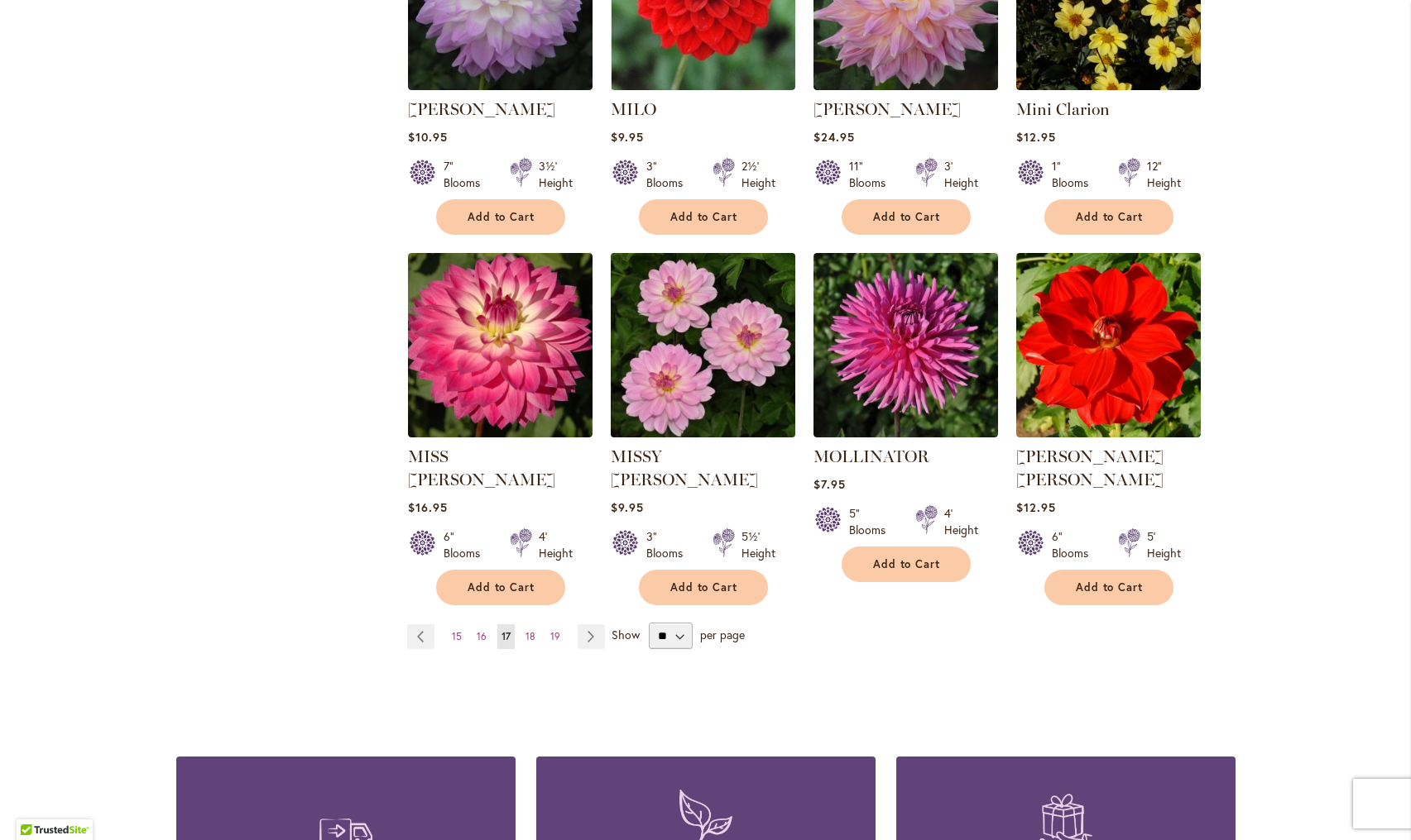
scroll to position [1208, 0]
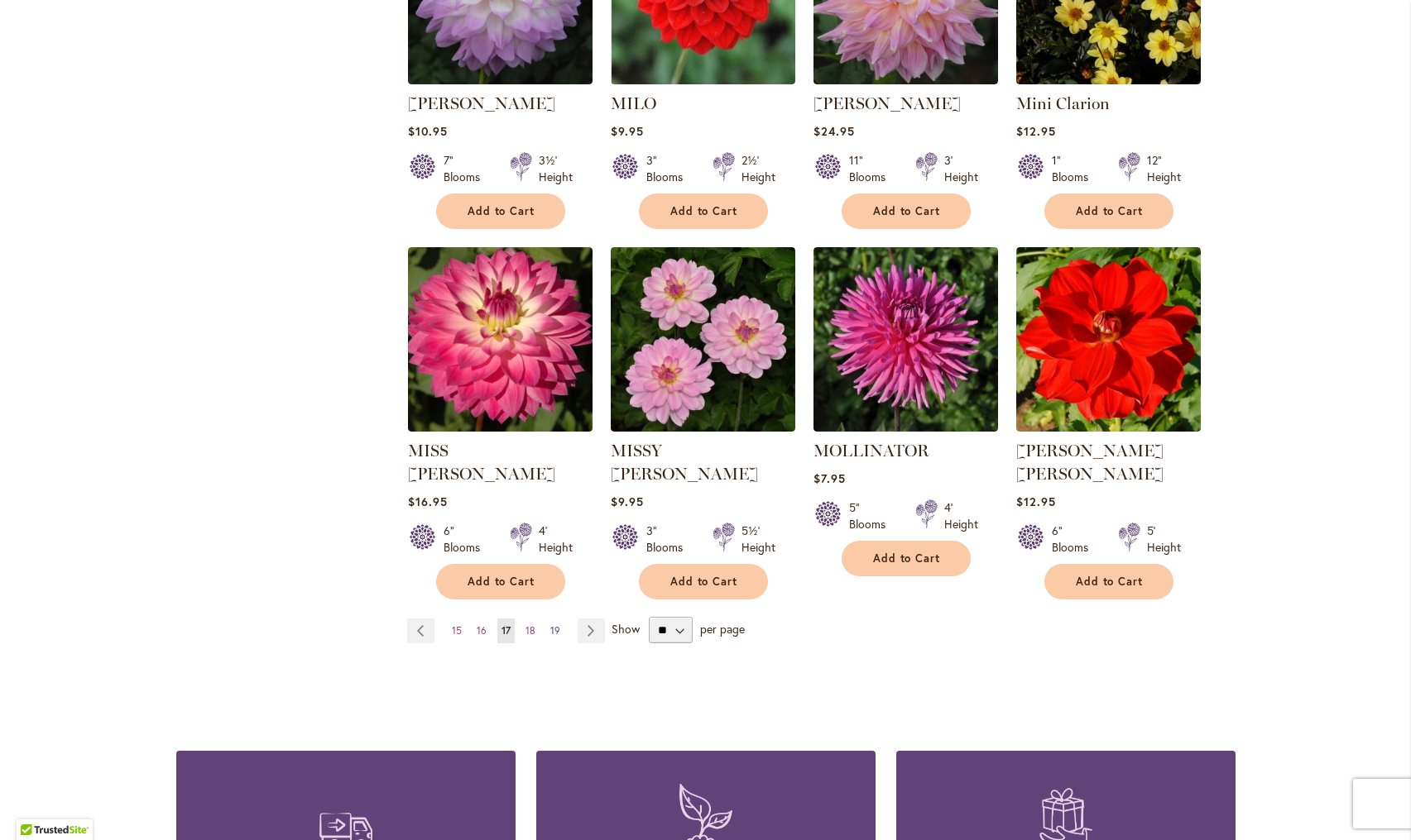
click at [558, 624] on span "19" at bounding box center [554, 631] width 10 height 13
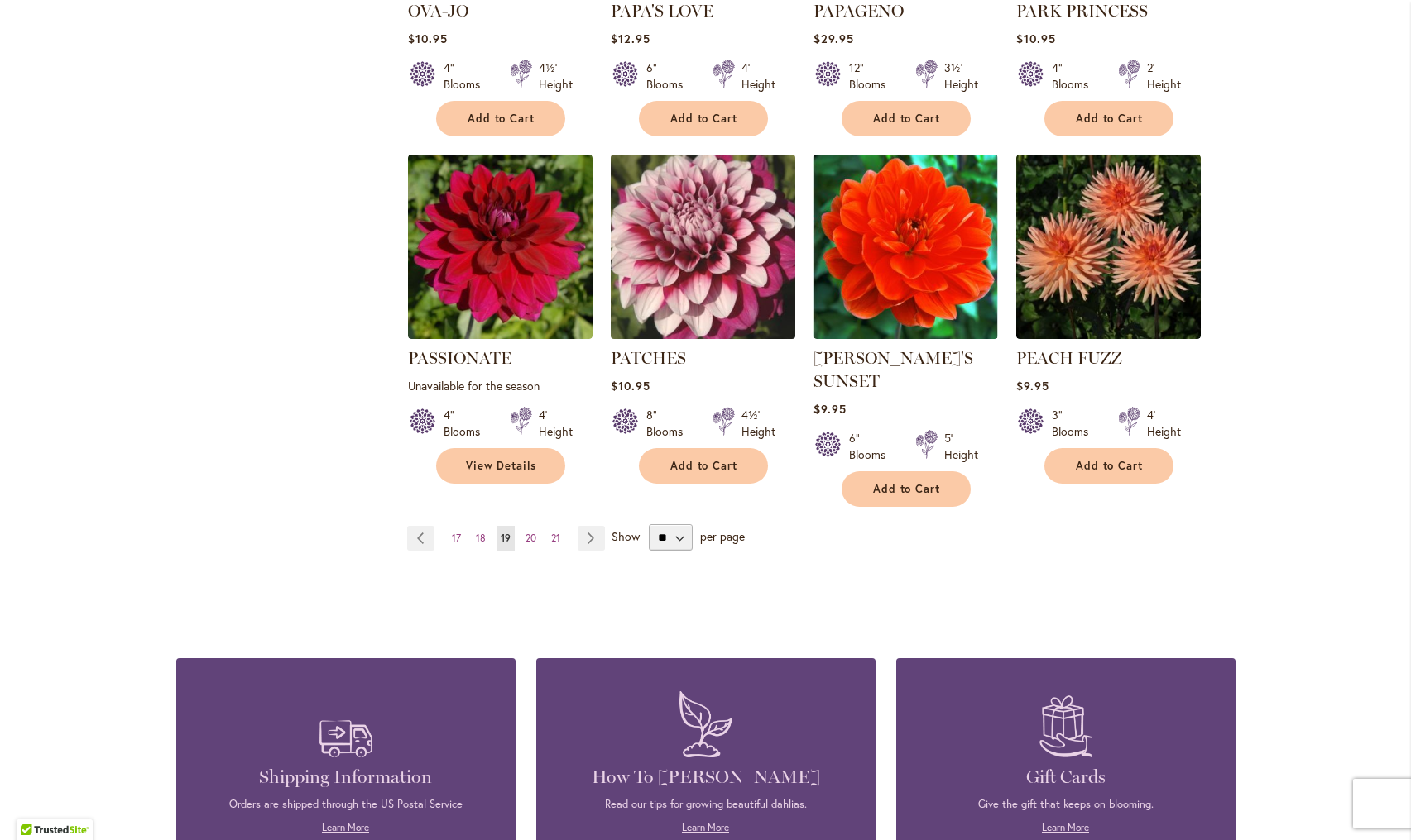
scroll to position [1326, 0]
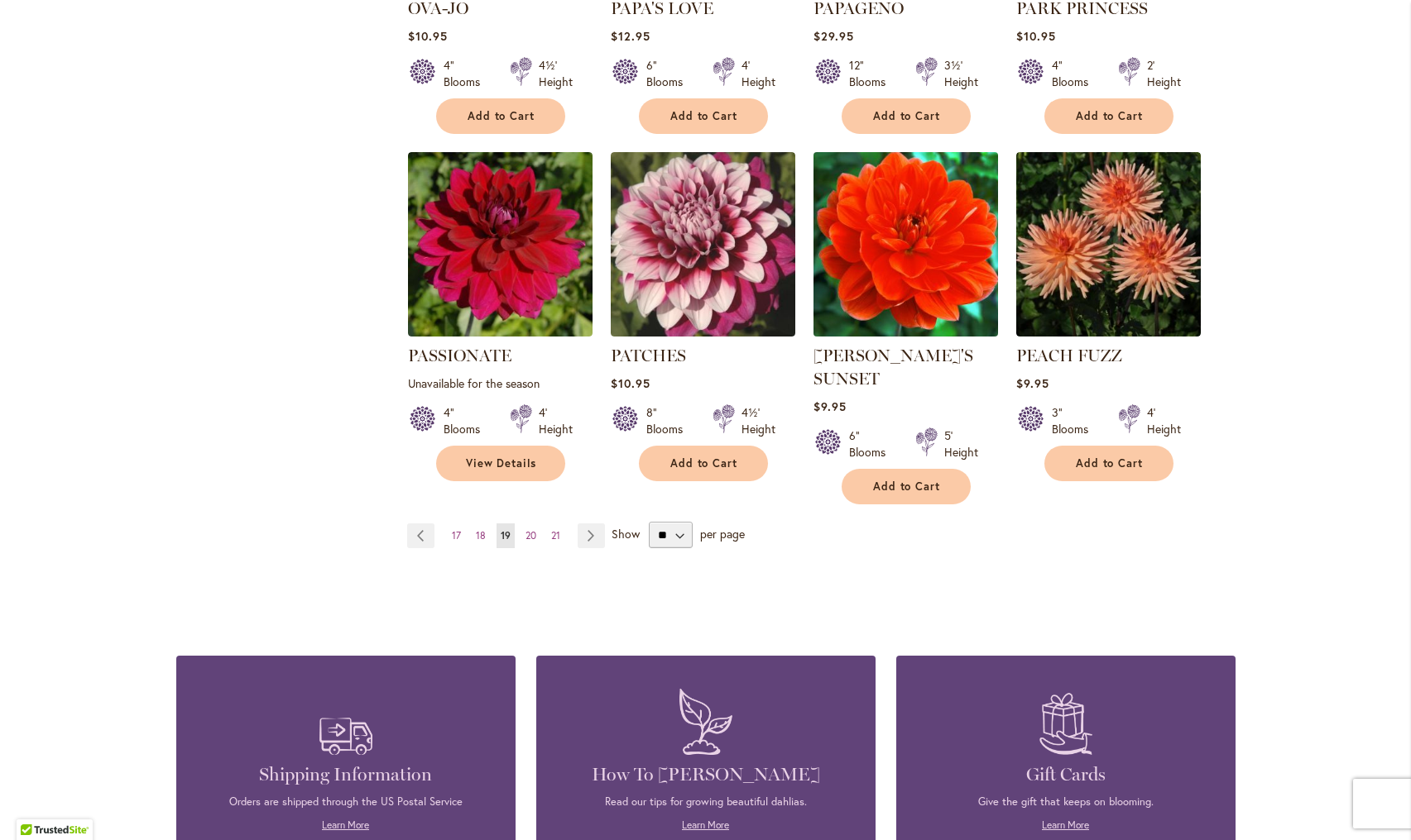
click at [895, 232] on img at bounding box center [905, 245] width 194 height 194
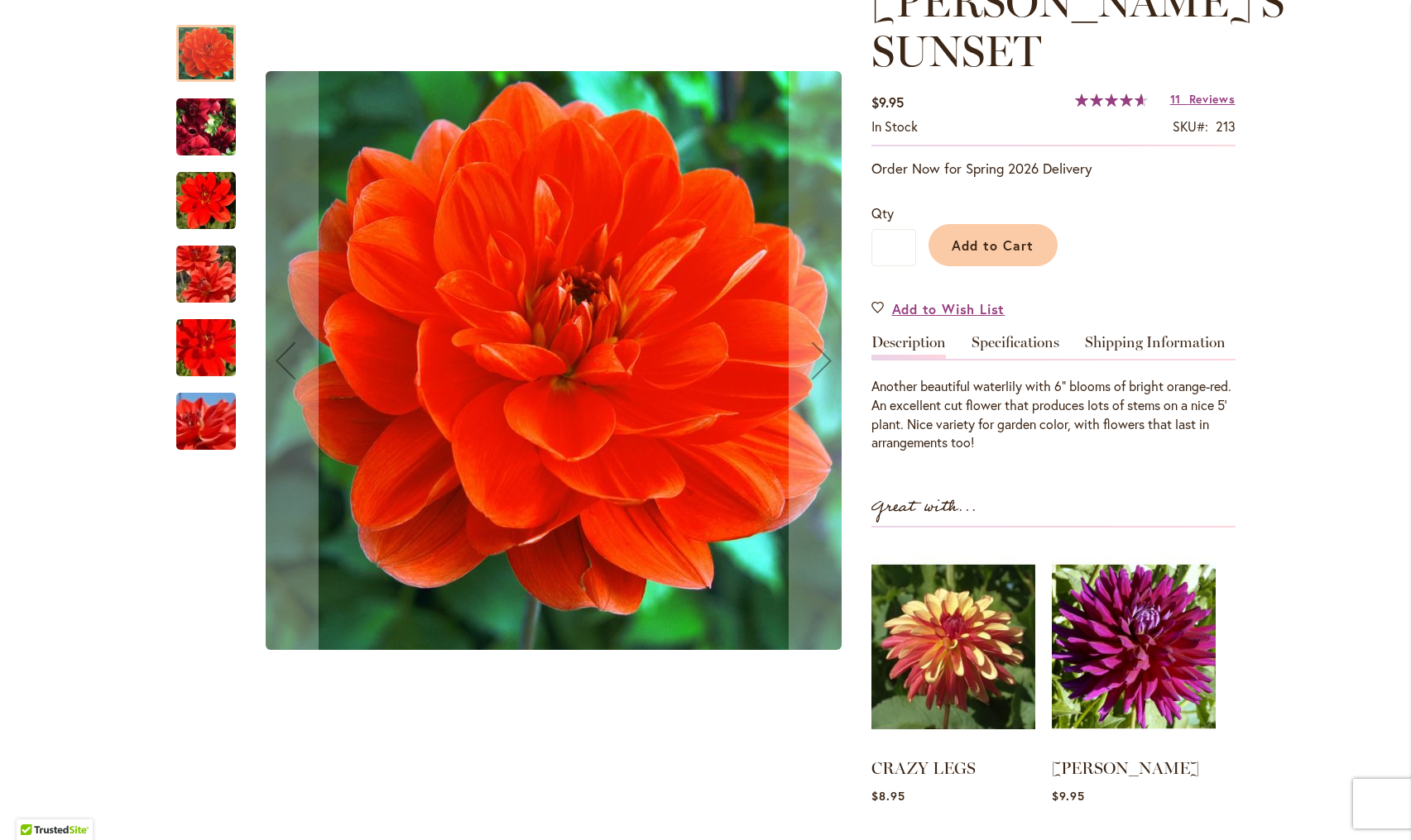
scroll to position [292, 0]
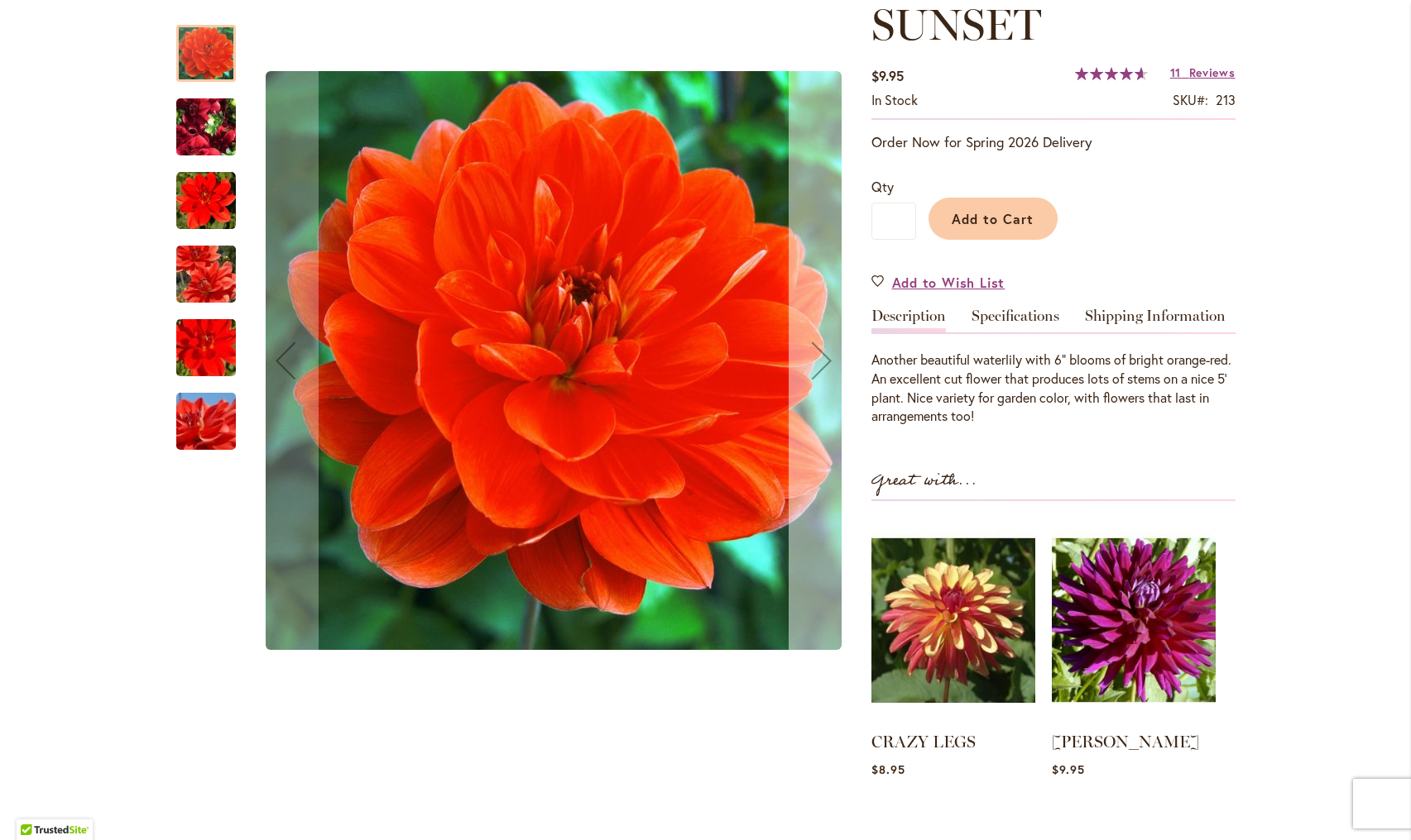
click at [816, 353] on div "Next" at bounding box center [821, 360] width 66 height 66
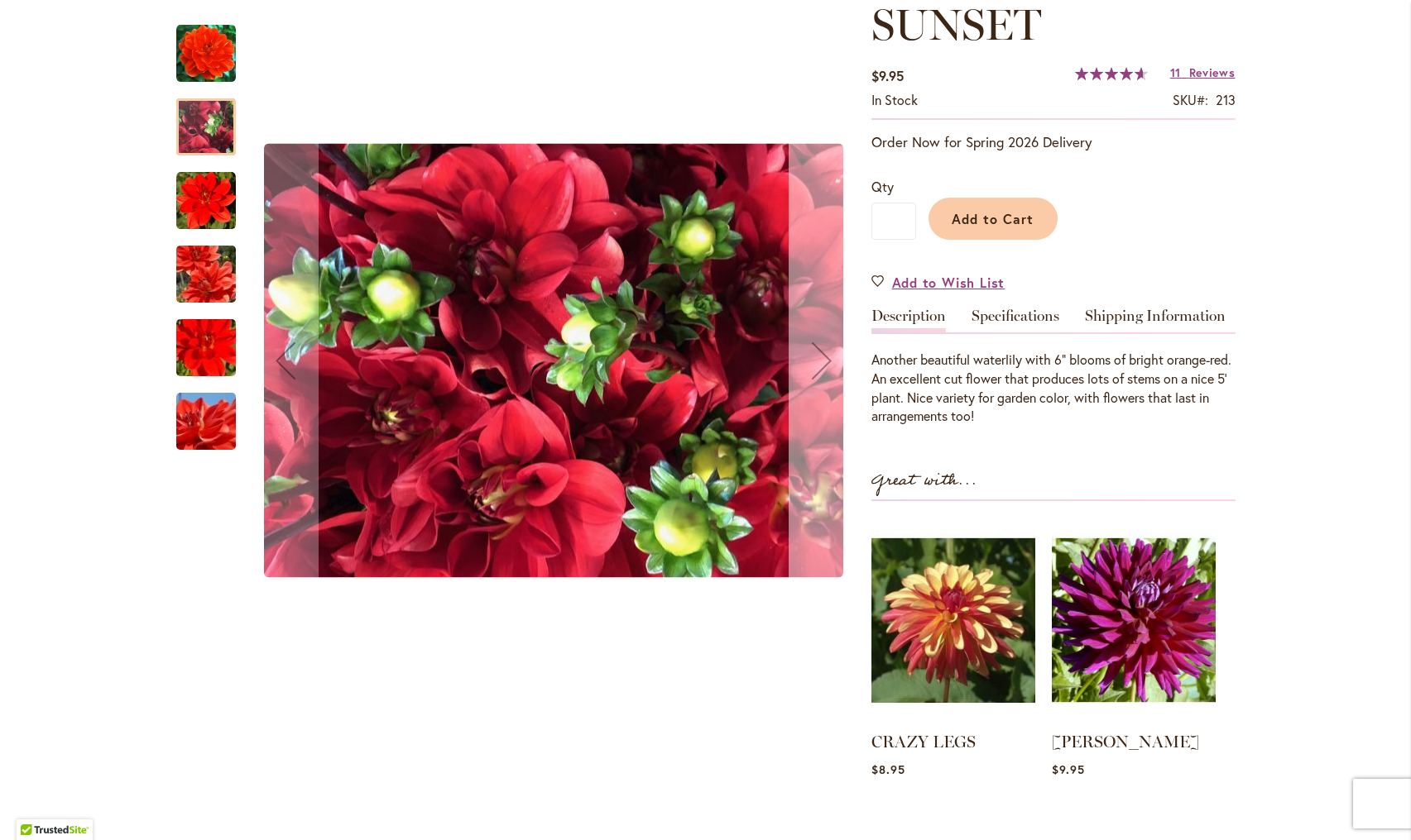
click at [822, 369] on div "Next" at bounding box center [821, 360] width 66 height 66
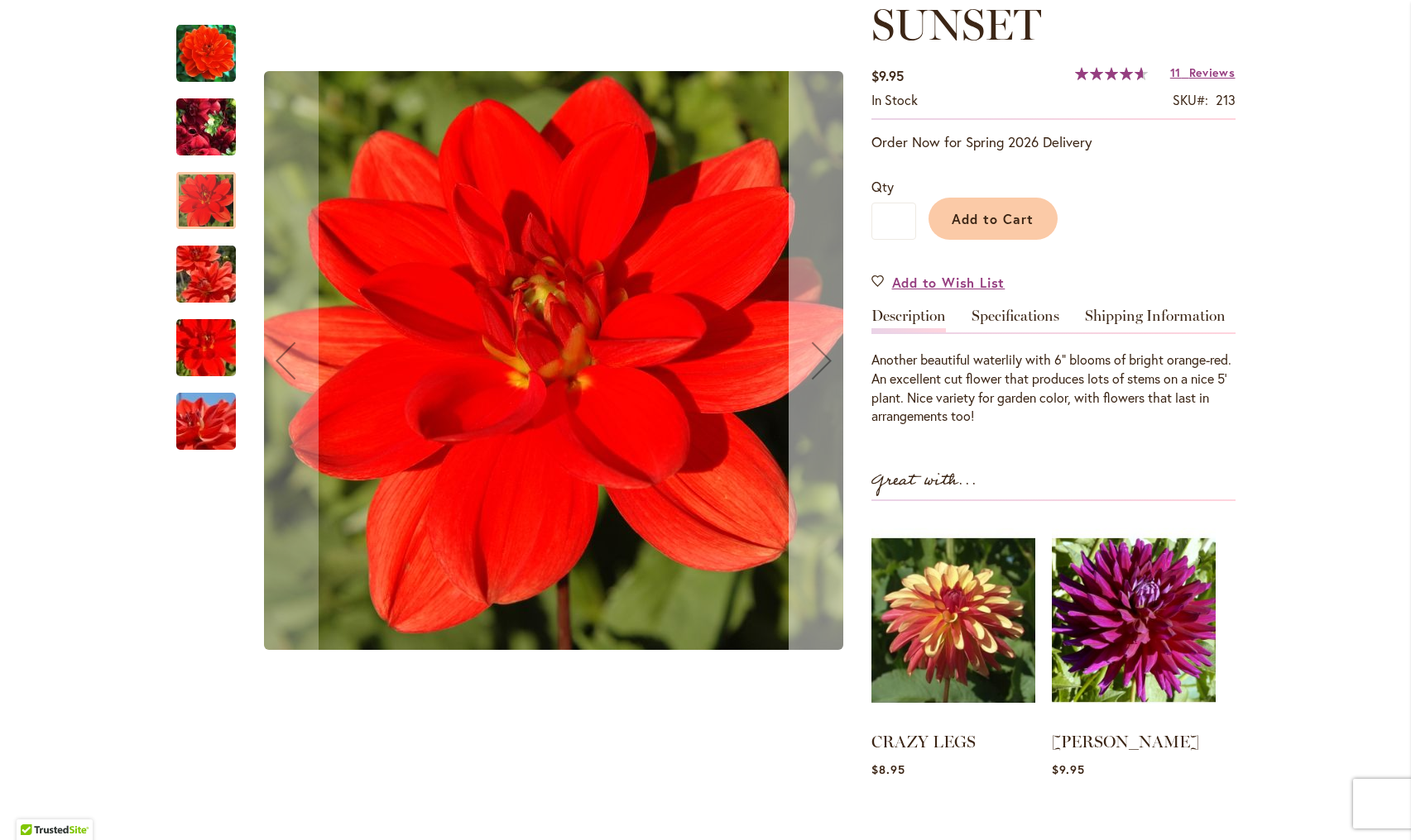
click at [822, 369] on div "Next" at bounding box center [821, 360] width 66 height 66
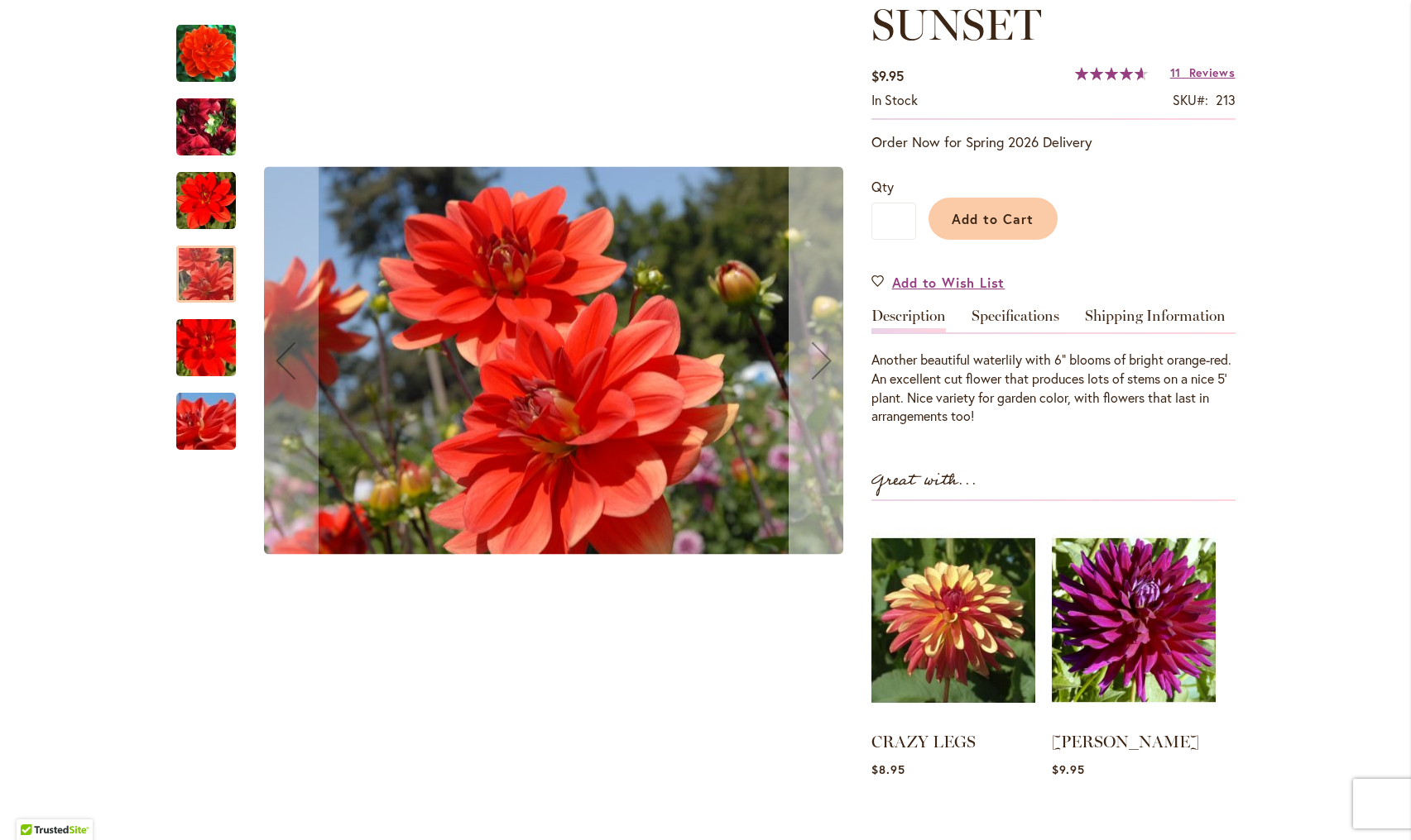
click at [822, 369] on div "Next" at bounding box center [821, 360] width 66 height 66
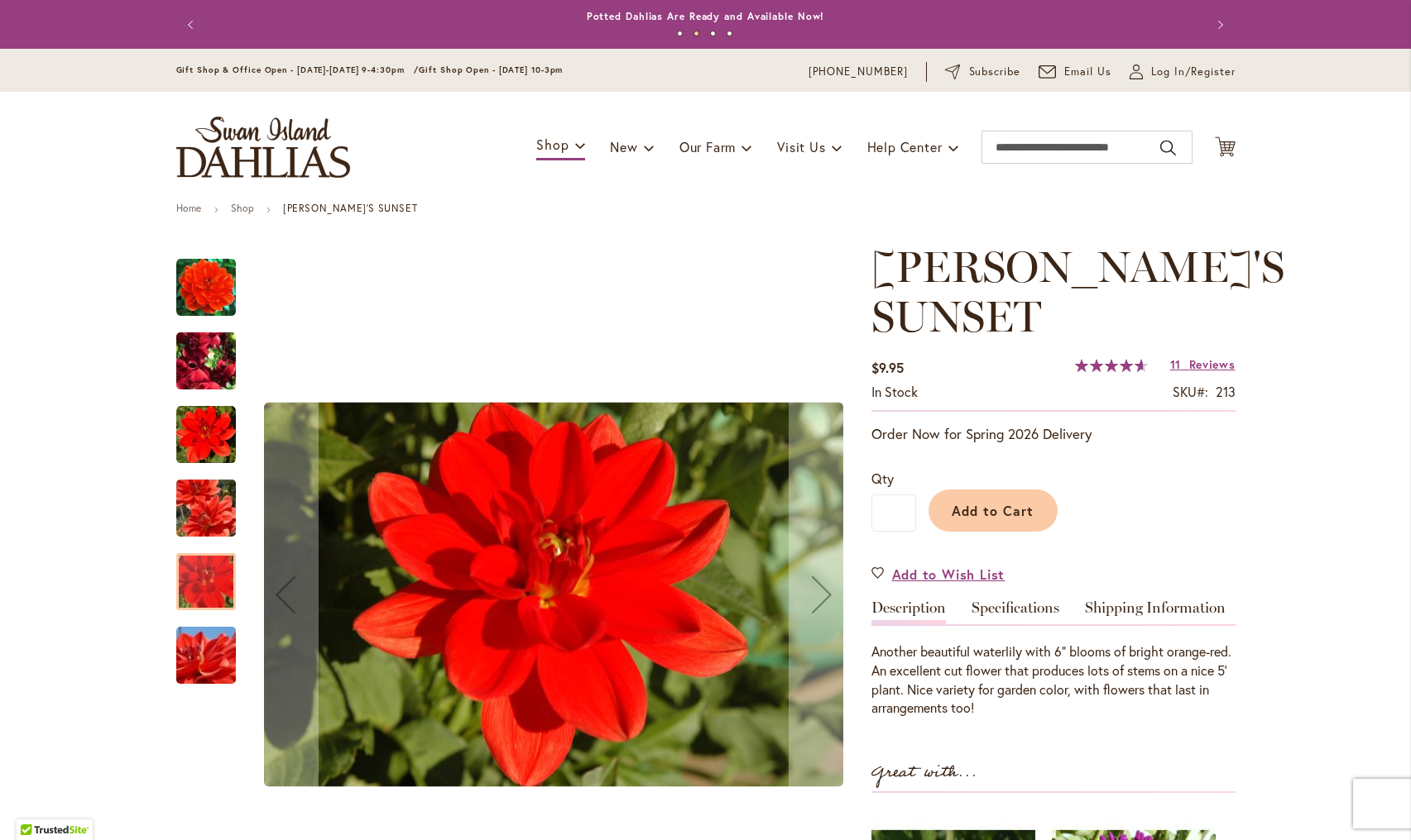
scroll to position [0, 0]
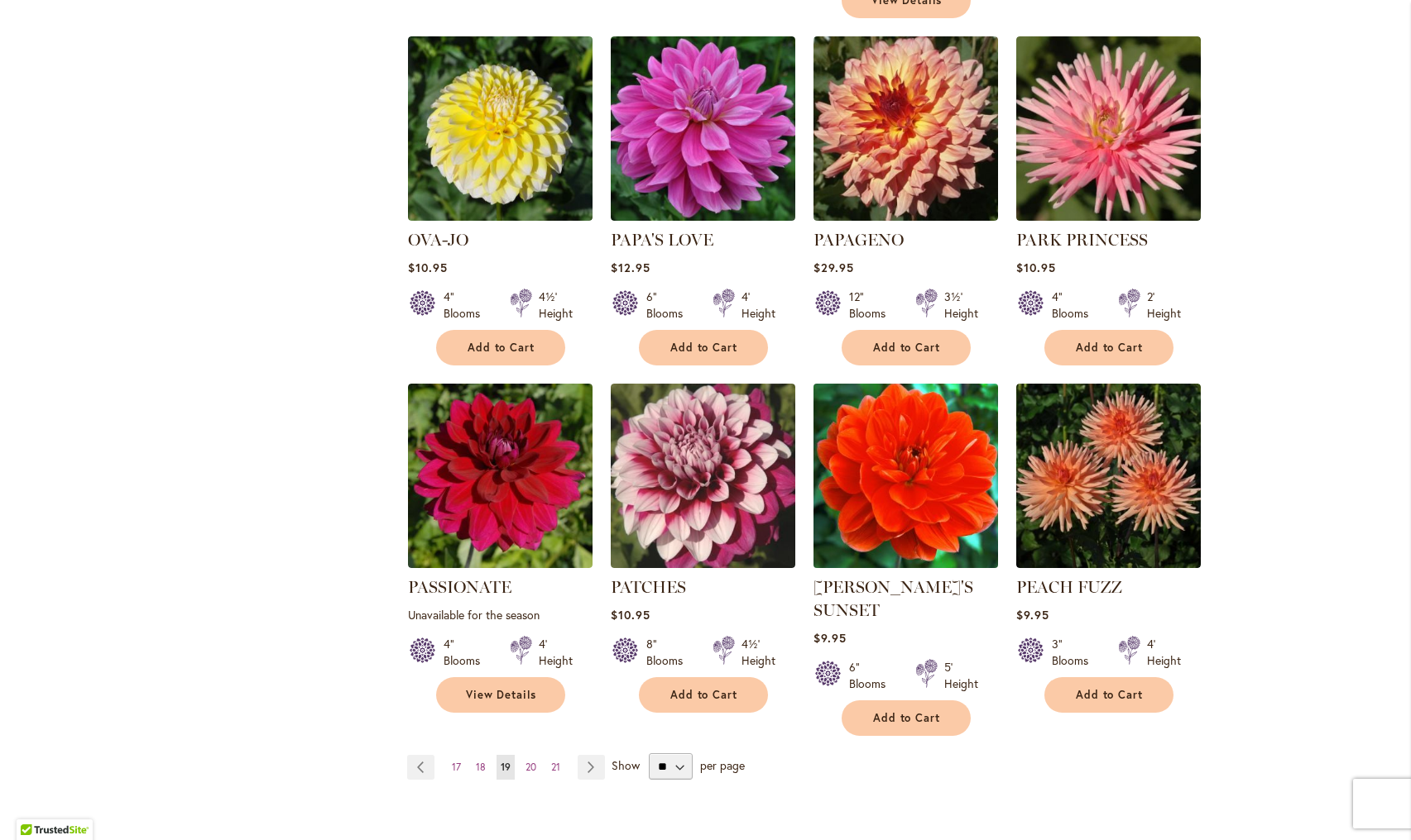
scroll to position [1098, 0]
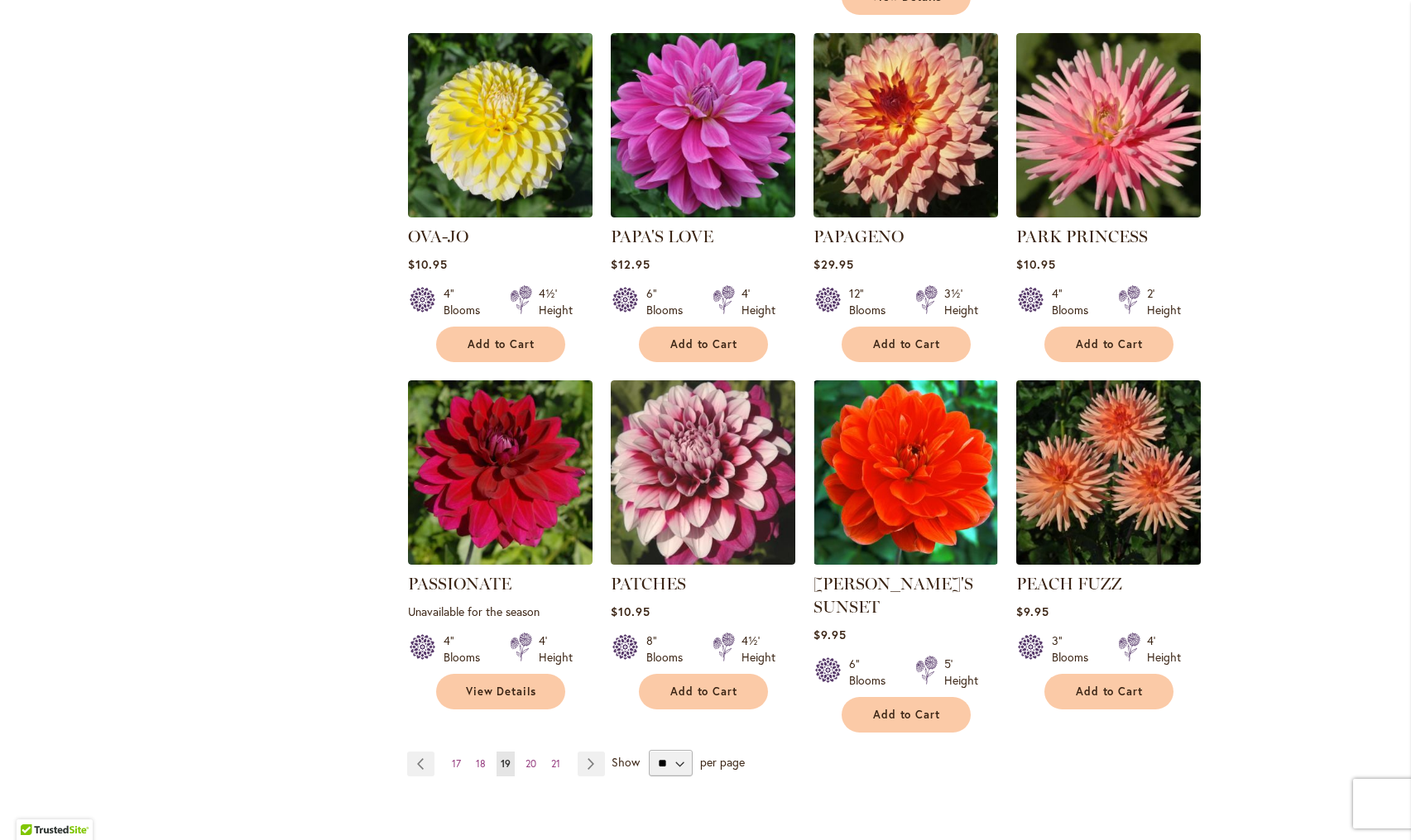
click at [1095, 464] on img at bounding box center [1108, 473] width 194 height 194
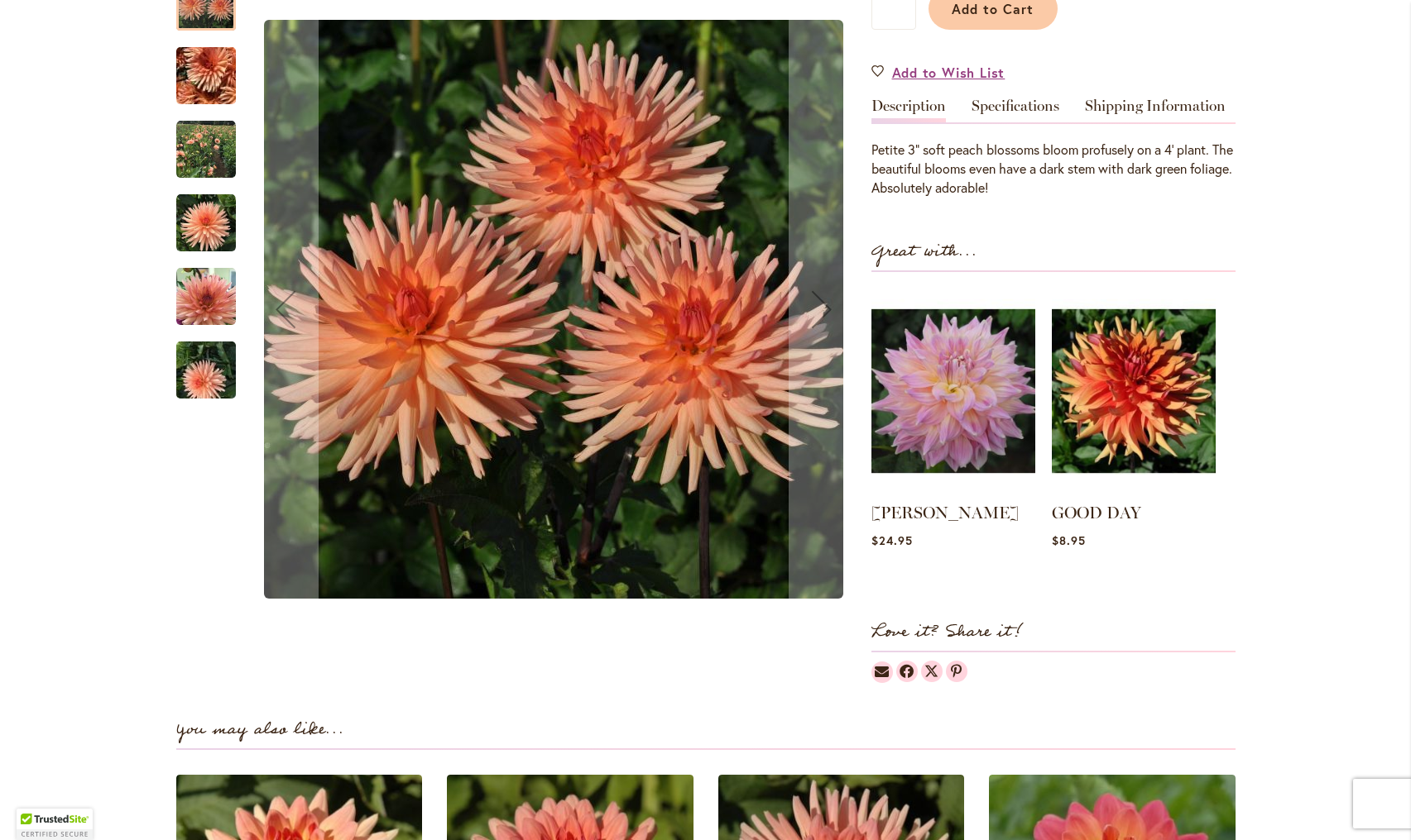
scroll to position [457, 0]
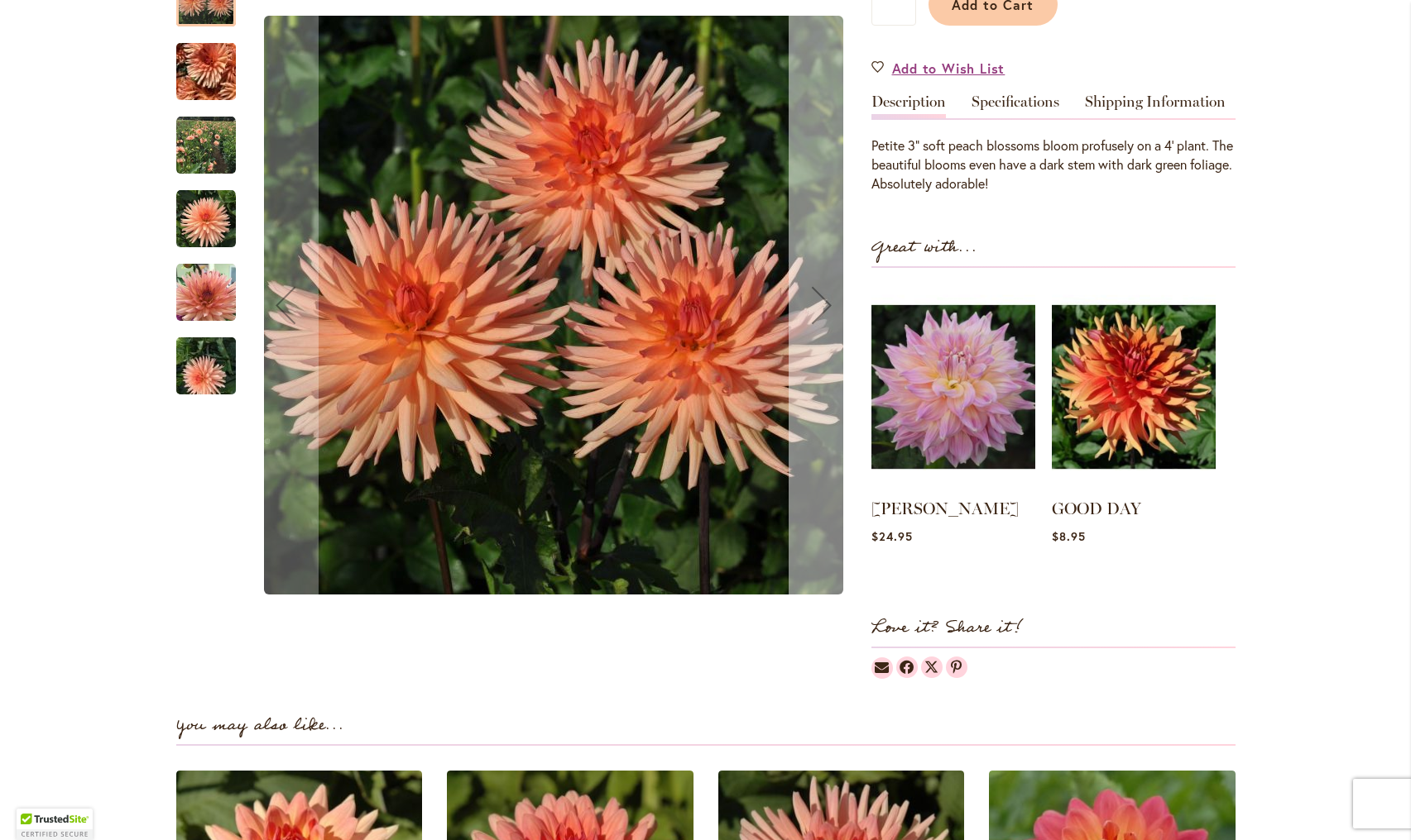
click at [819, 304] on div "Next" at bounding box center [821, 305] width 66 height 66
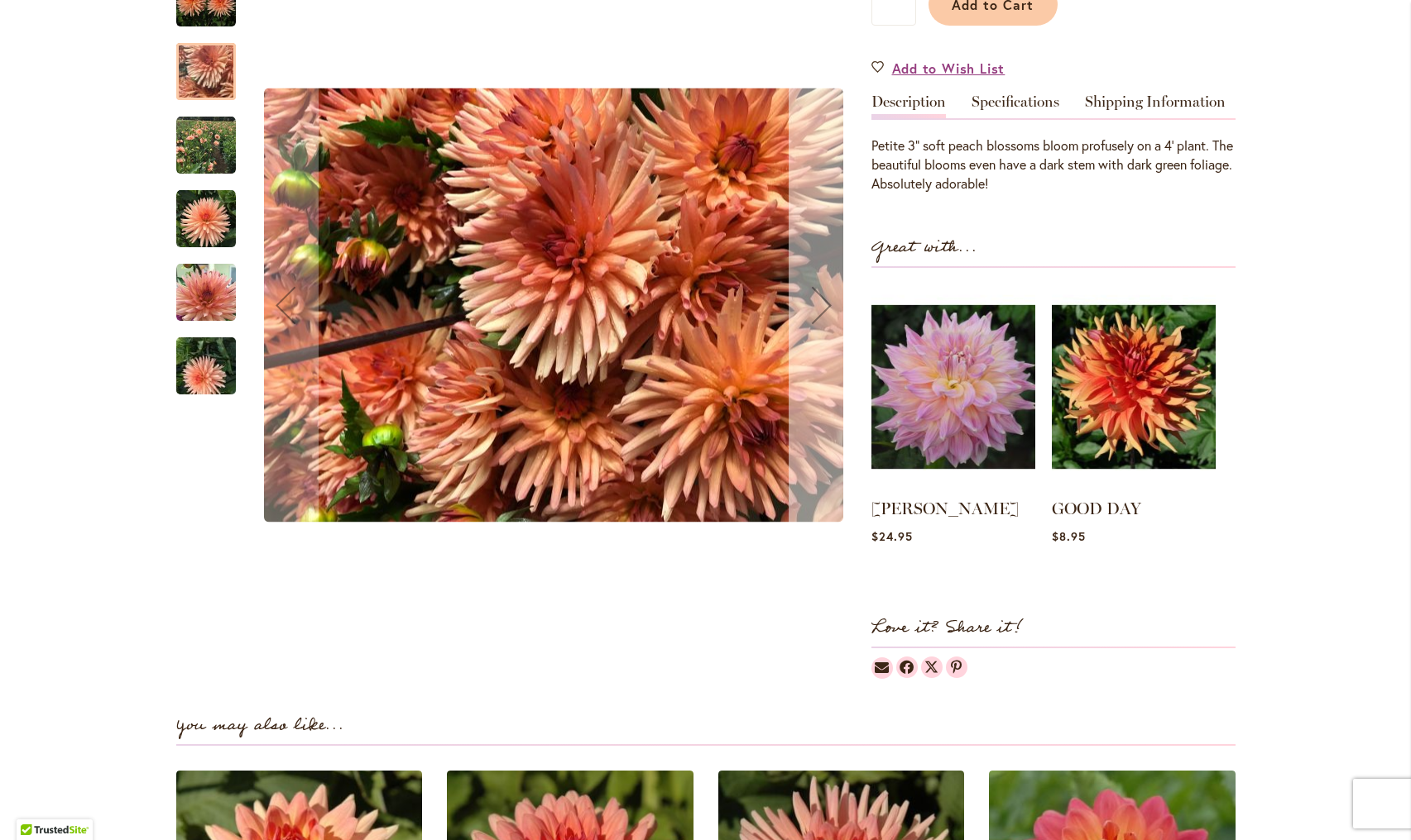
click at [824, 304] on div "Next" at bounding box center [821, 305] width 66 height 66
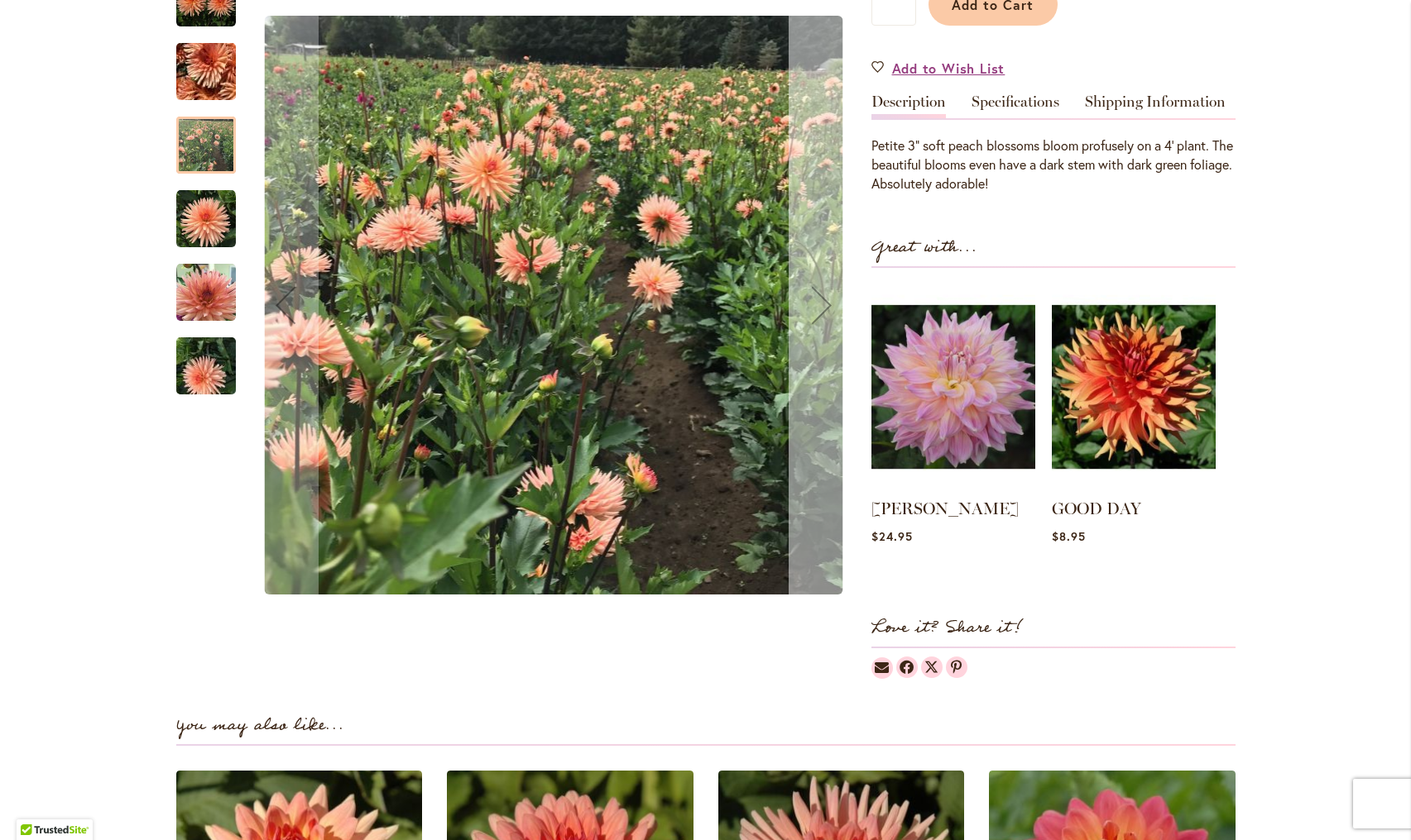
click at [824, 304] on div "Next" at bounding box center [821, 305] width 66 height 66
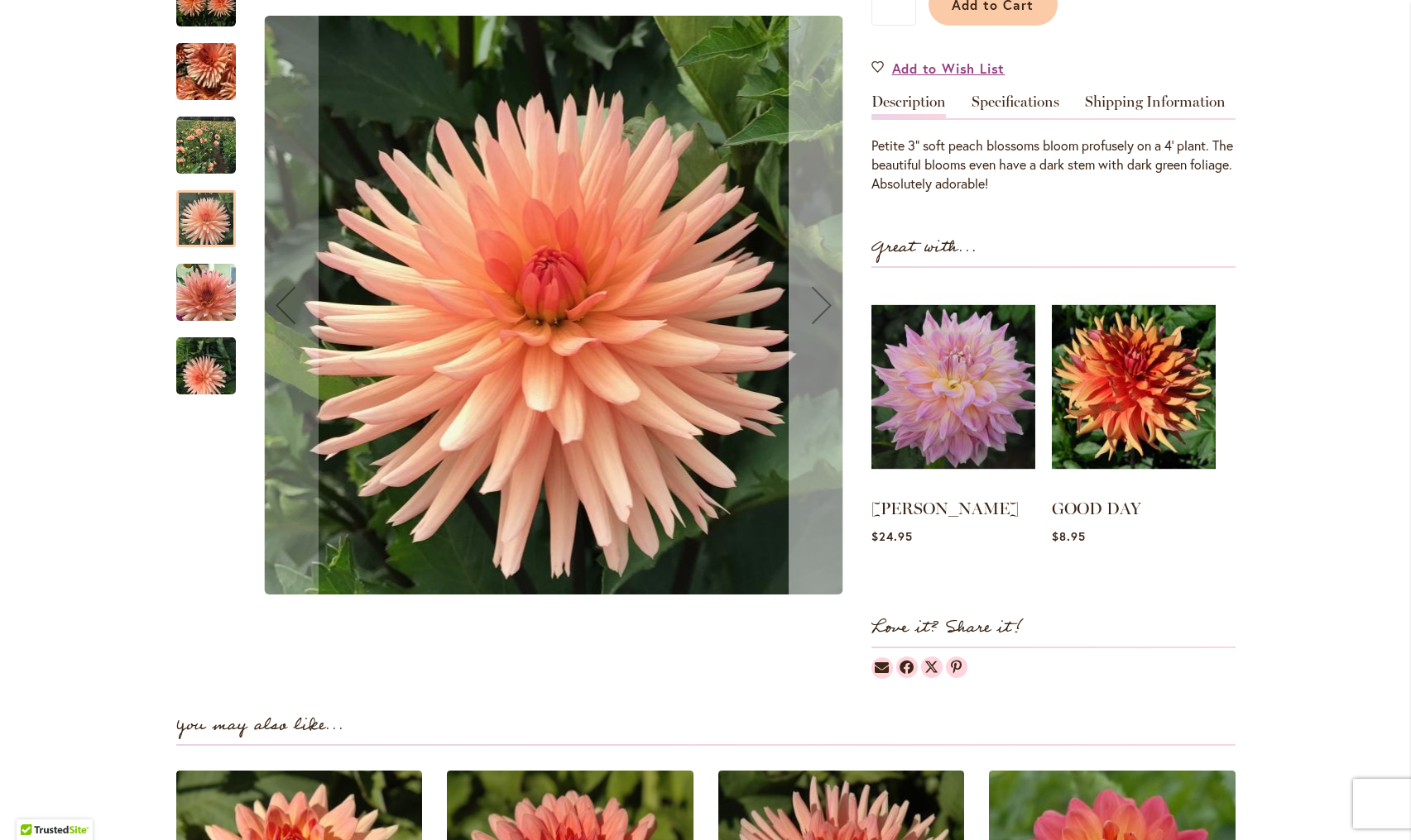
click at [824, 304] on div "Next" at bounding box center [821, 305] width 66 height 66
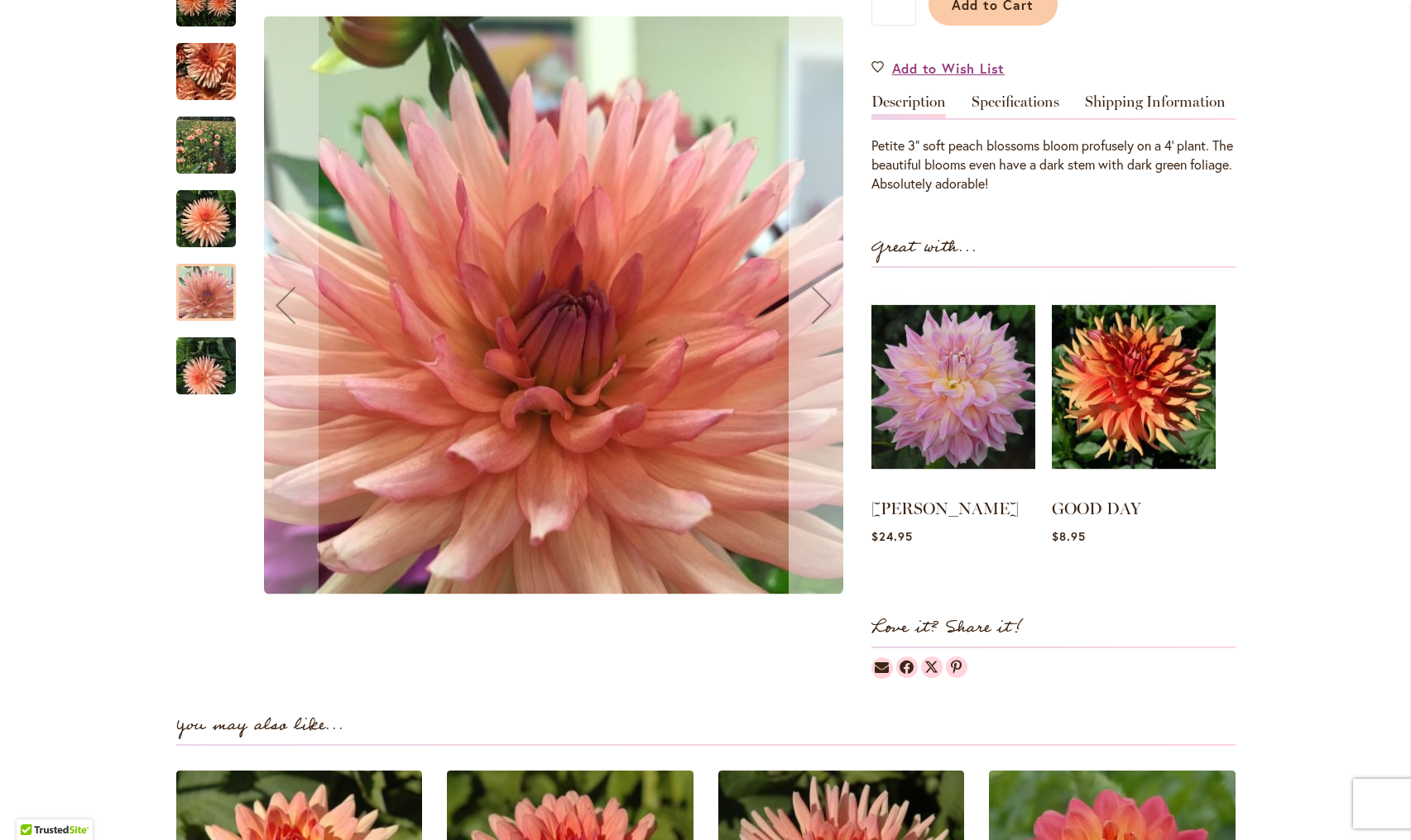
click at [824, 304] on div "Next" at bounding box center [821, 305] width 66 height 66
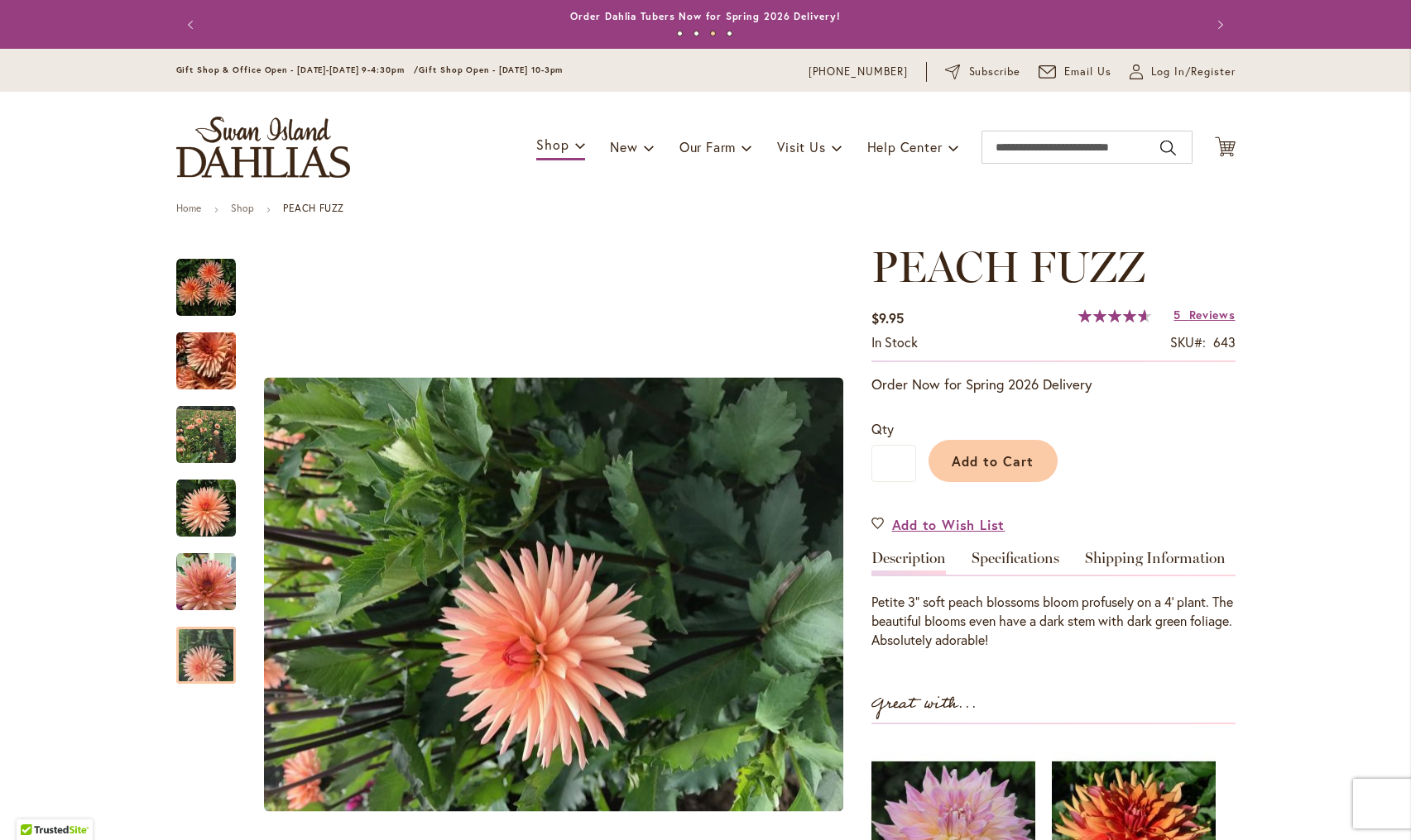
scroll to position [0, 0]
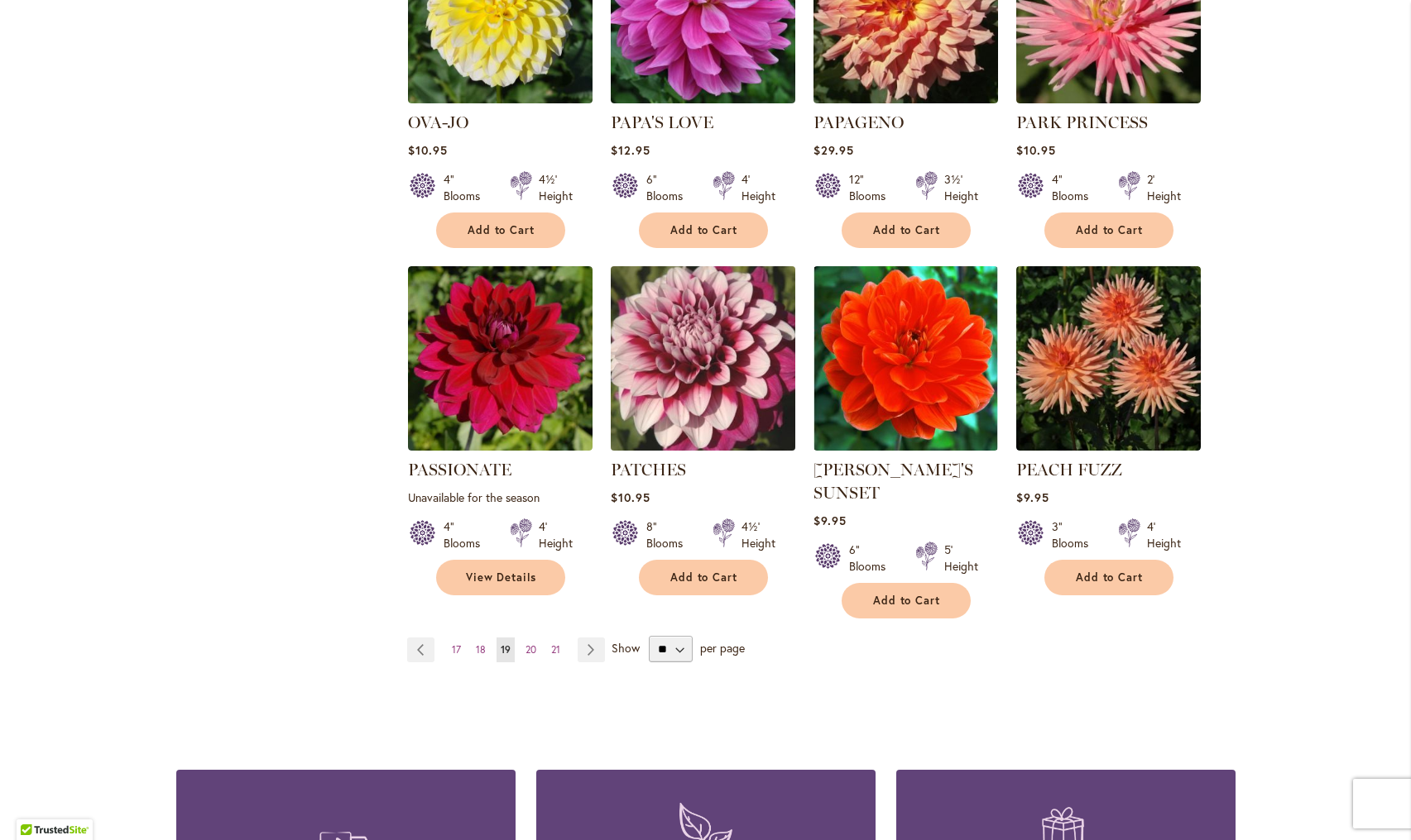
scroll to position [1215, 0]
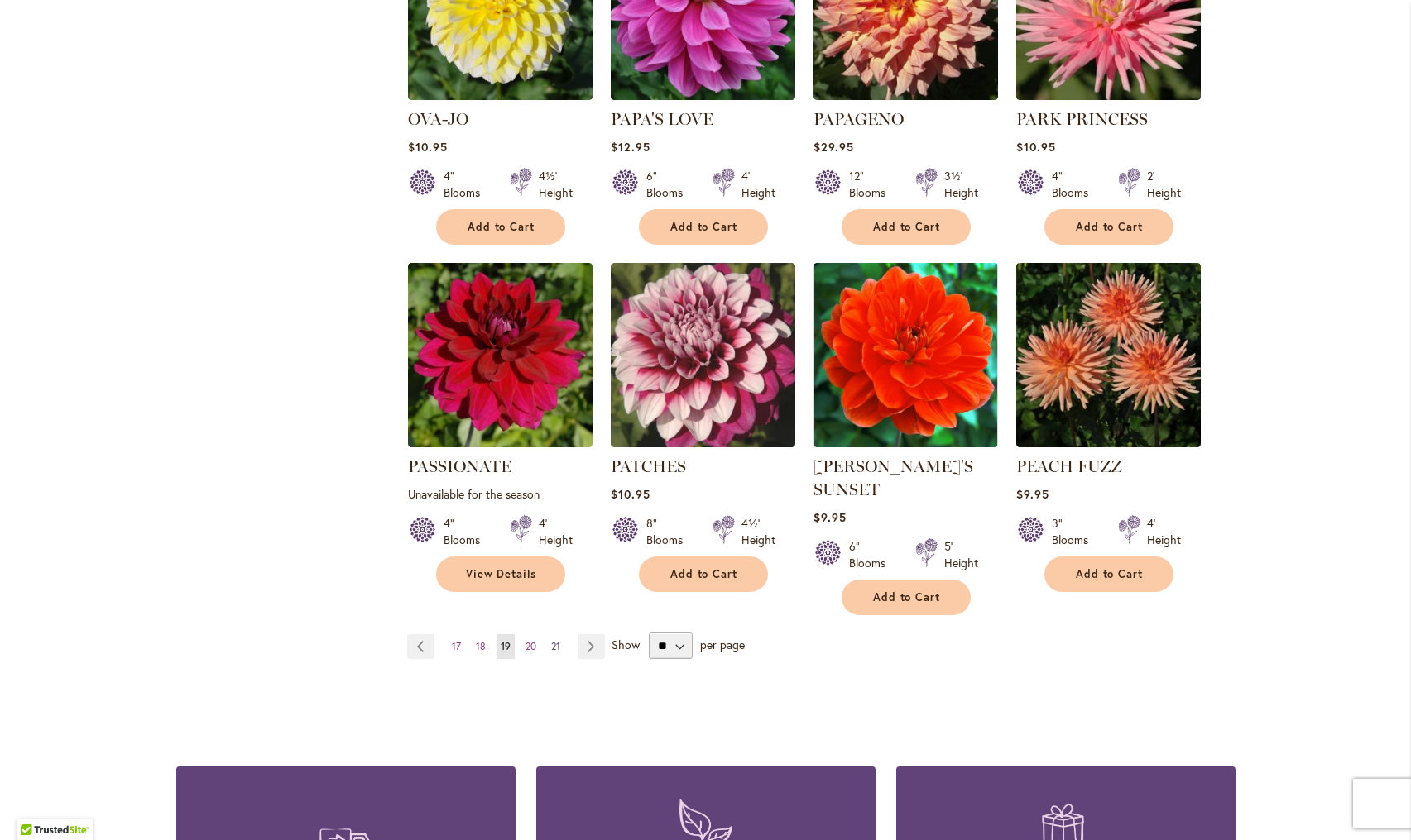
click at [557, 641] on span "21" at bounding box center [555, 647] width 9 height 13
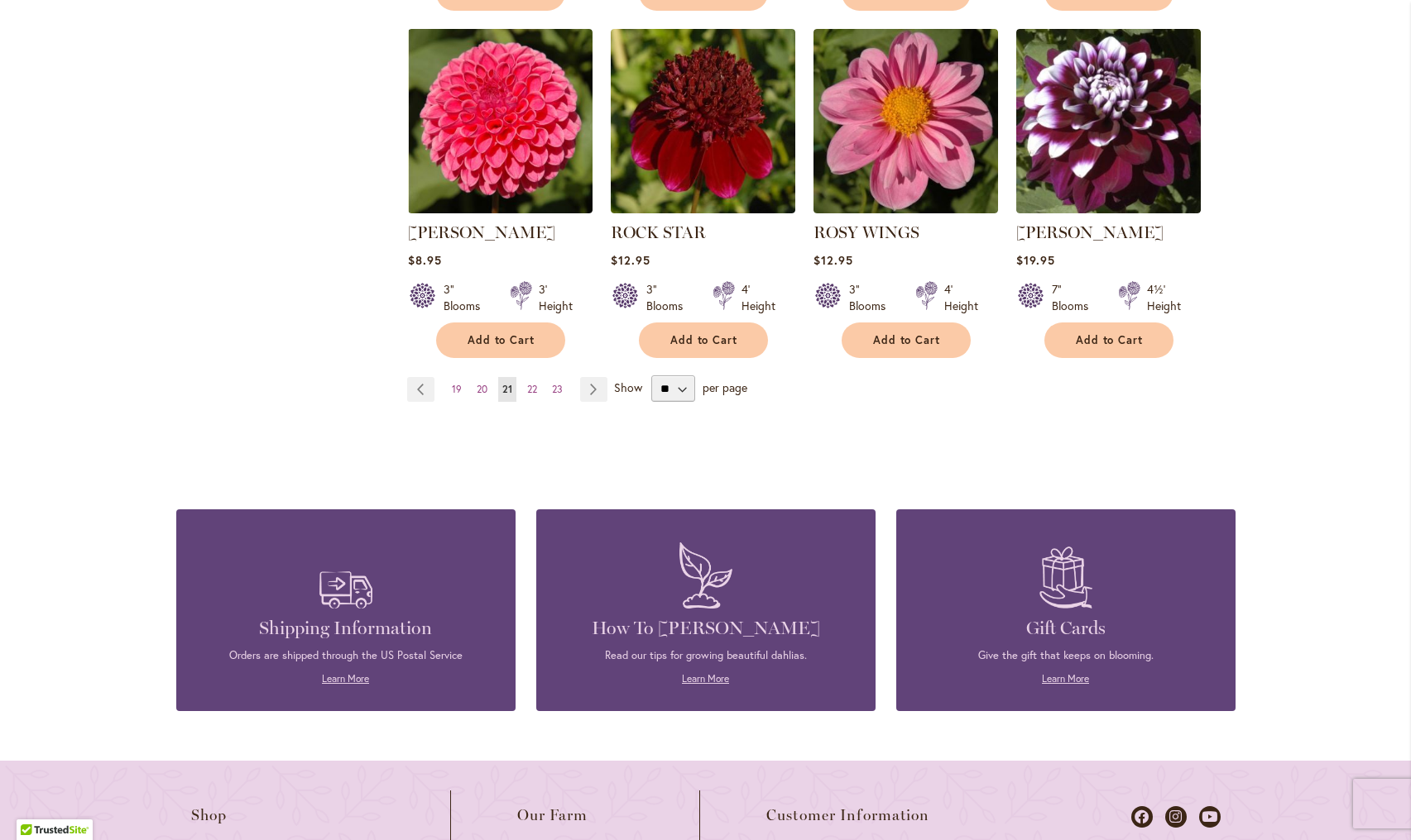
scroll to position [1474, 0]
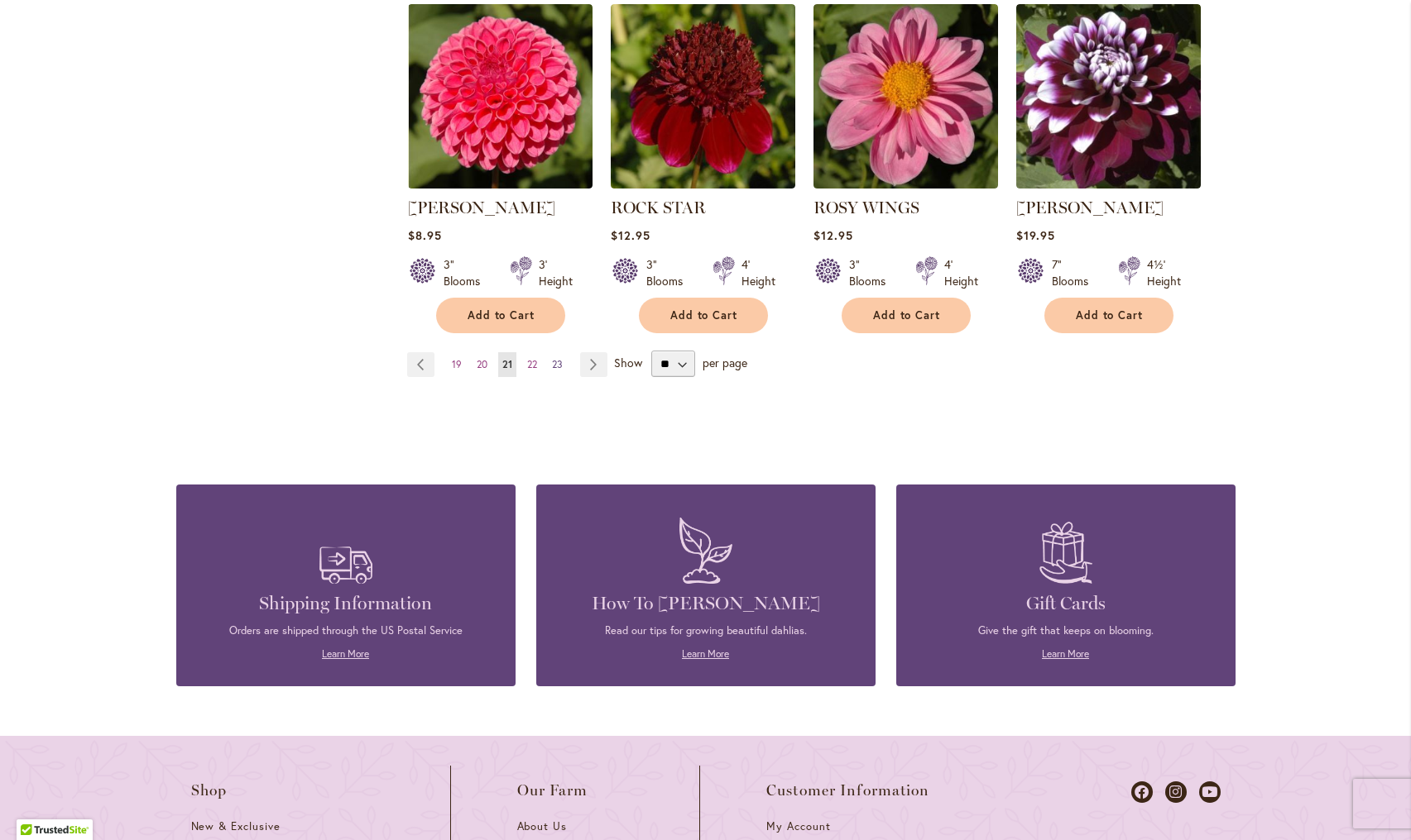
click at [549, 363] on link "Page 23" at bounding box center [557, 364] width 19 height 25
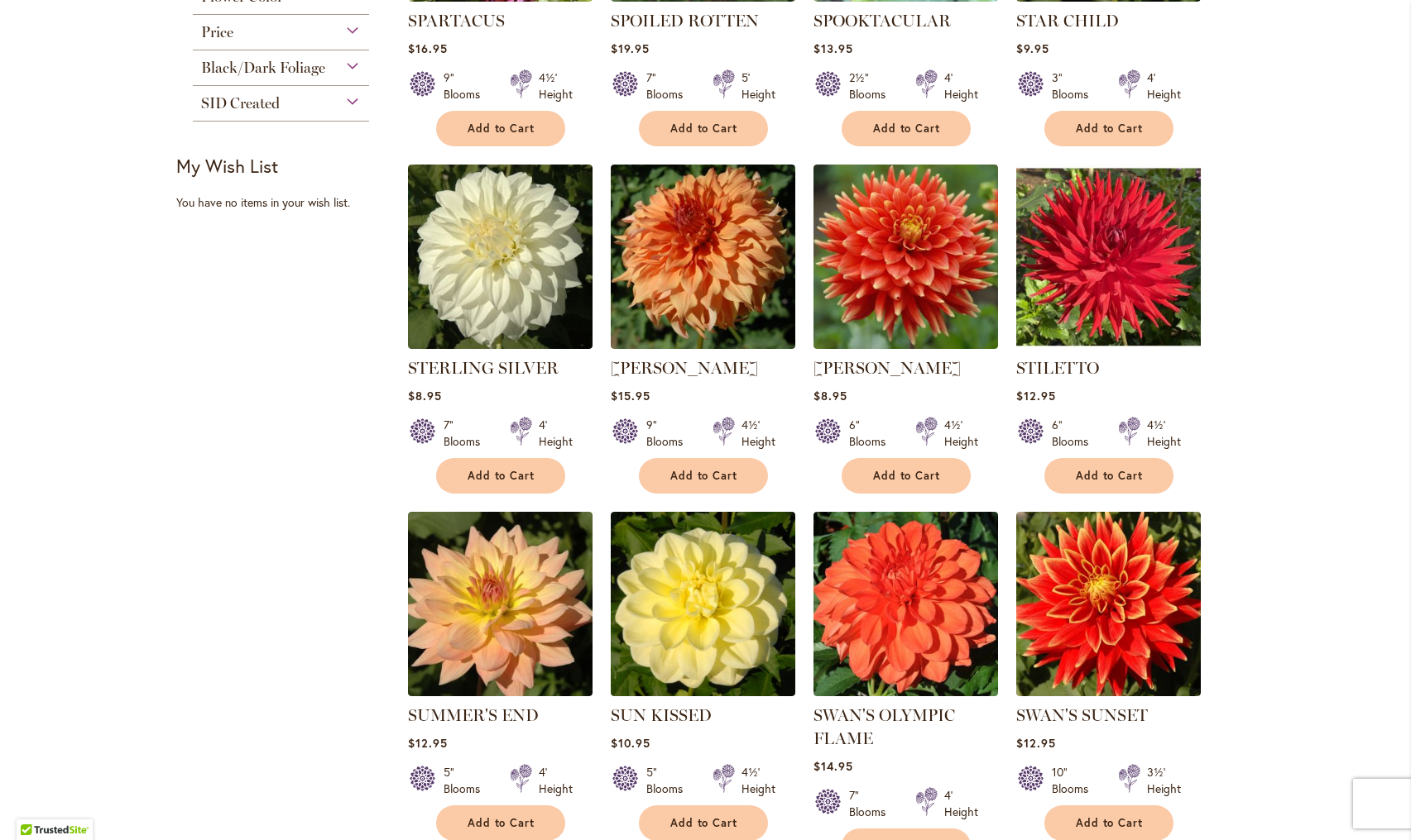
scroll to position [541, 0]
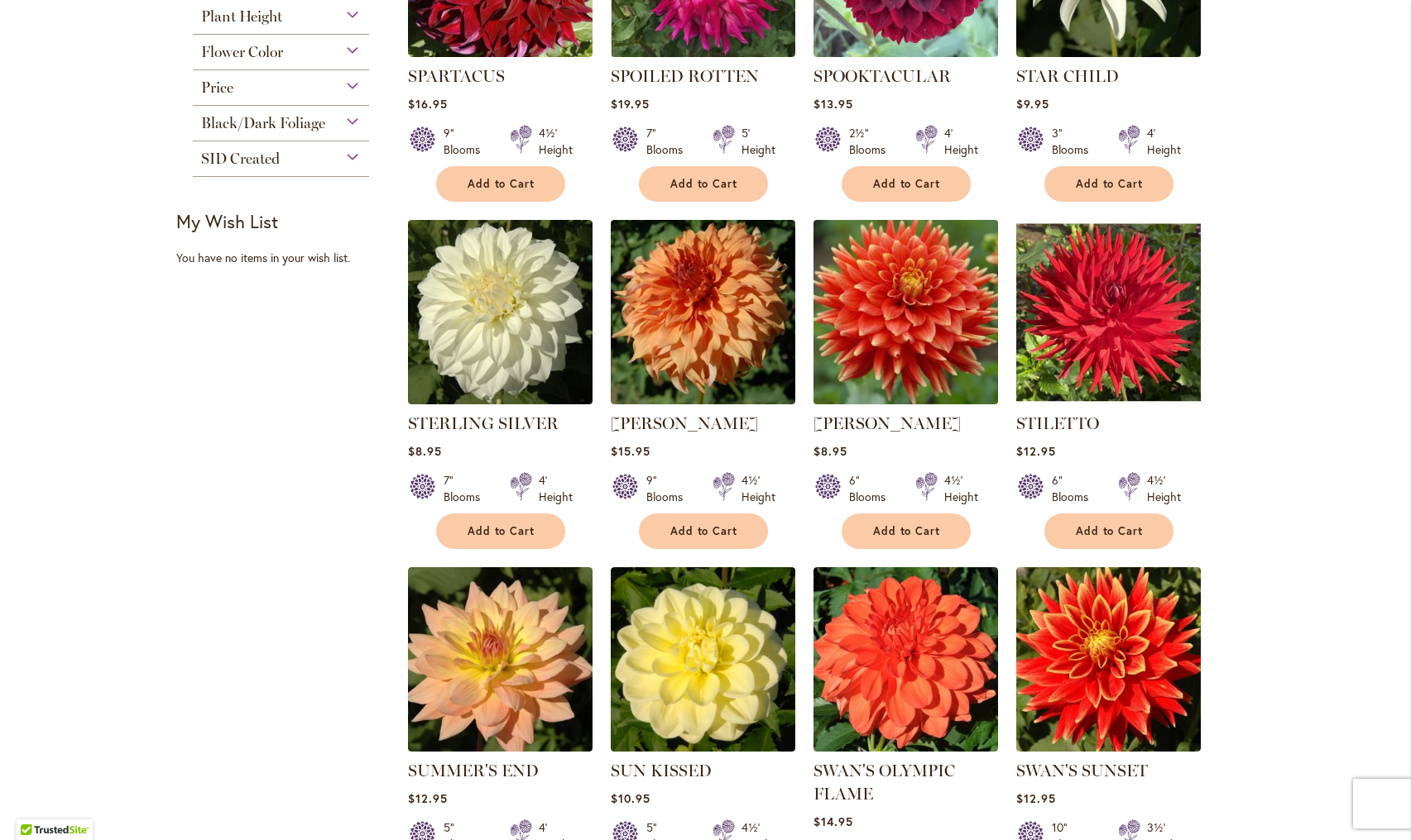
click at [910, 328] on img at bounding box center [905, 312] width 194 height 194
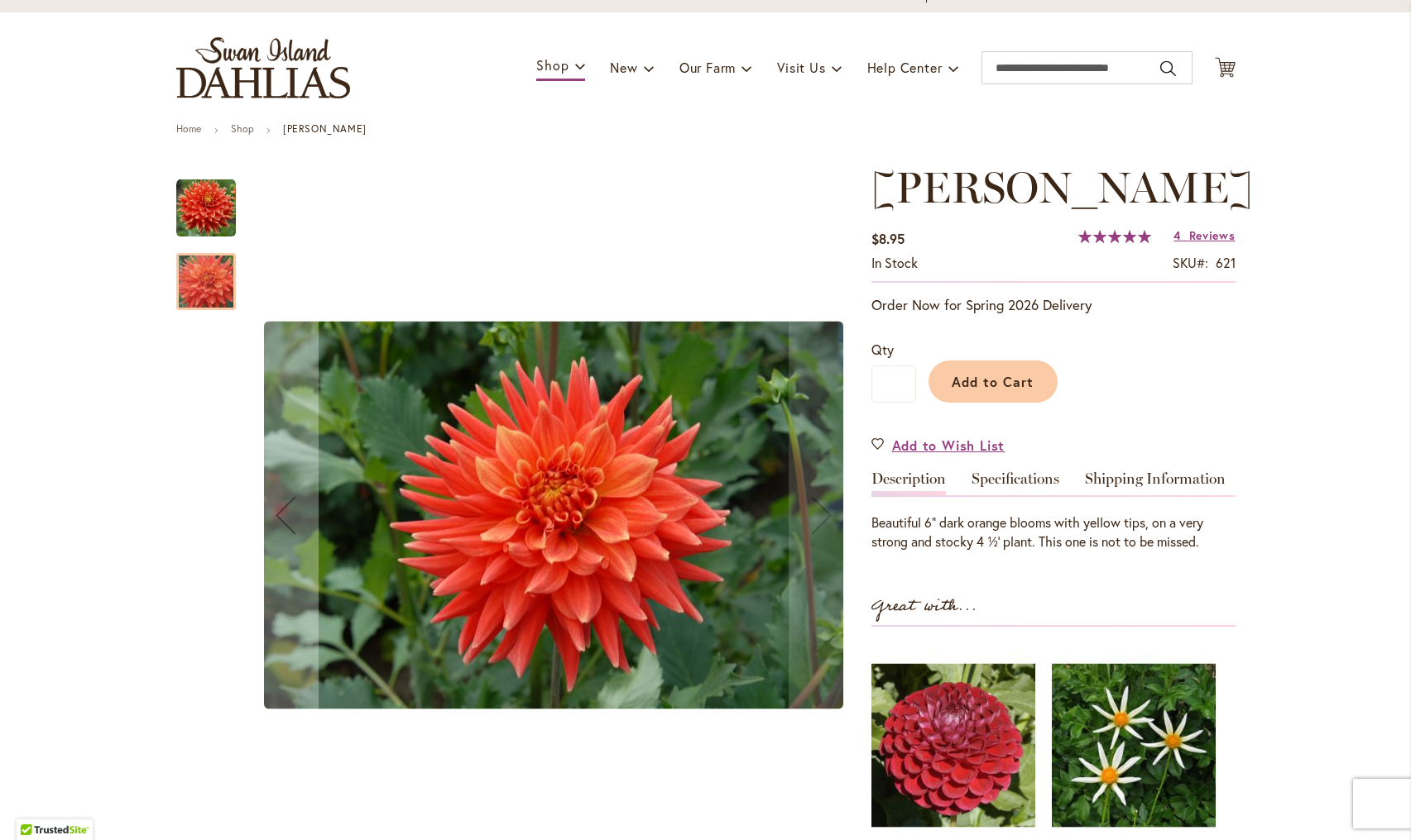
scroll to position [70, 0]
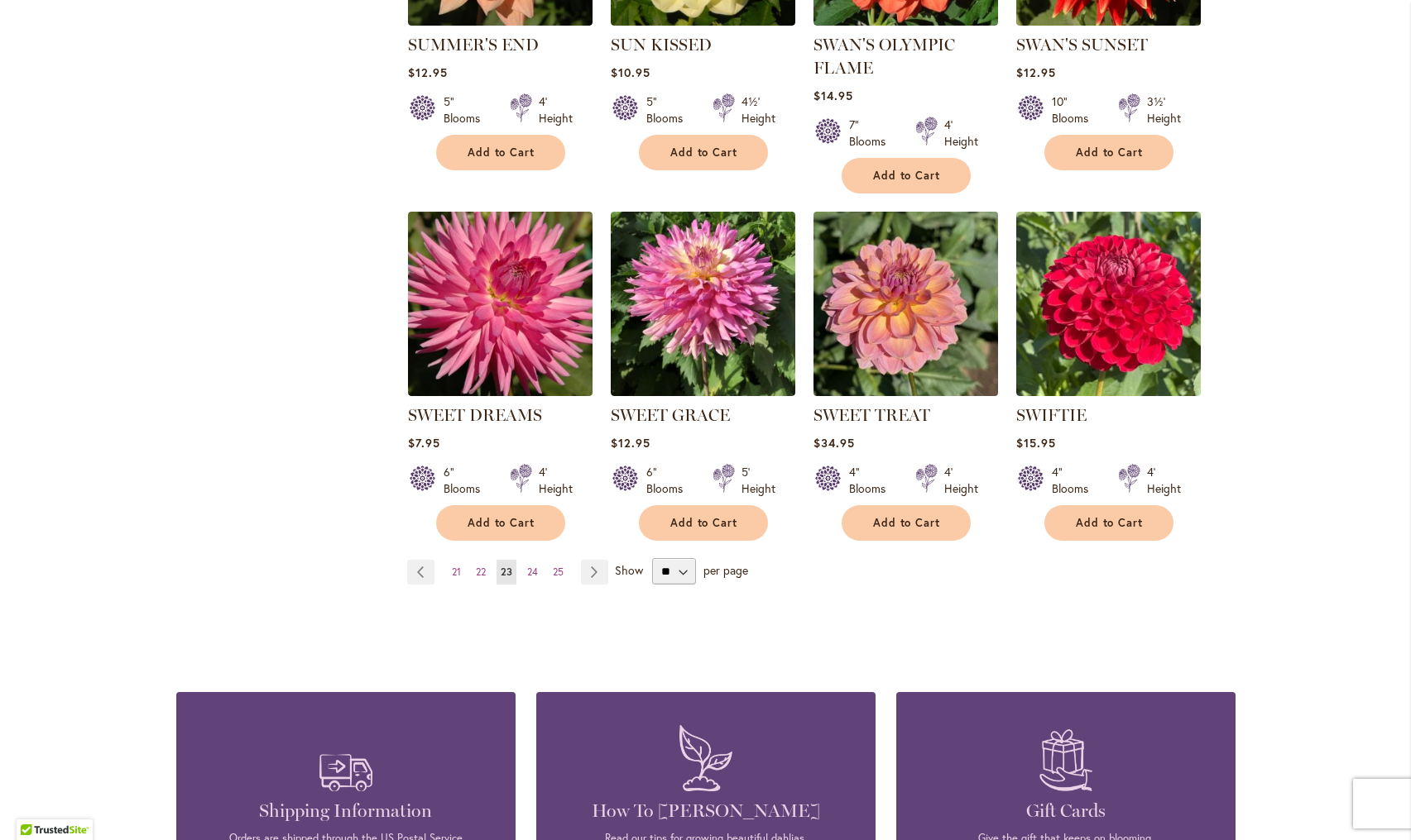
scroll to position [1267, 0]
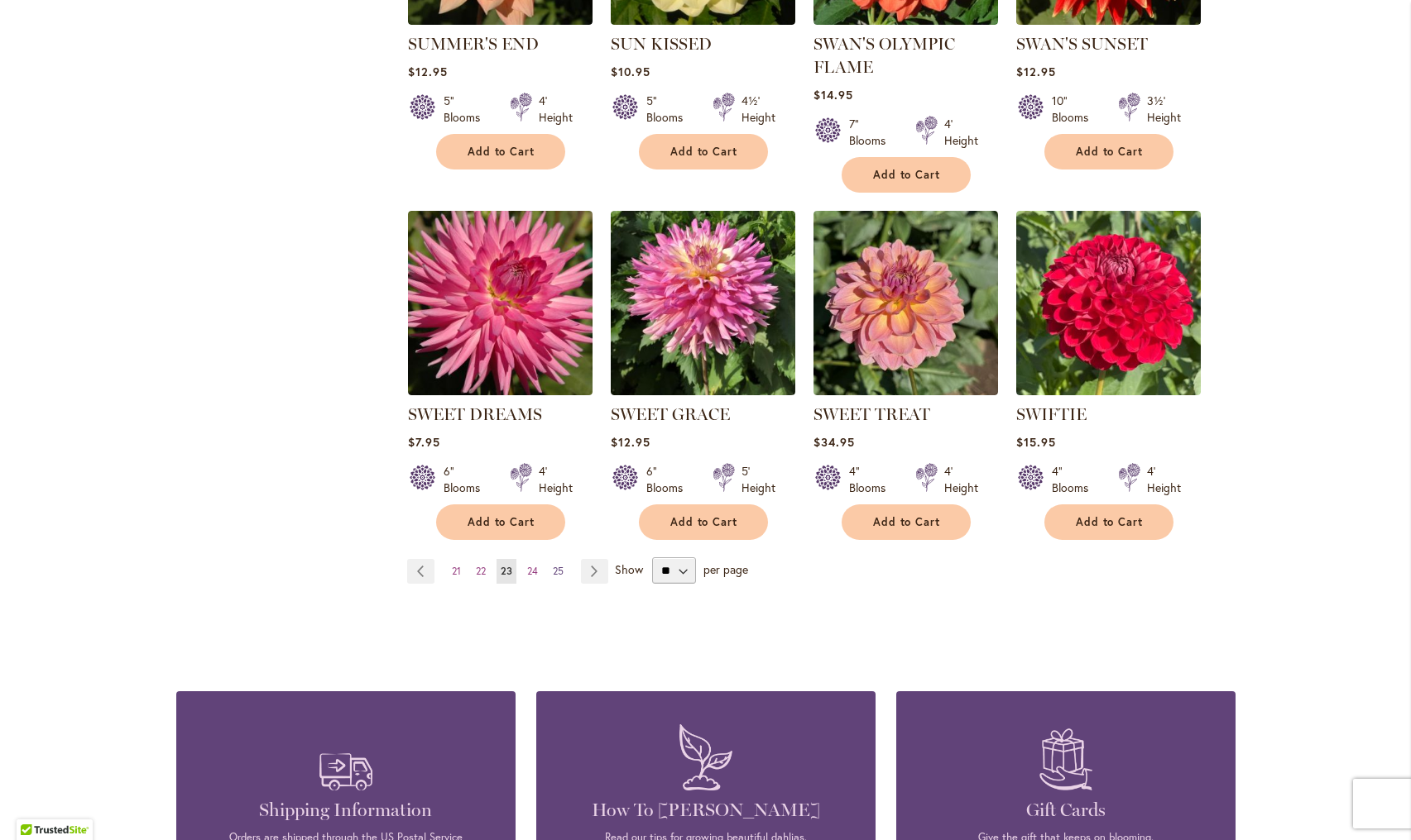
click at [559, 572] on span "25" at bounding box center [558, 572] width 11 height 13
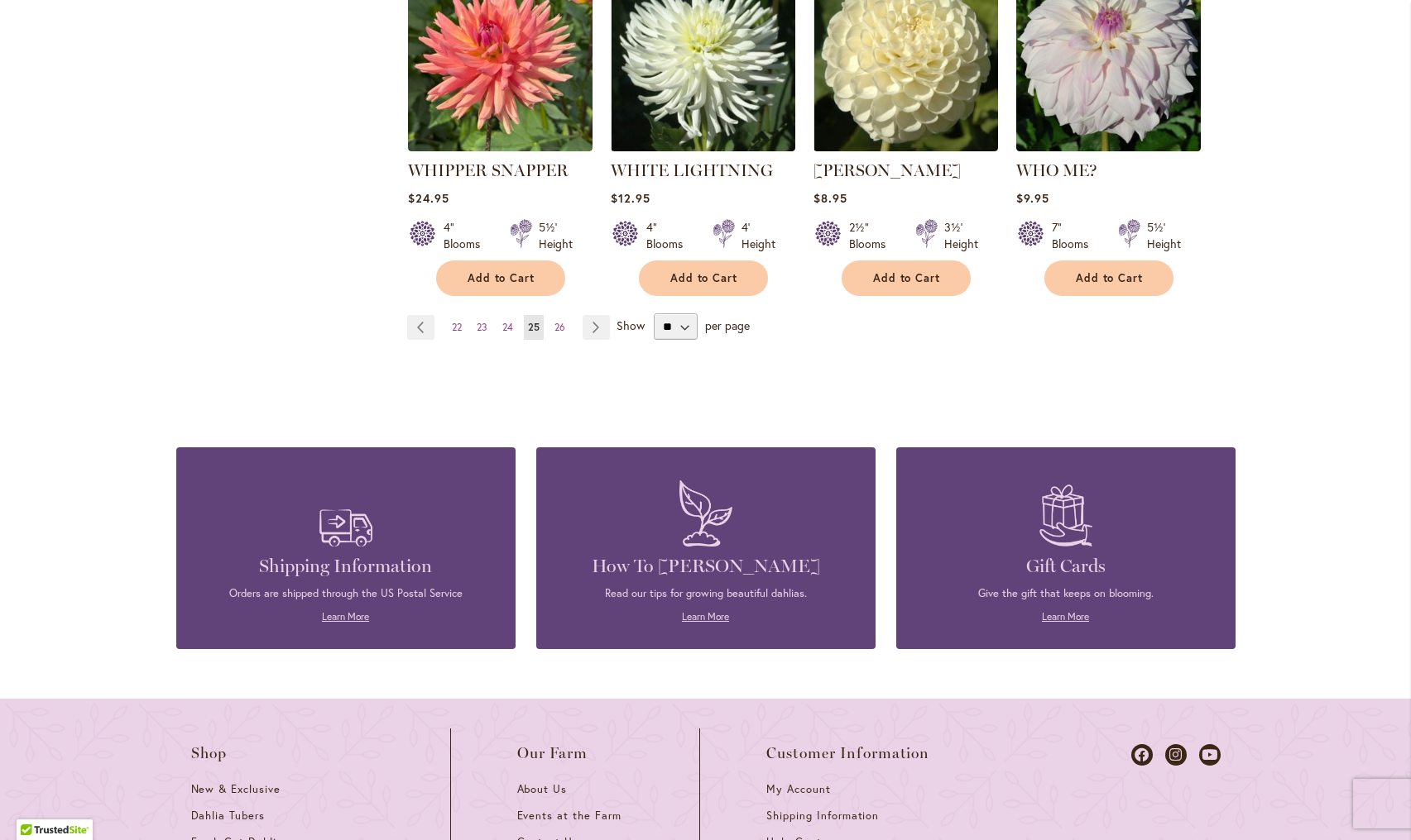
scroll to position [1530, 0]
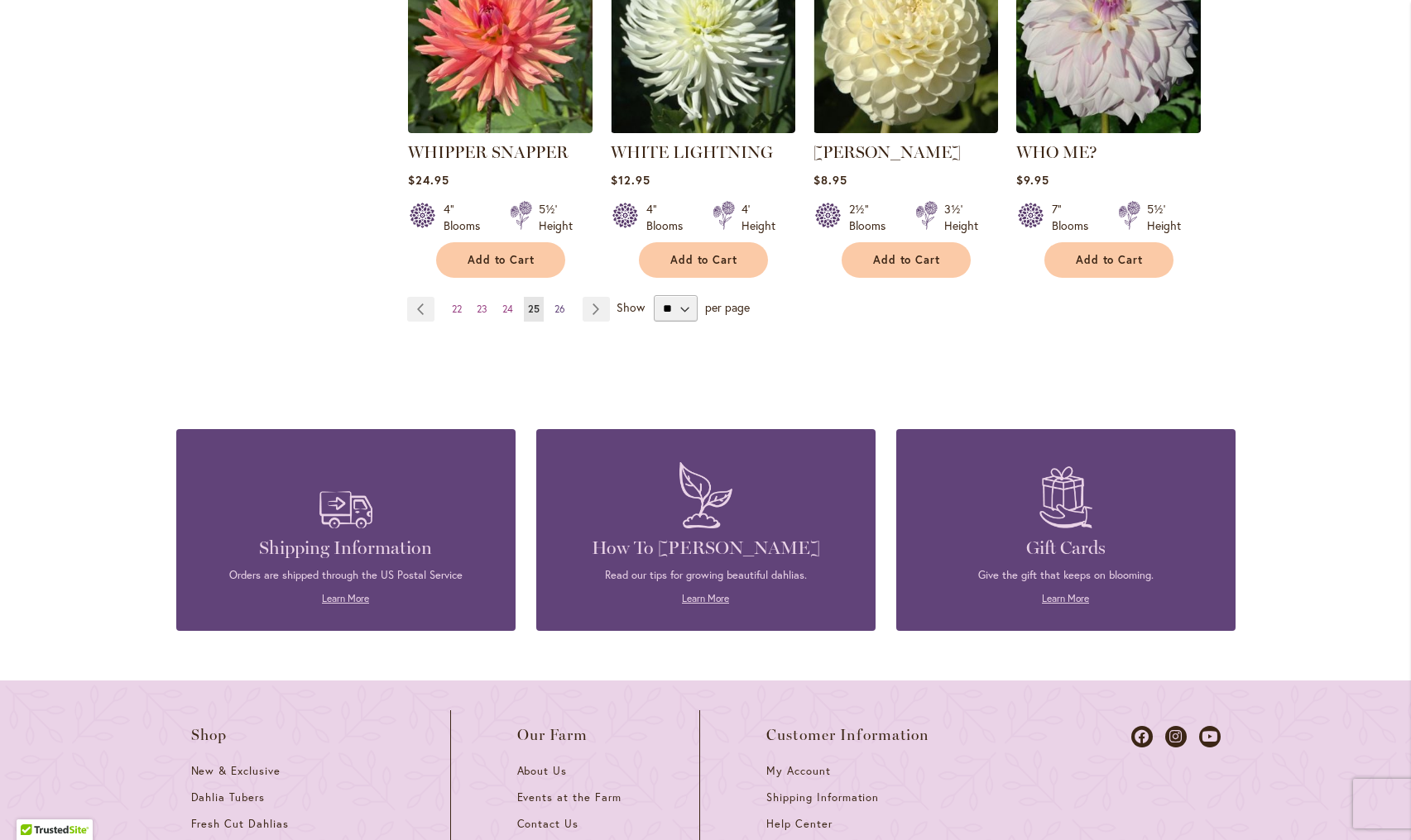
click at [563, 303] on span "26" at bounding box center [560, 309] width 11 height 13
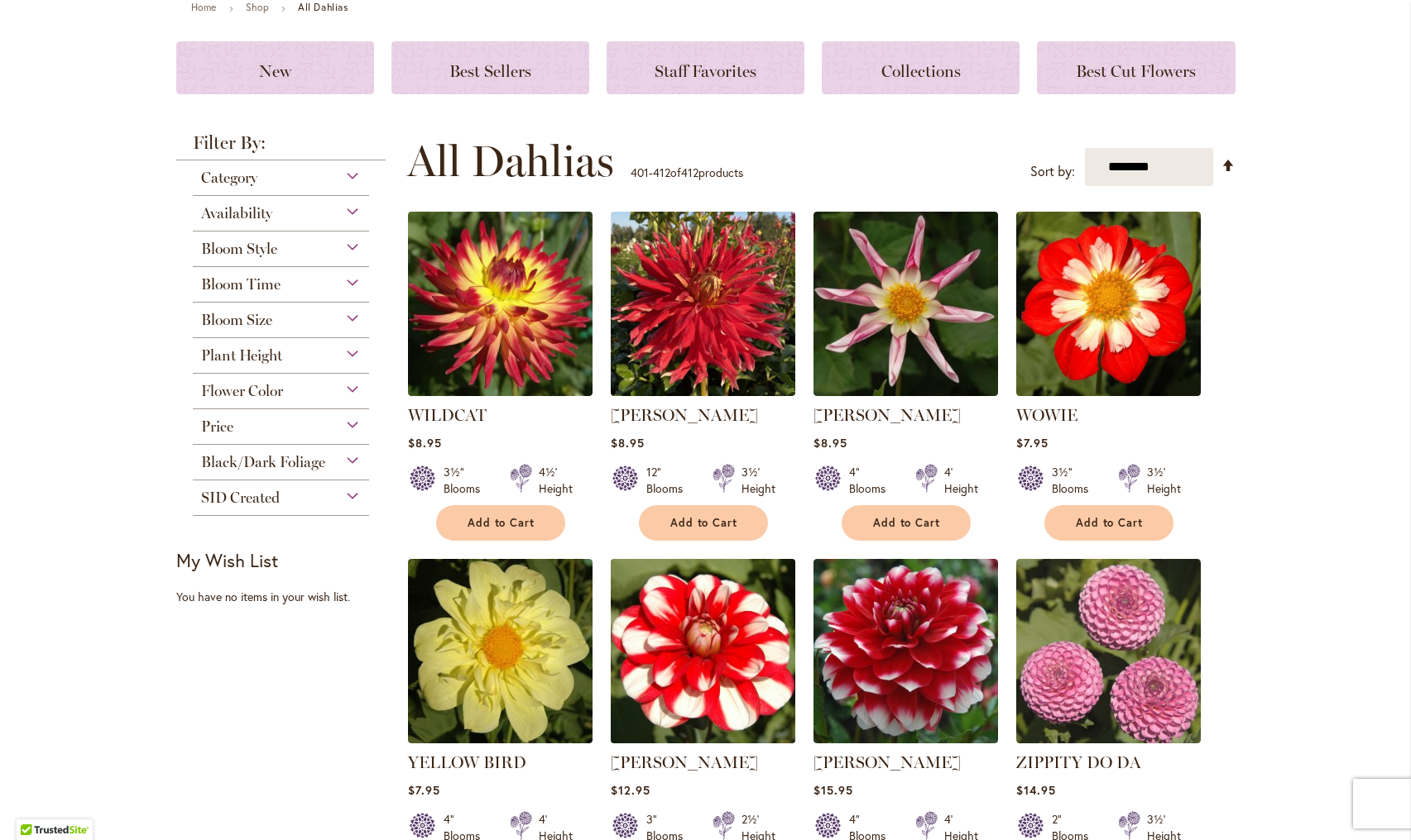
scroll to position [196, 0]
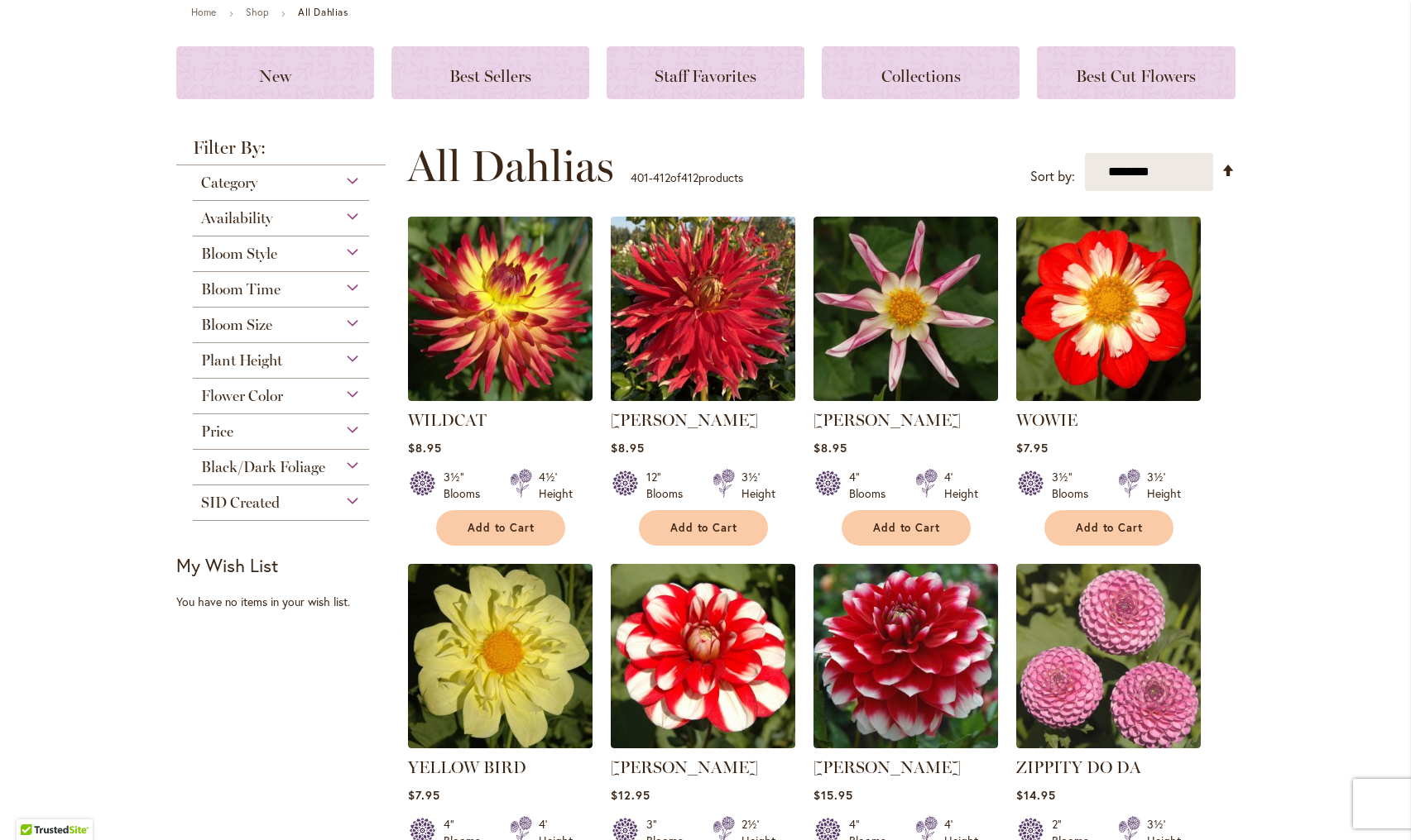
click at [705, 327] on img at bounding box center [702, 309] width 194 height 194
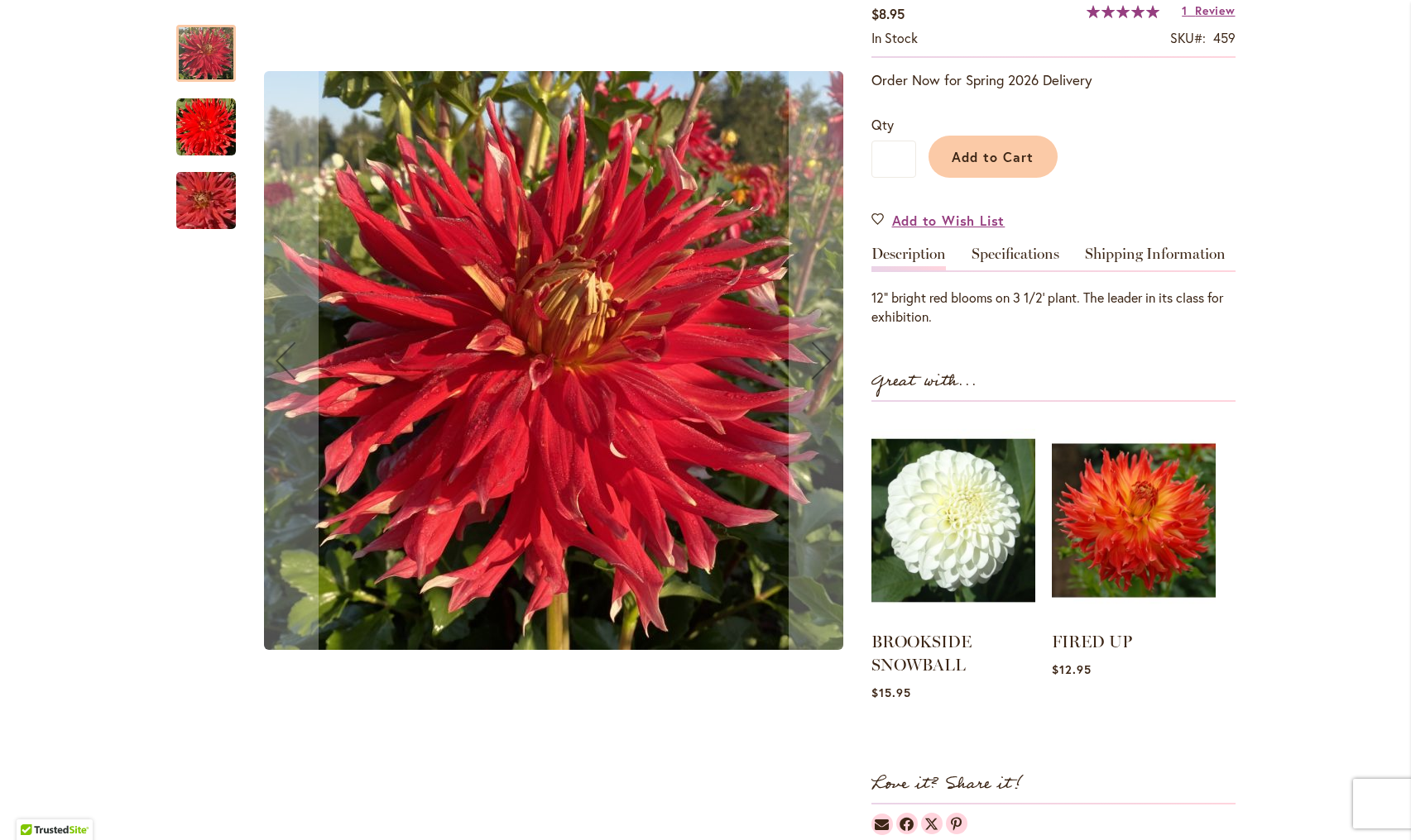
scroll to position [444, 0]
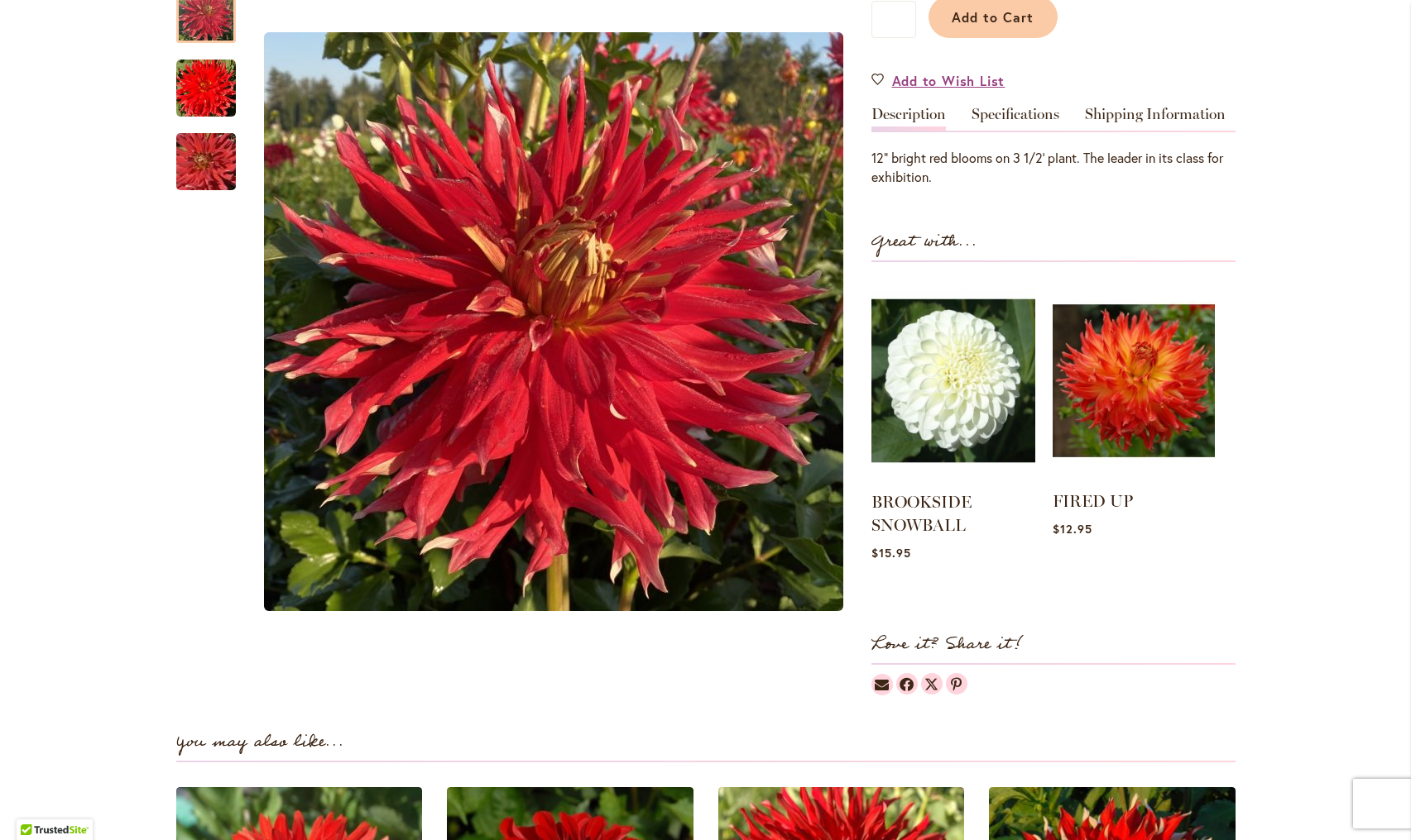
click at [1123, 382] on img at bounding box center [1133, 380] width 162 height 203
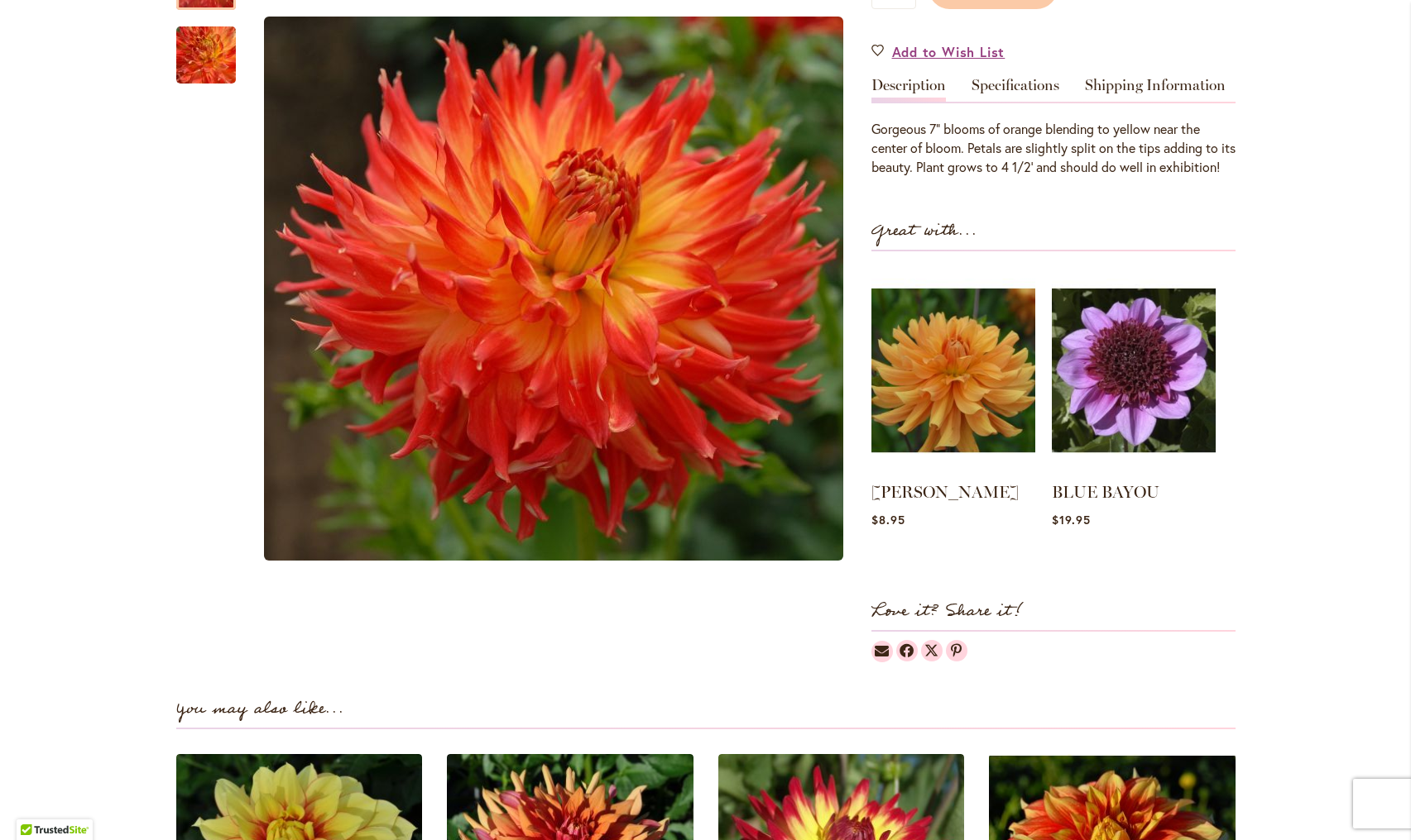
scroll to position [486, 0]
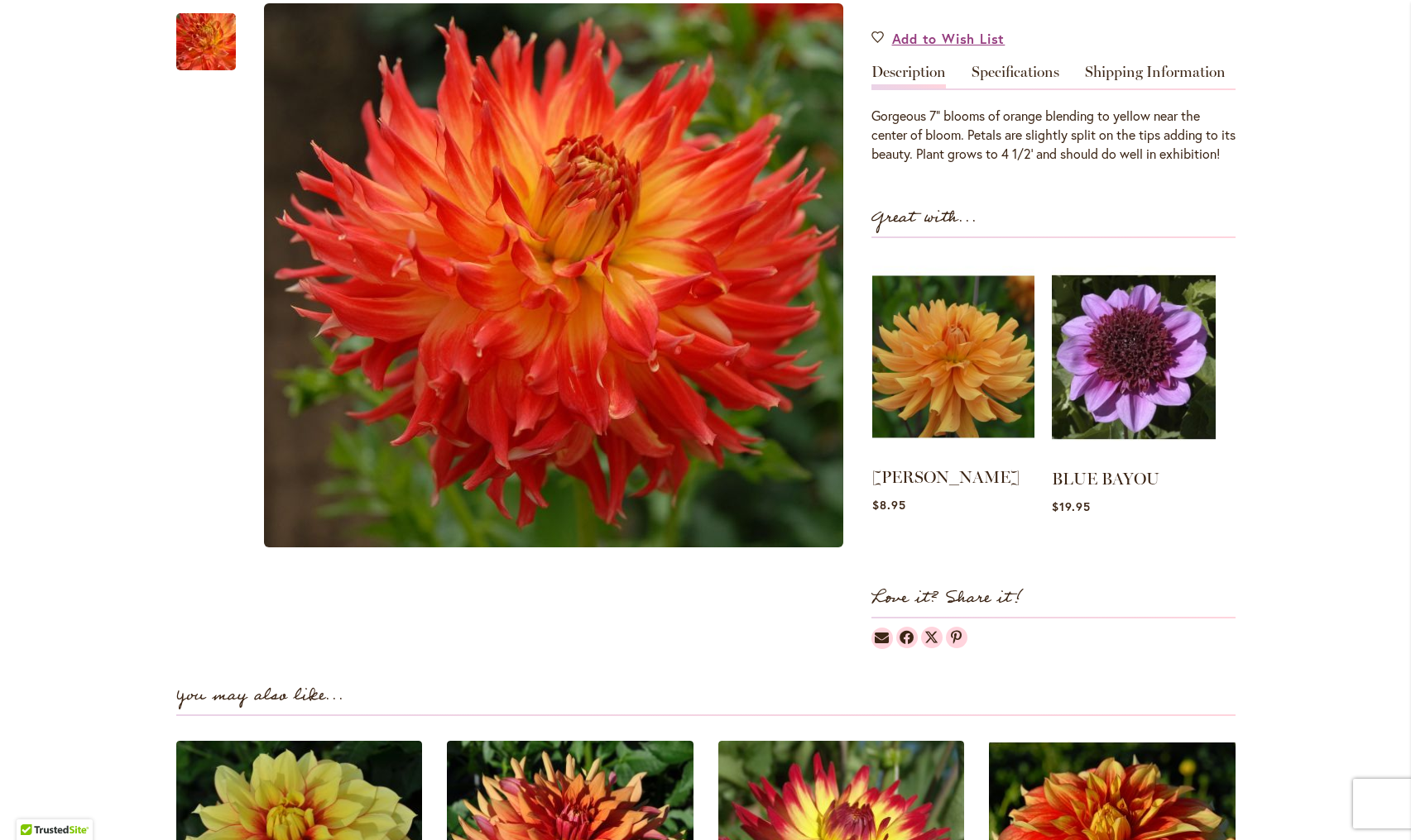
click at [965, 372] on img at bounding box center [953, 357] width 162 height 203
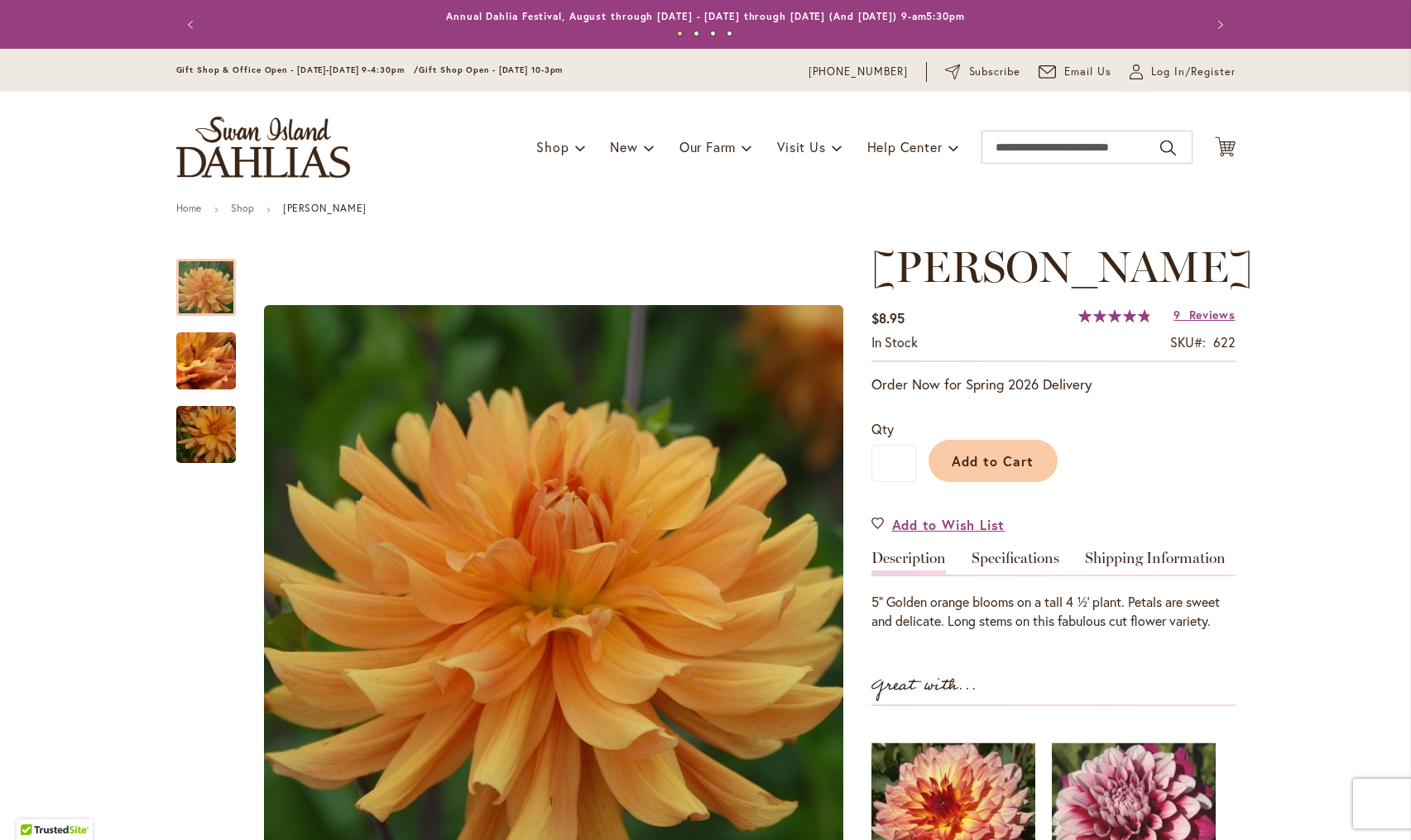
click at [188, 23] on button "Previous" at bounding box center [193, 25] width 33 height 33
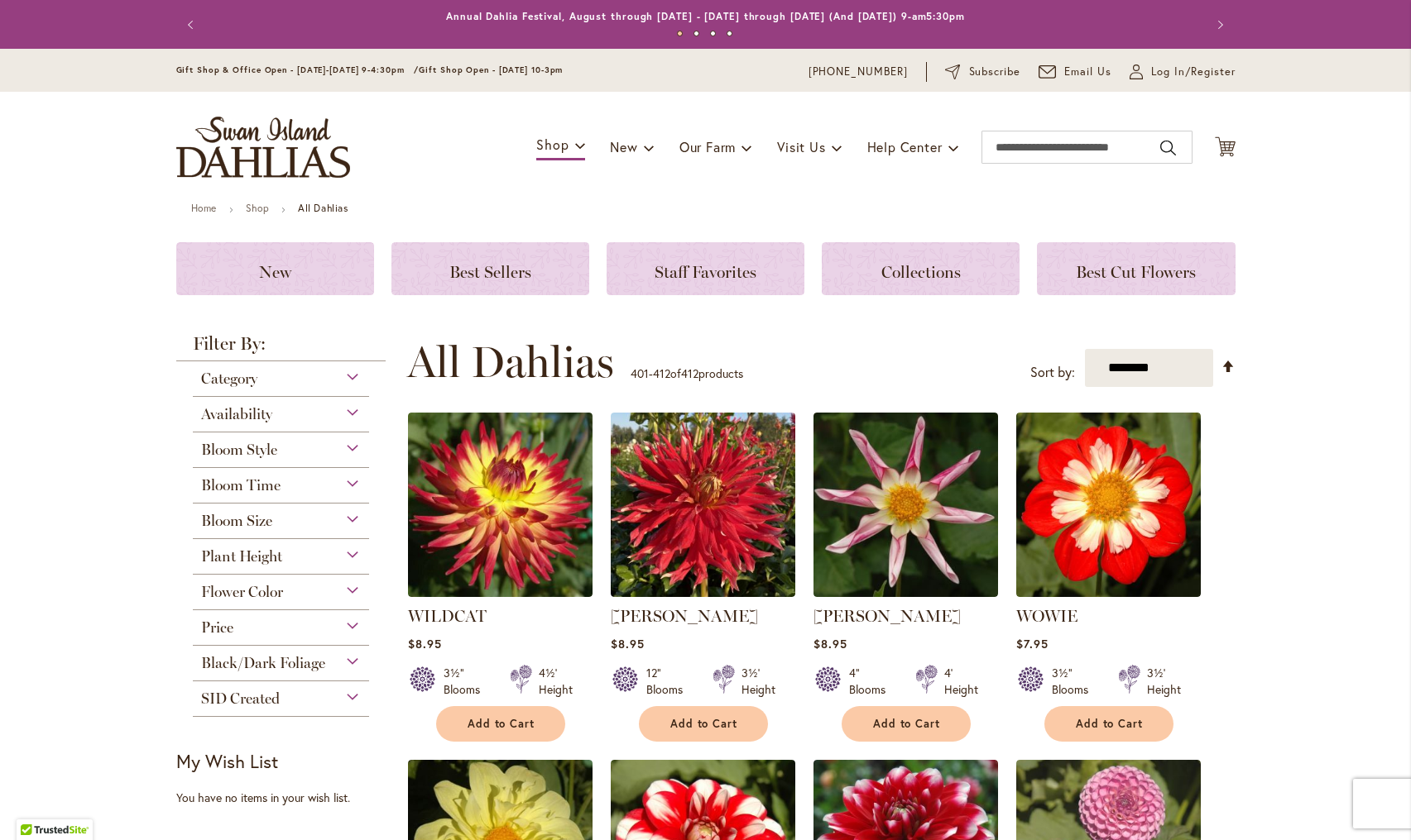
click at [251, 587] on span "Flower Color" at bounding box center [242, 592] width 82 height 18
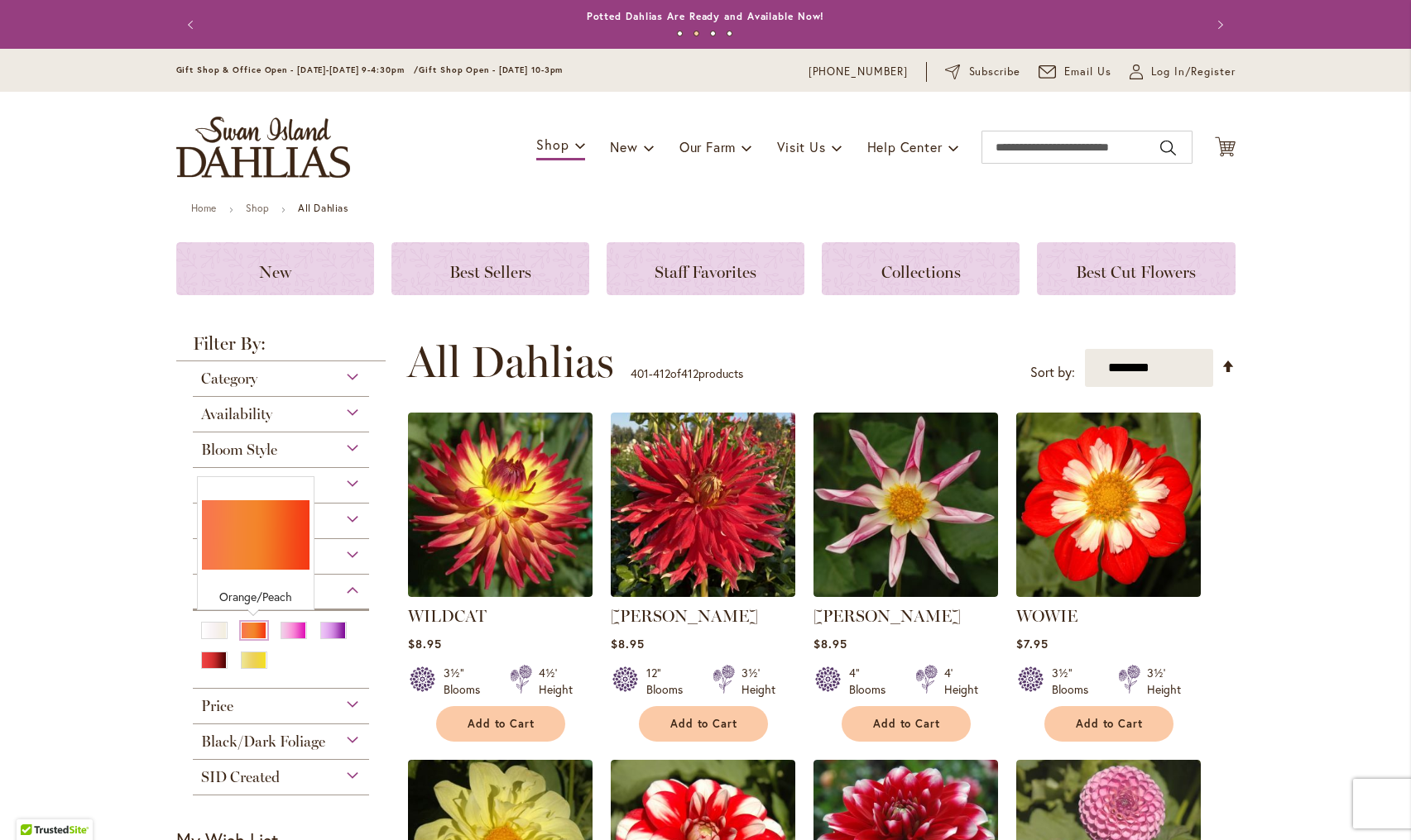
click at [249, 627] on div "Orange/Peach" at bounding box center [253, 631] width 26 height 17
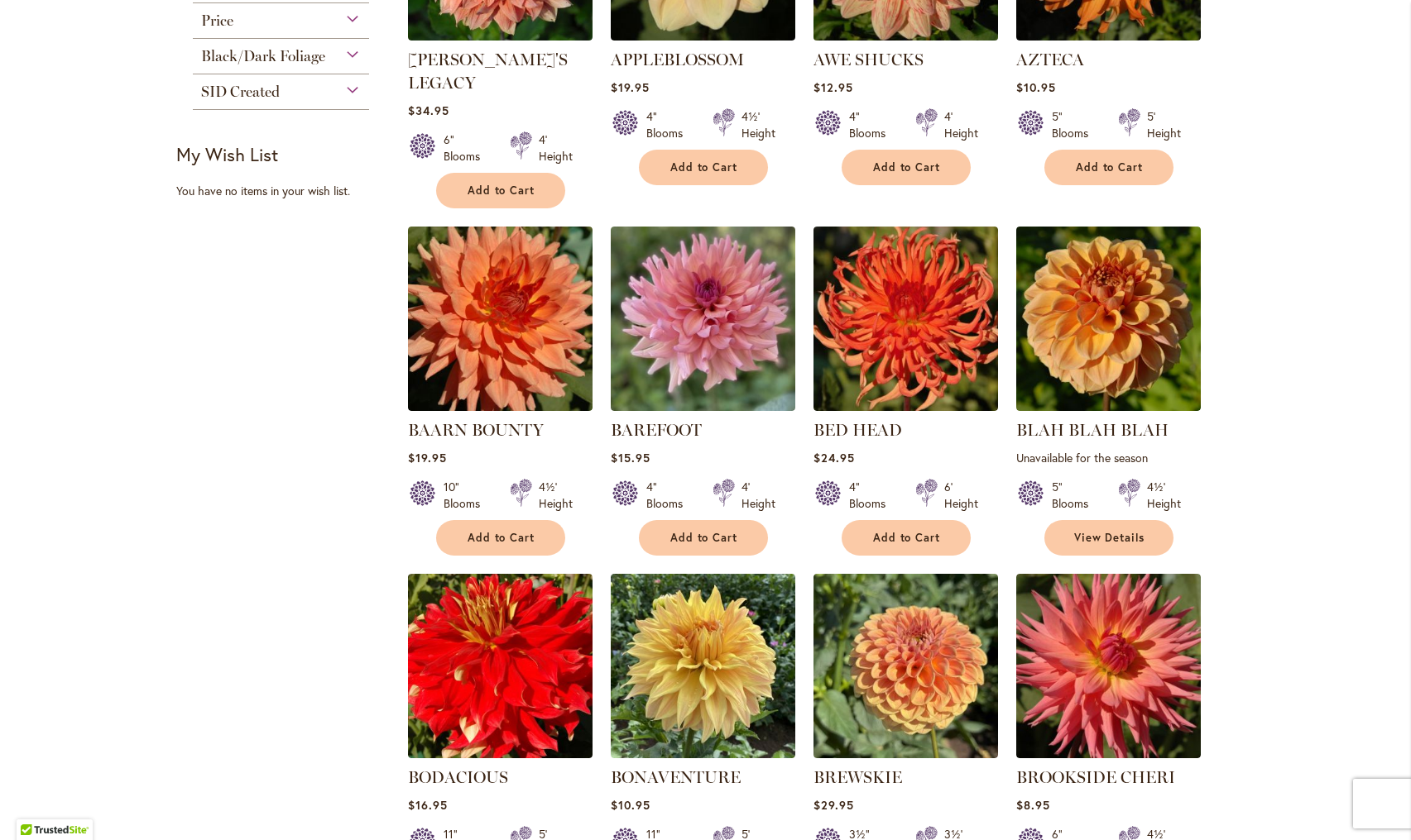
scroll to position [1141, 0]
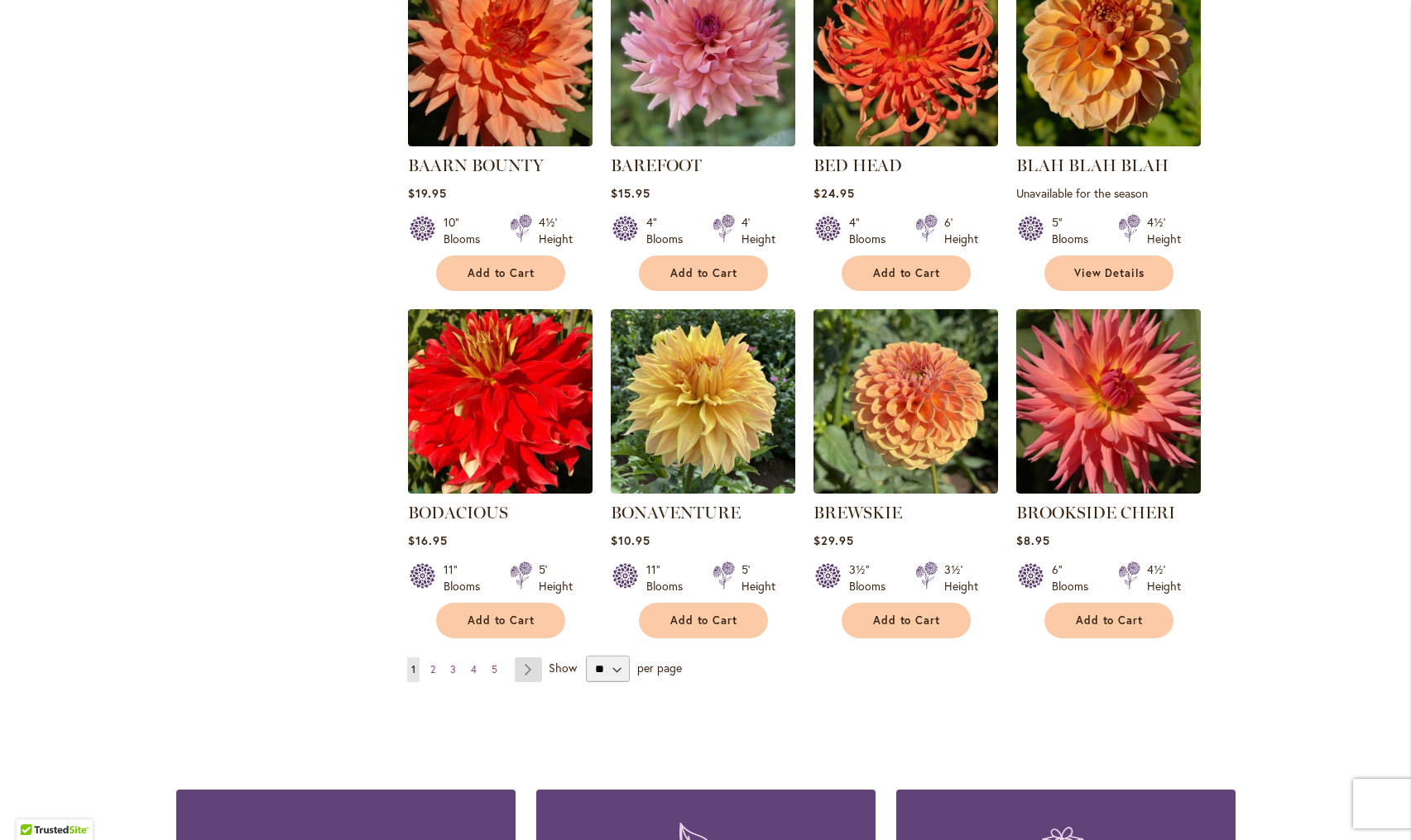
click at [526, 658] on link "Page Next" at bounding box center [528, 670] width 27 height 25
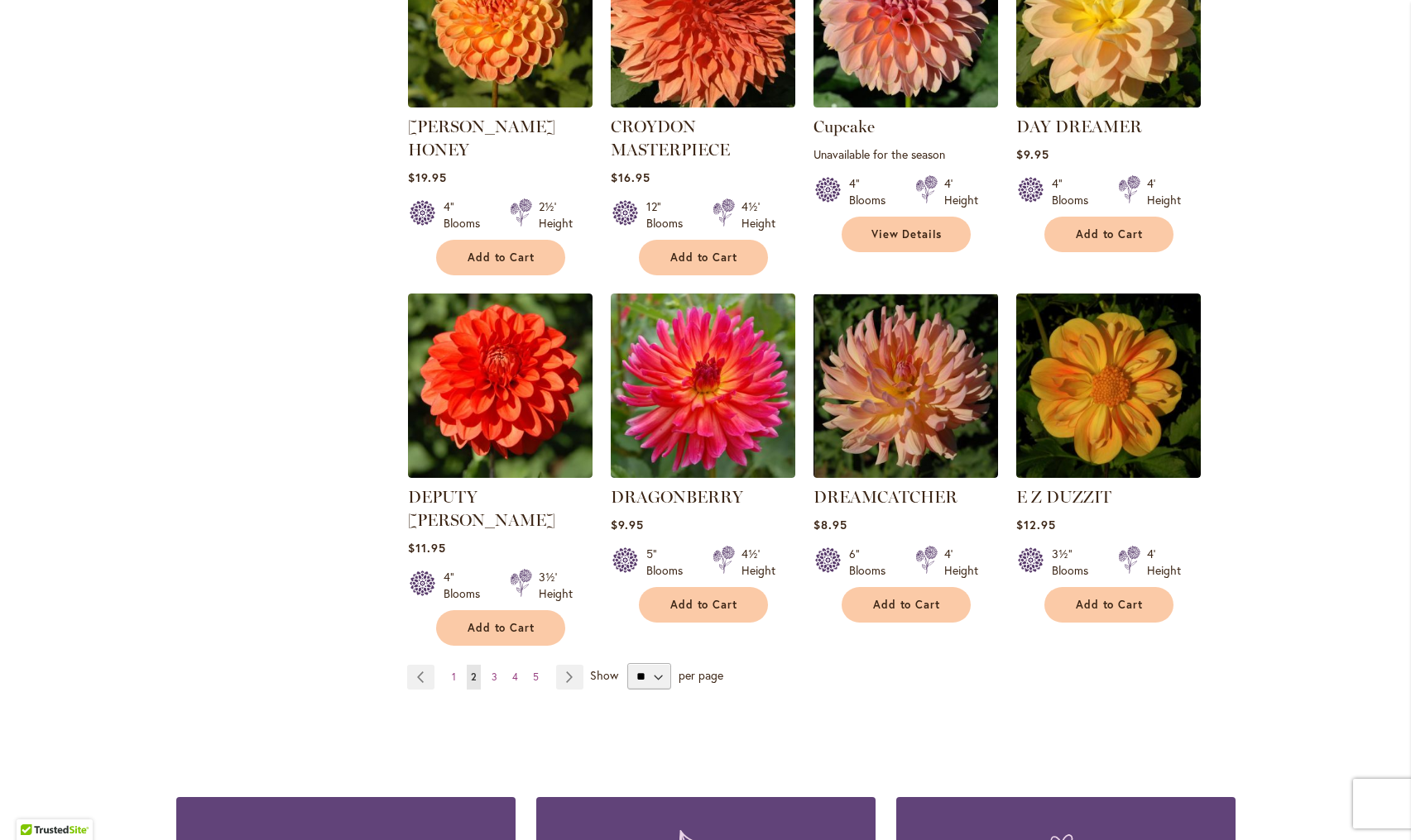
scroll to position [1165, 0]
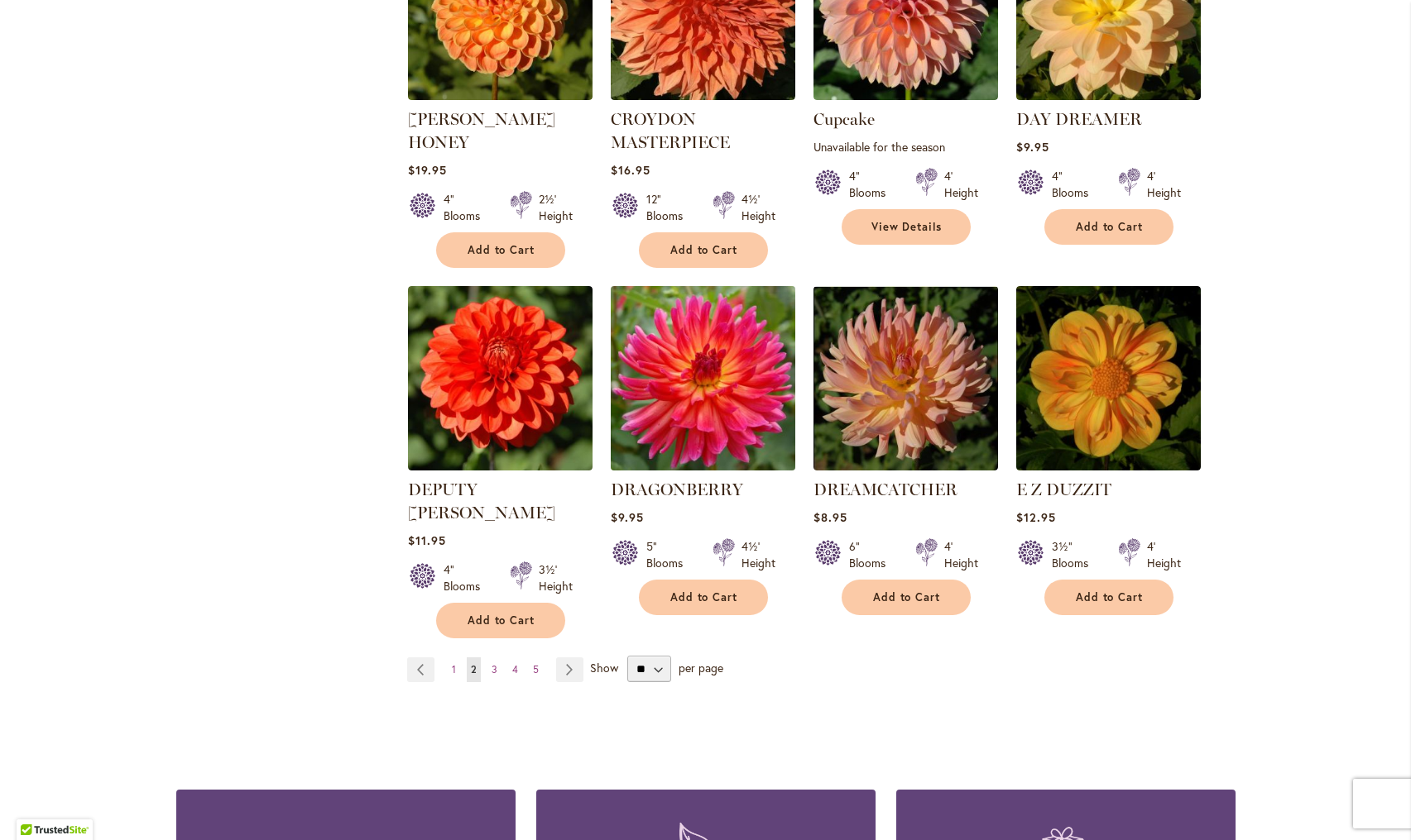
click at [718, 410] on img at bounding box center [702, 378] width 194 height 194
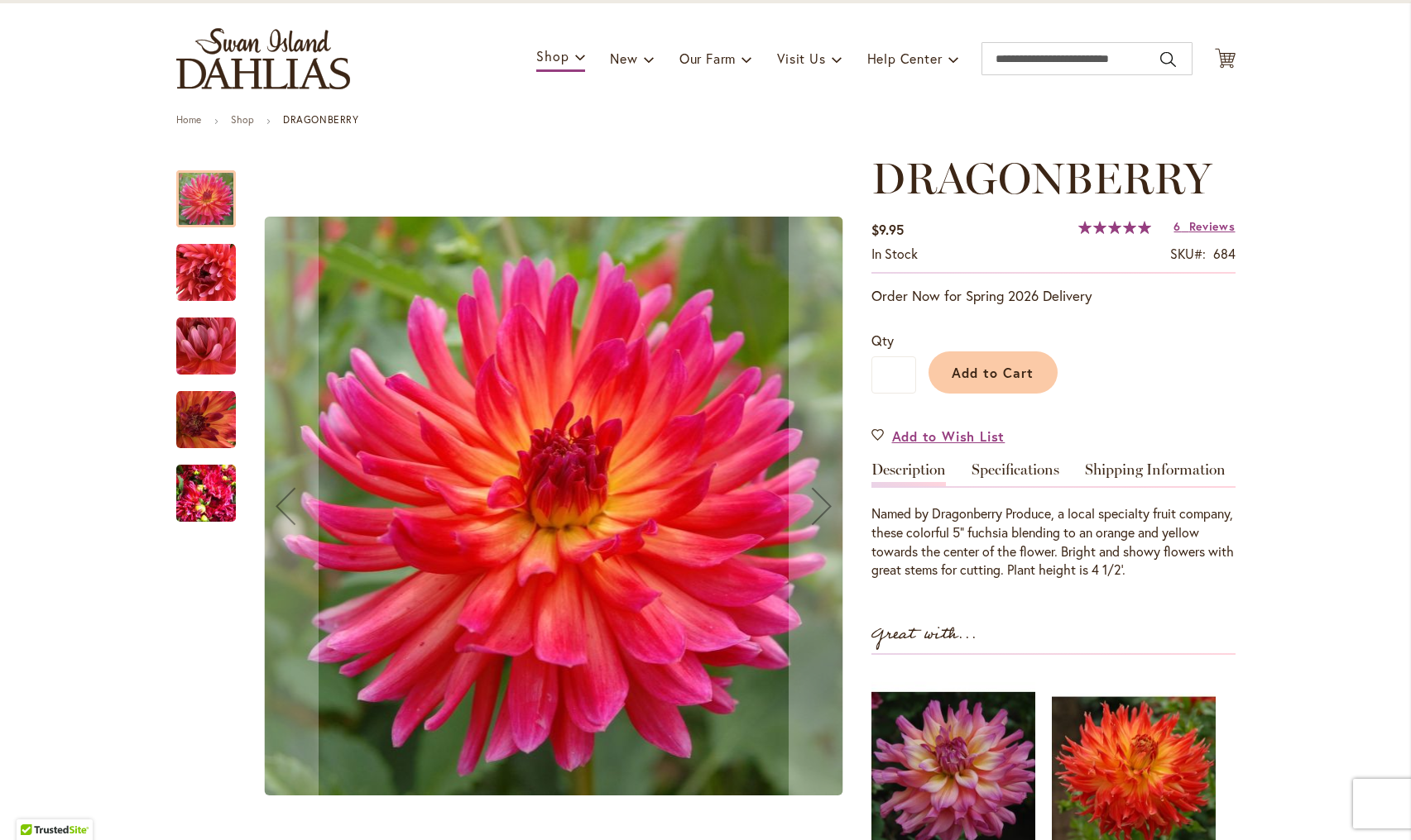
scroll to position [97, 0]
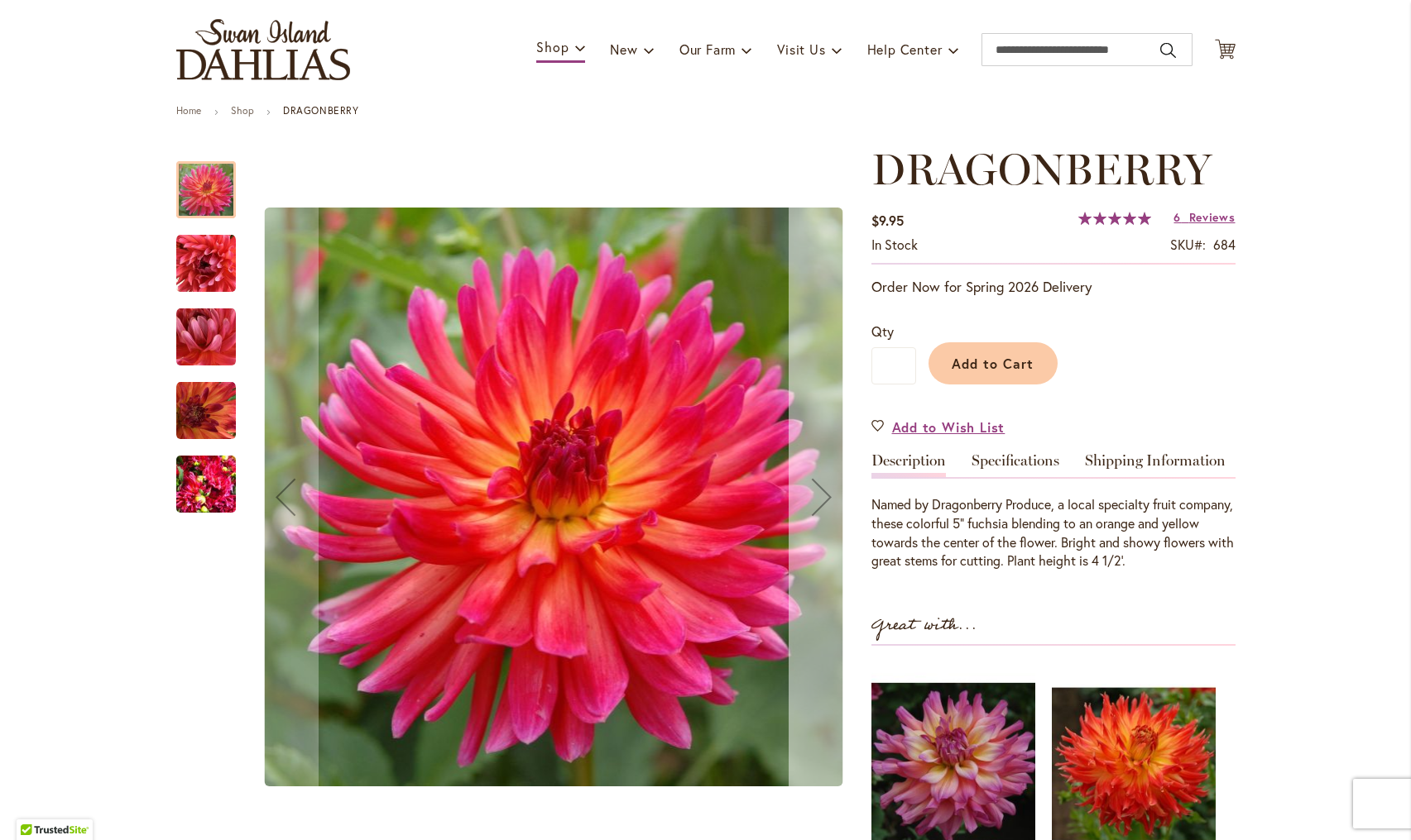
click at [808, 498] on div "Next" at bounding box center [821, 497] width 66 height 66
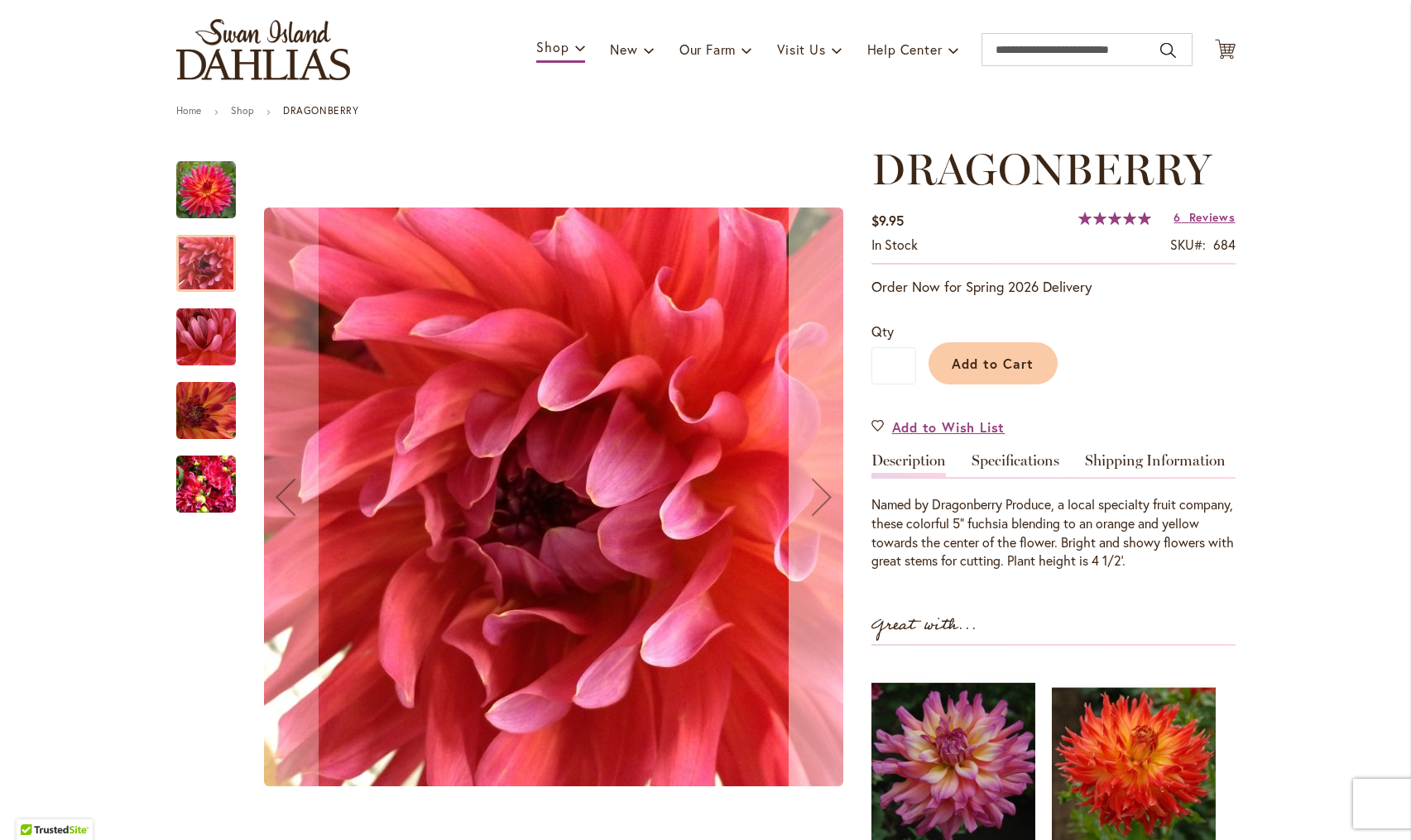
click at [808, 498] on div "Next" at bounding box center [821, 497] width 66 height 66
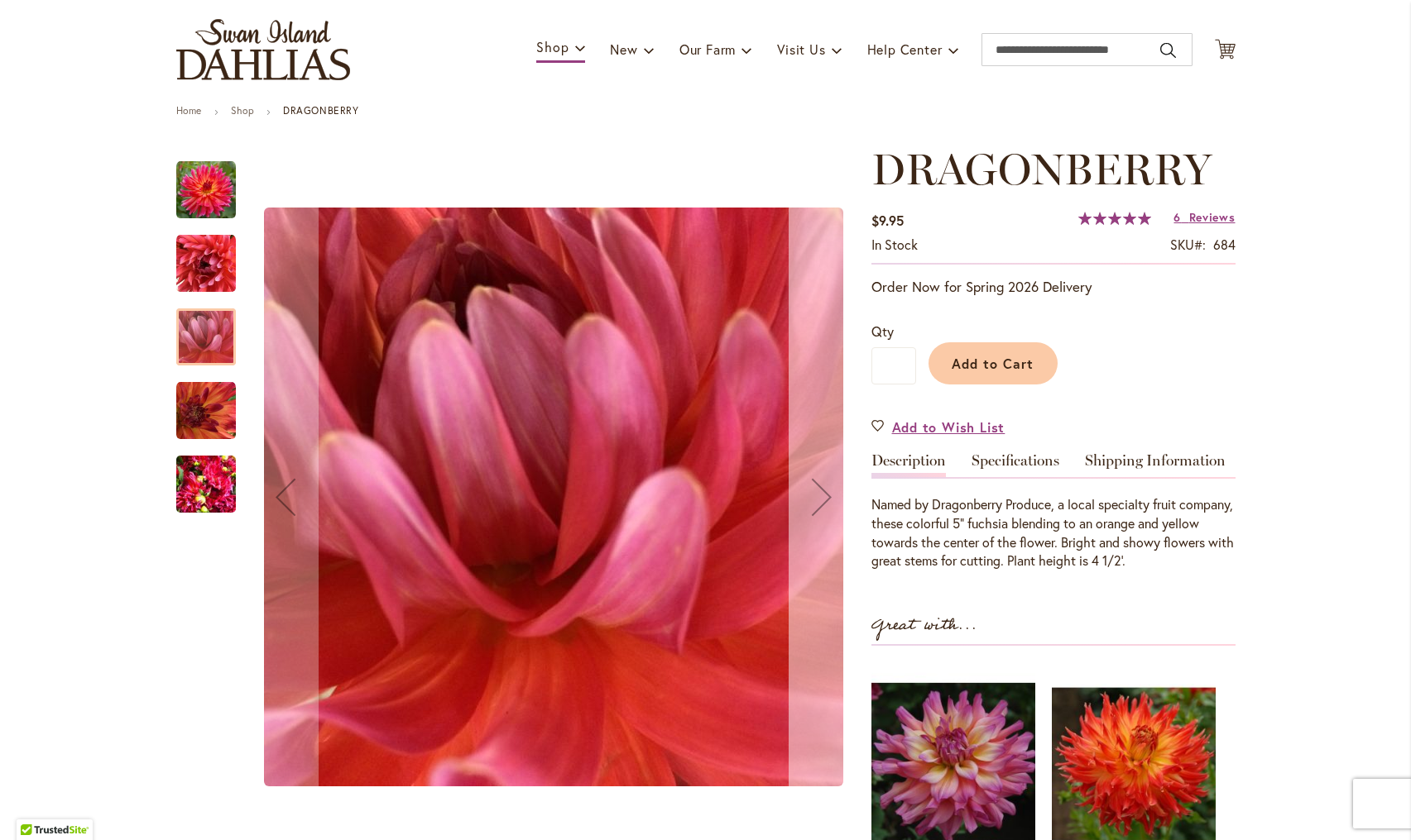
click at [808, 498] on div "Next" at bounding box center [821, 497] width 66 height 66
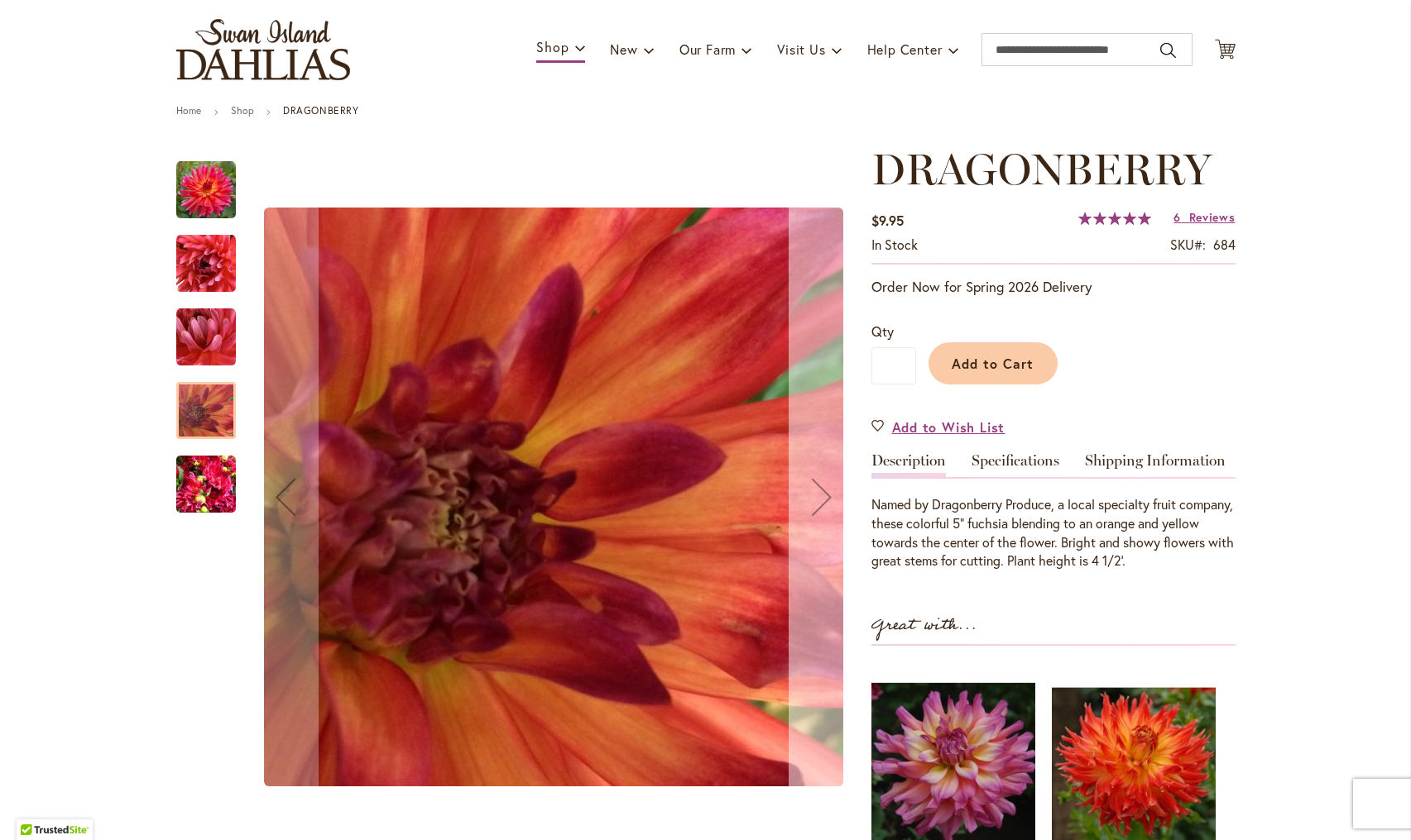
click at [808, 498] on div "Next" at bounding box center [821, 497] width 66 height 66
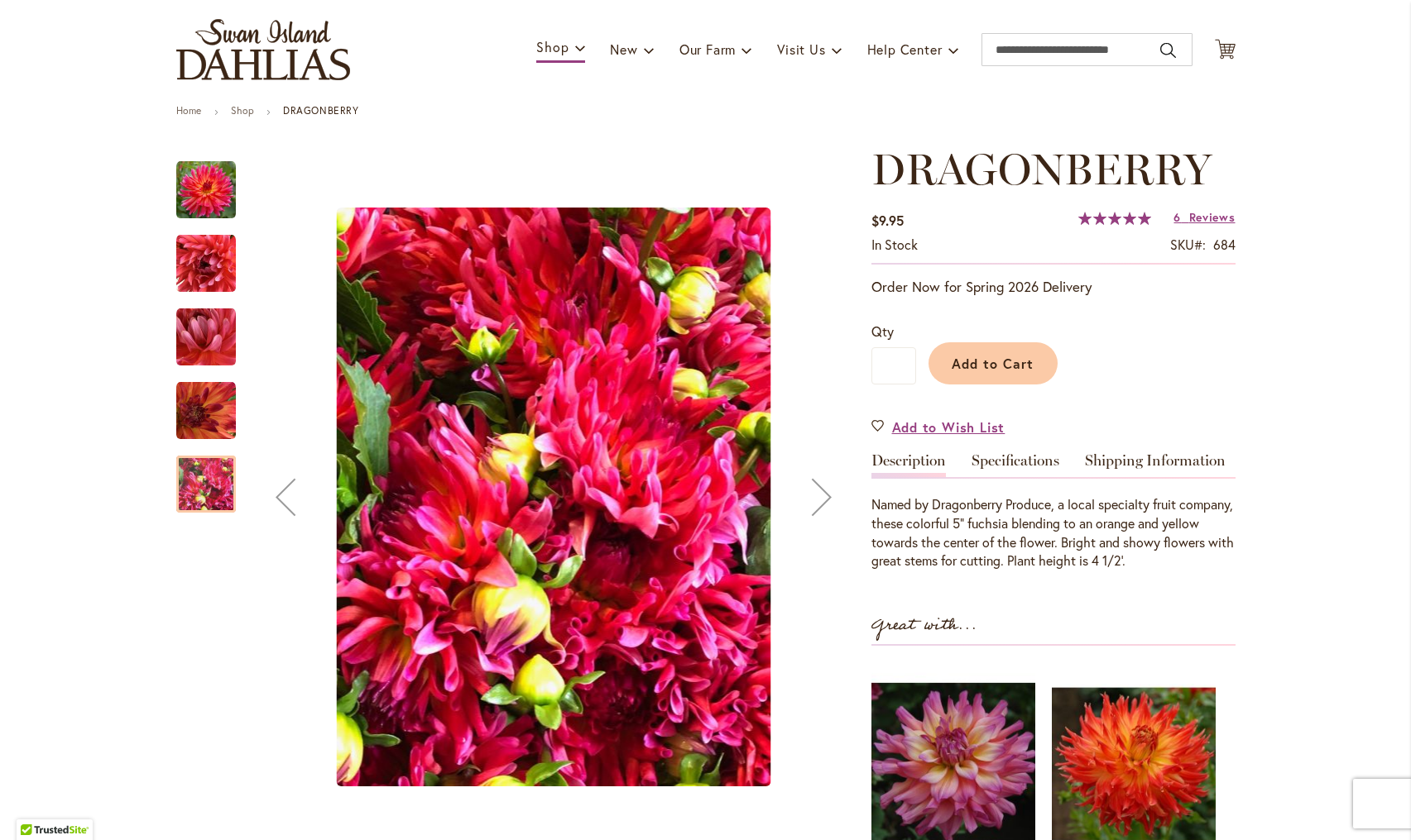
click at [808, 498] on div "Next" at bounding box center [821, 497] width 66 height 66
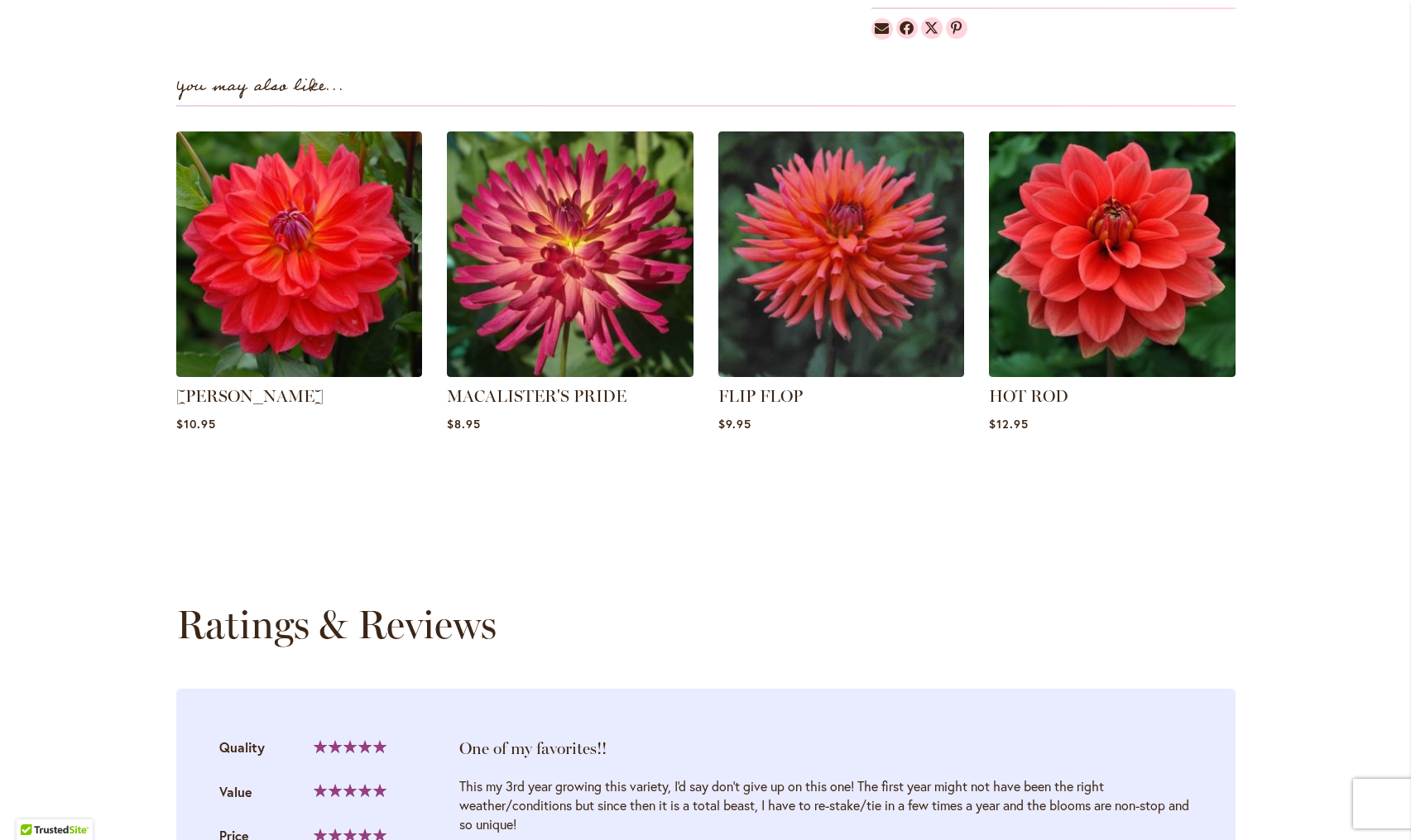
scroll to position [1119, 0]
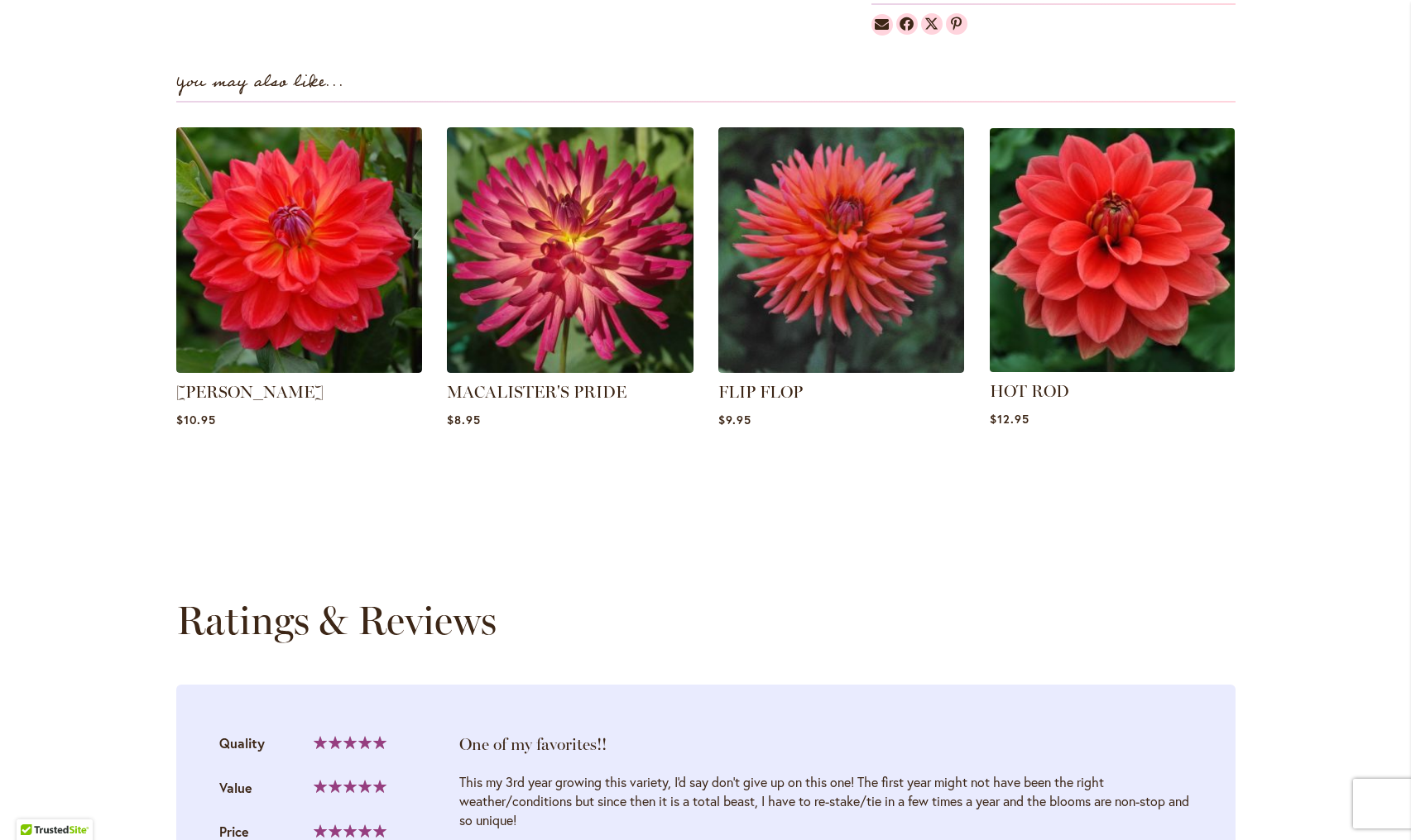
click at [1113, 225] on img at bounding box center [1112, 250] width 257 height 257
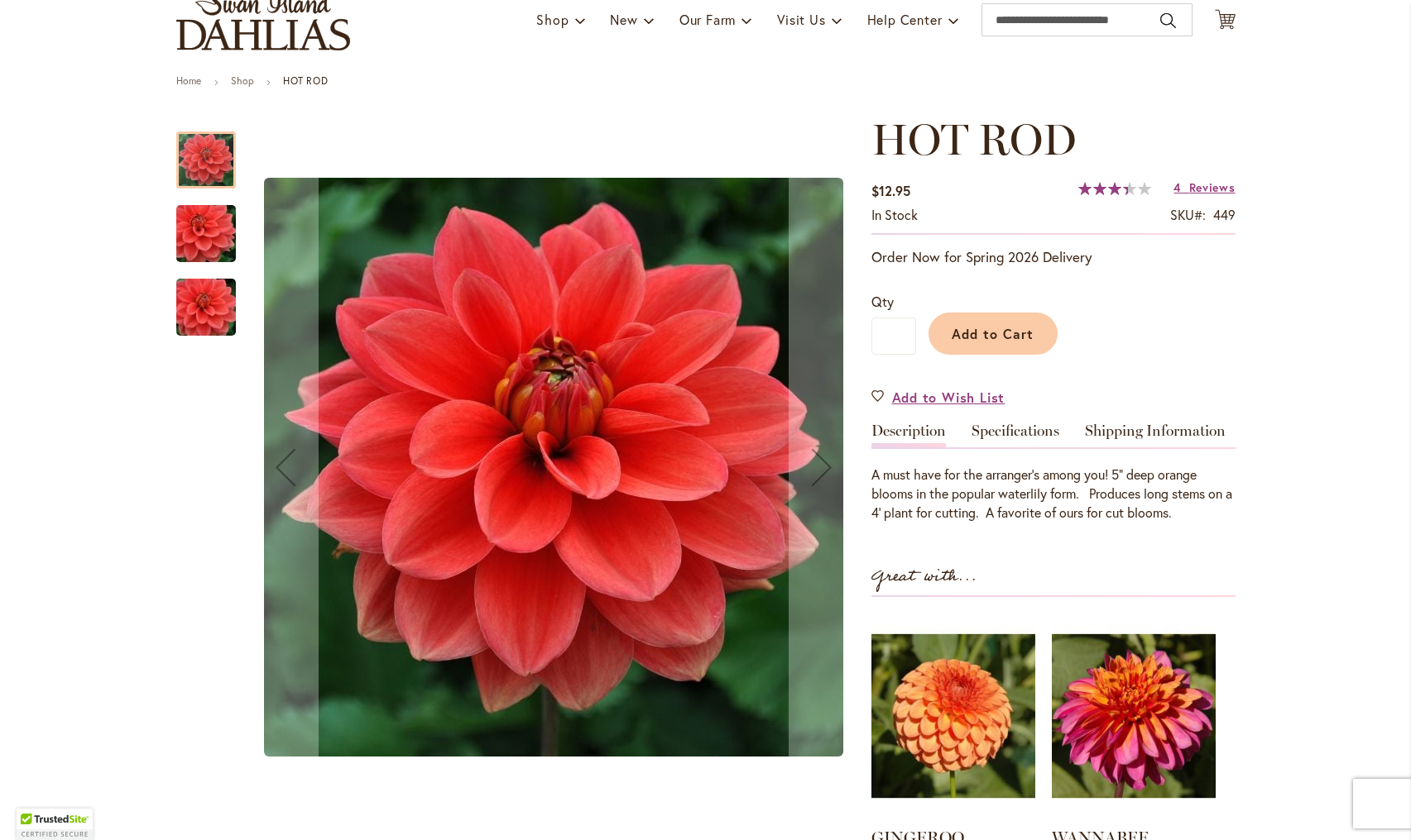
scroll to position [134, 0]
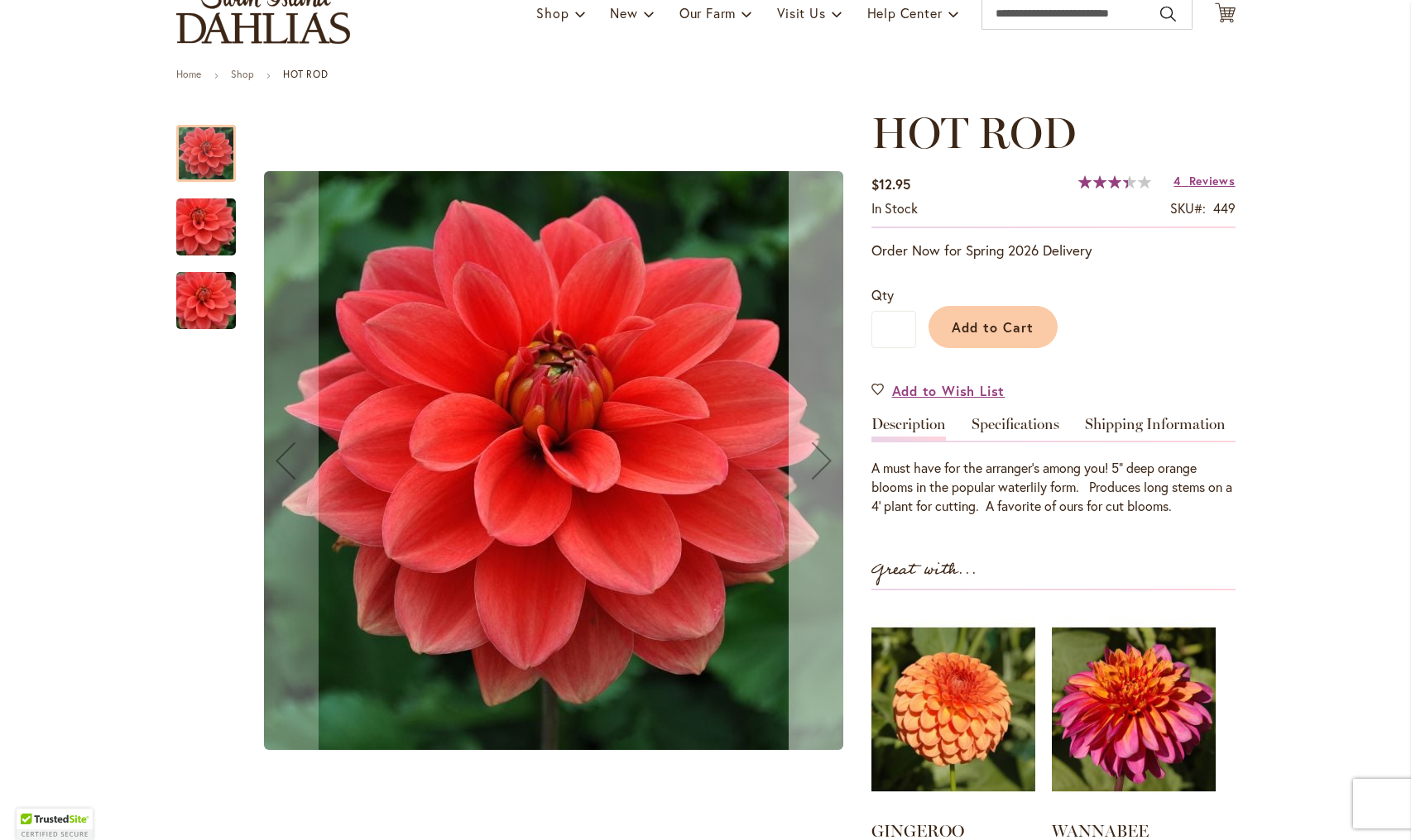
click at [822, 463] on div "Next" at bounding box center [821, 460] width 66 height 66
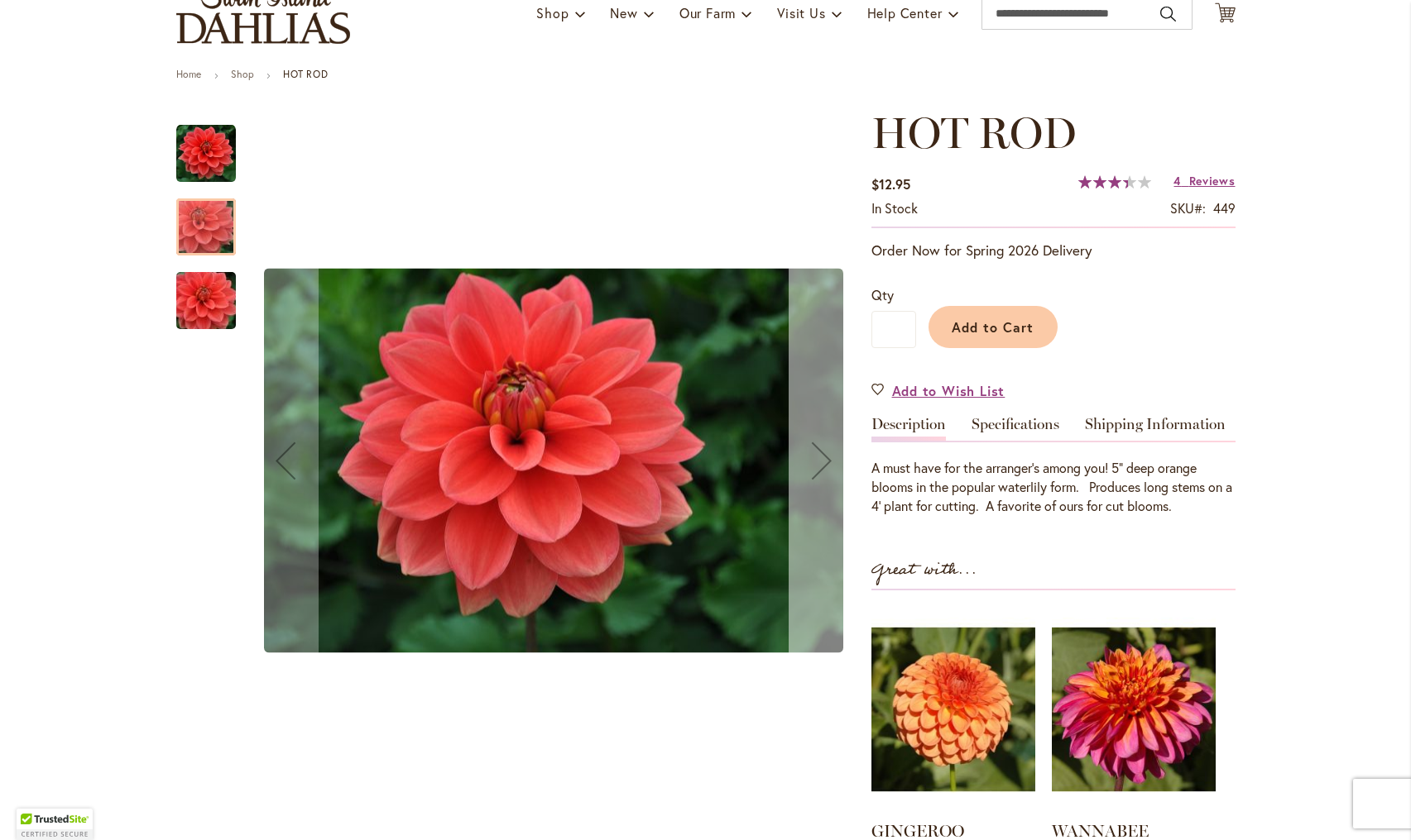
click at [822, 463] on div "Next" at bounding box center [821, 460] width 66 height 66
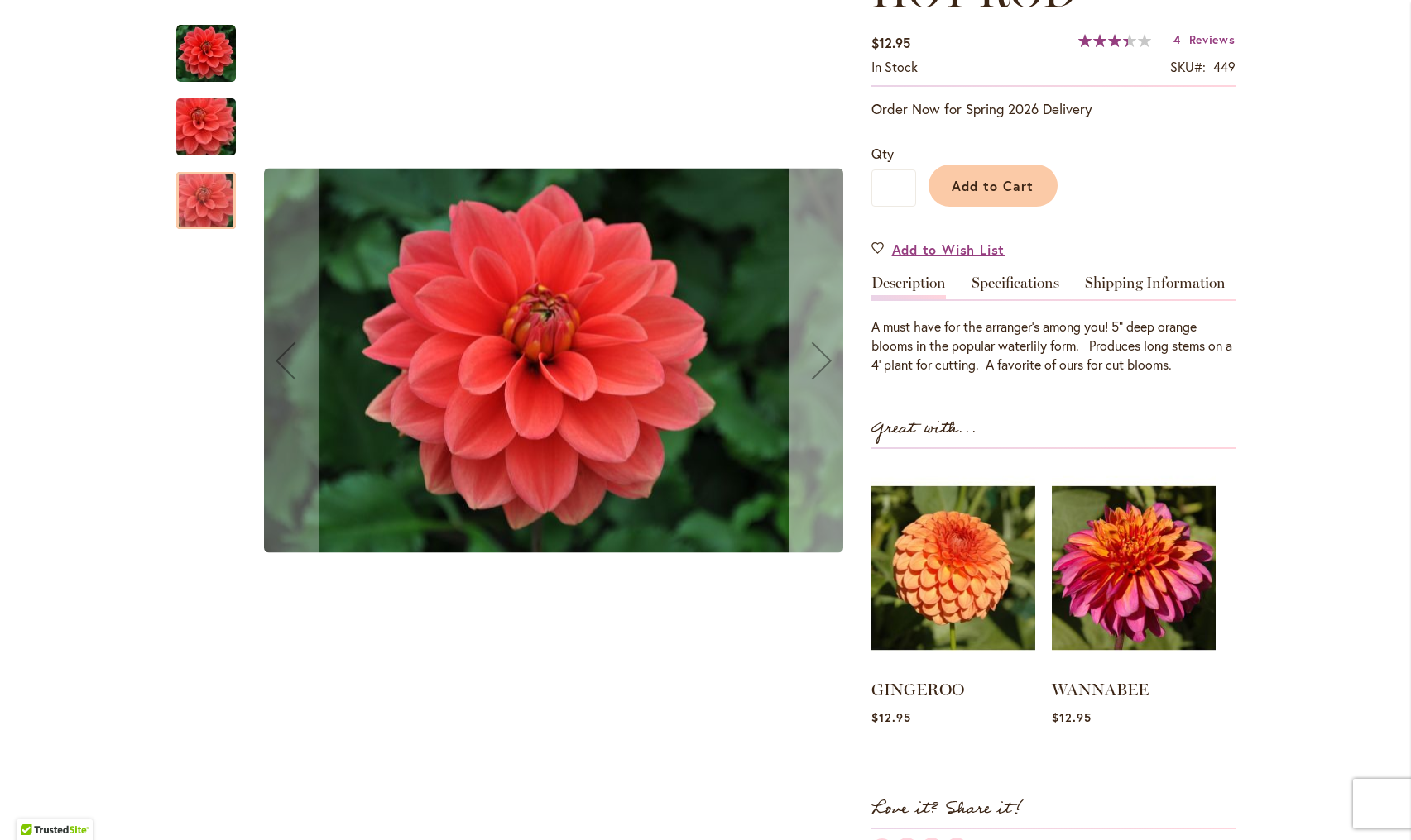
scroll to position [275, 0]
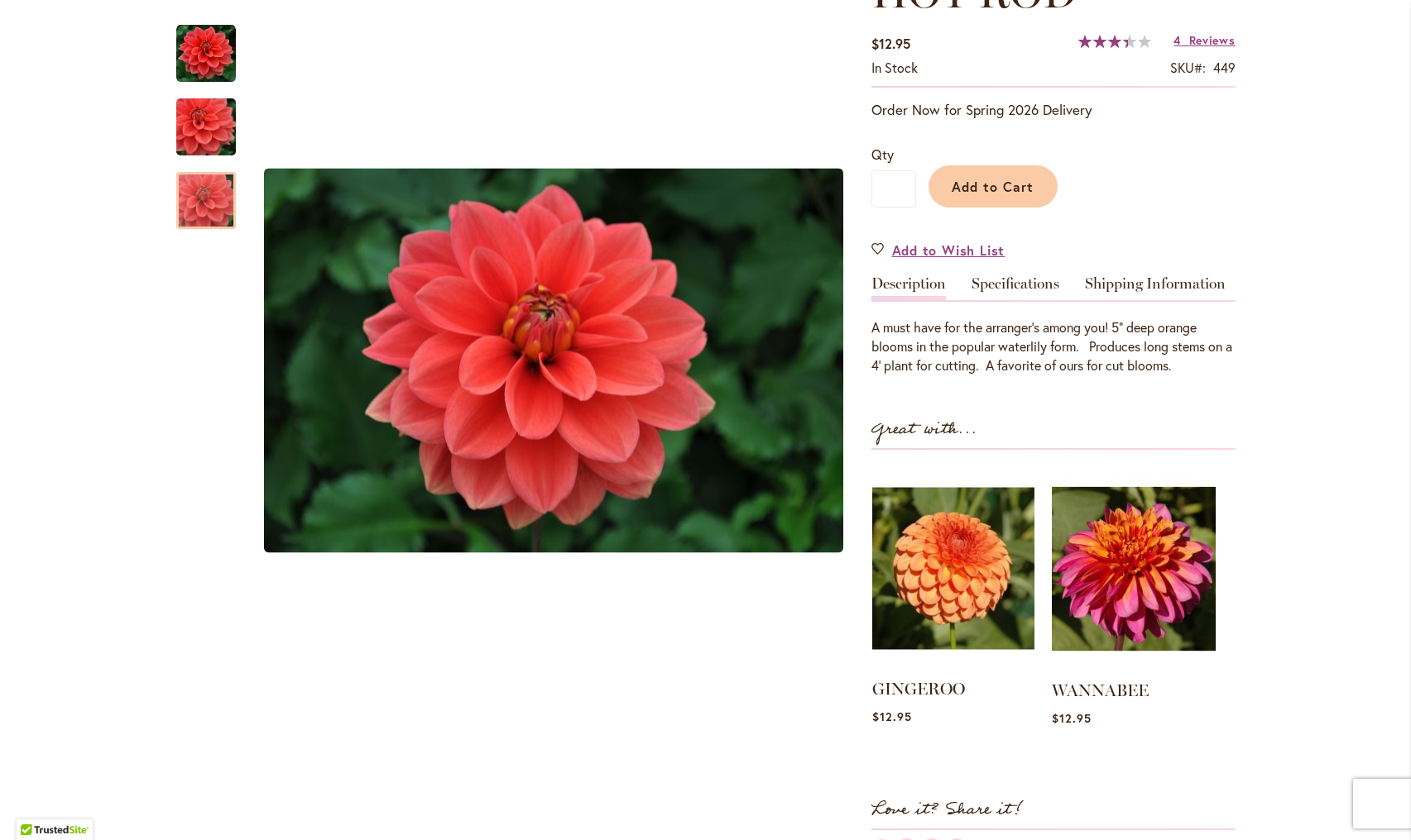
click at [942, 595] on img at bounding box center [953, 569] width 162 height 203
